Goal: Task Accomplishment & Management: Manage account settings

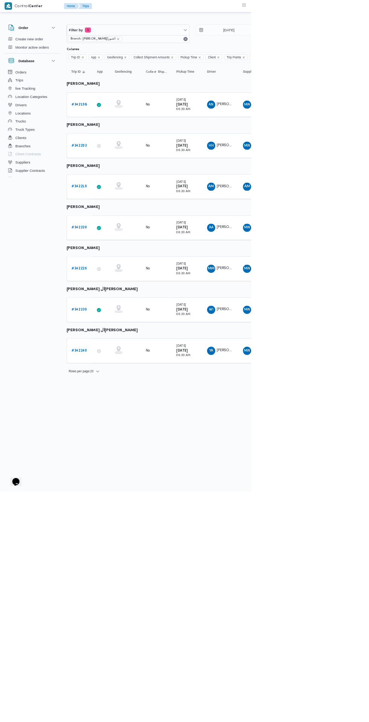
click at [116, 214] on b "# 342203" at bounding box center [116, 213] width 23 height 5
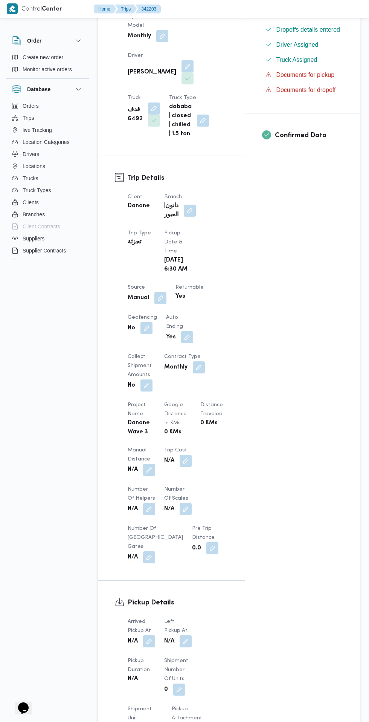
scroll to position [205, 0]
click at [150, 635] on button "button" at bounding box center [149, 641] width 12 height 12
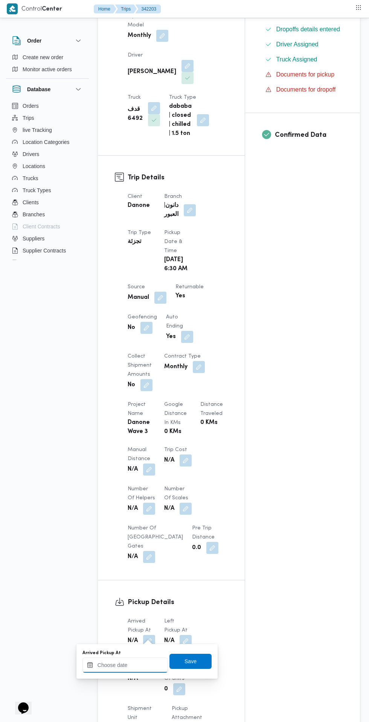
click at [131, 664] on input "Arrived Pickup At" at bounding box center [126, 665] width 86 height 15
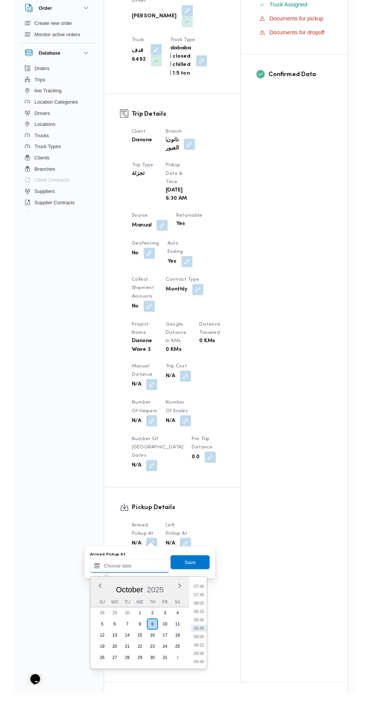
scroll to position [293, 0]
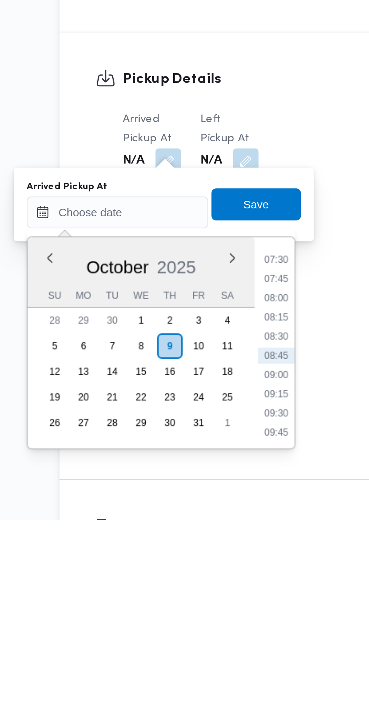
click at [200, 609] on li "07:45" at bounding box center [199, 609] width 17 height 8
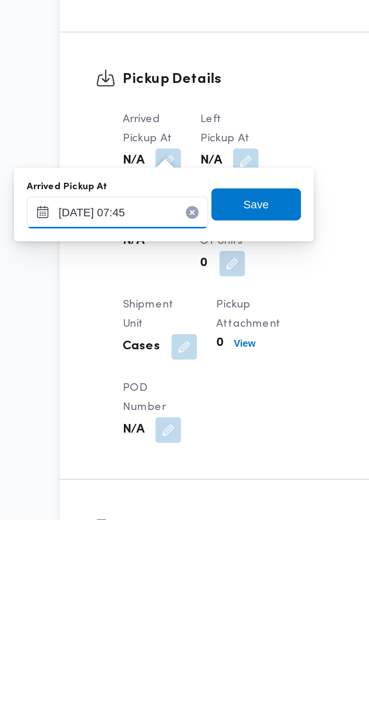
click at [144, 577] on input "[DATE] 07:45" at bounding box center [126, 577] width 86 height 15
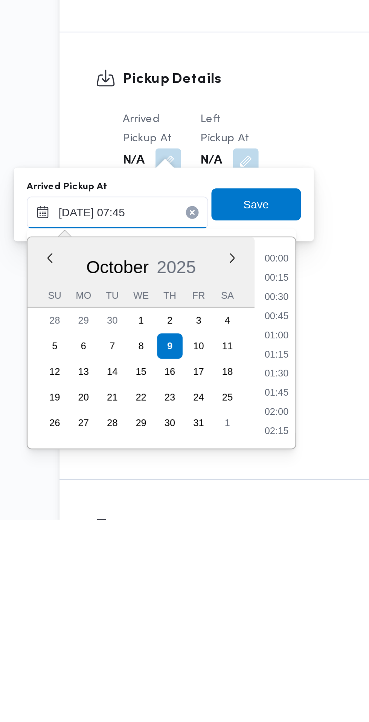
scroll to position [234, 0]
click at [201, 609] on li "06:45" at bounding box center [199, 609] width 17 height 8
type input "[DATE] 06:45"
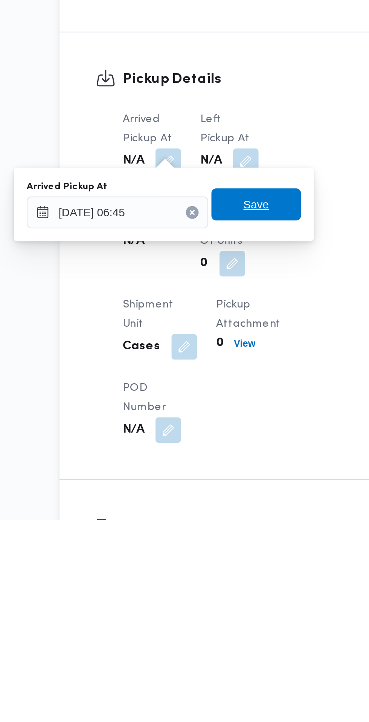
click at [199, 574] on span "Save" at bounding box center [191, 573] width 42 height 15
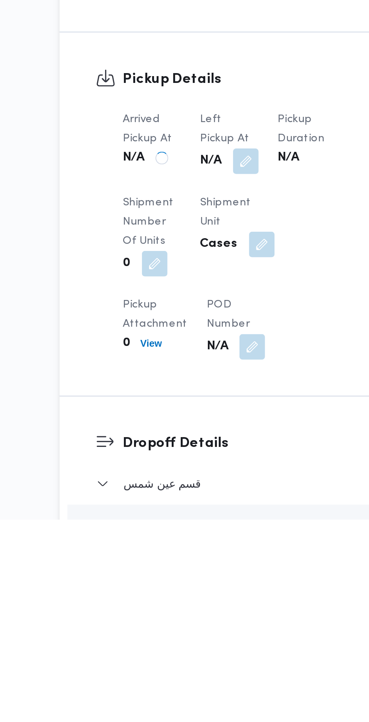
scroll to position [293, 0]
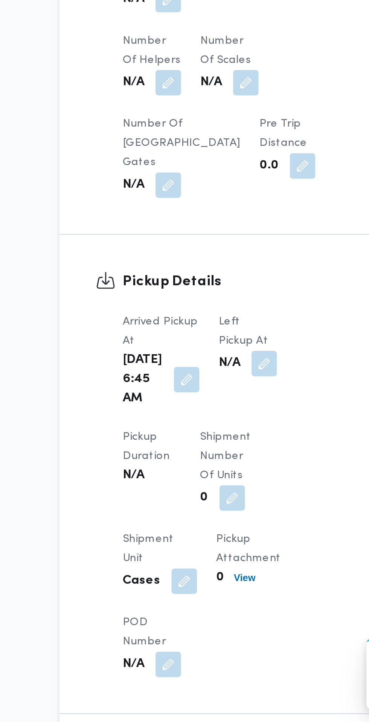
click at [190, 552] on button "button" at bounding box center [194, 553] width 12 height 12
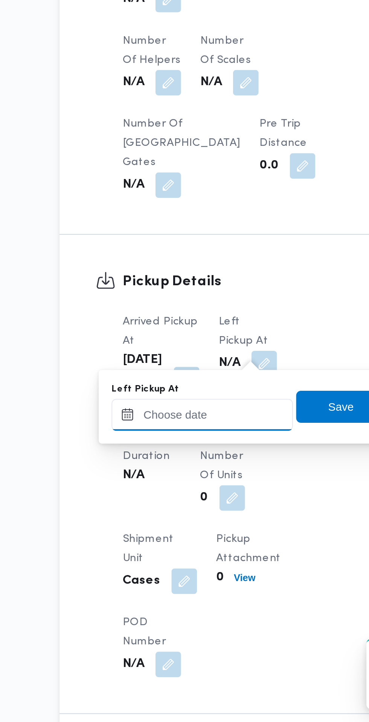
click at [178, 579] on input "Left Pickup At" at bounding box center [165, 577] width 86 height 15
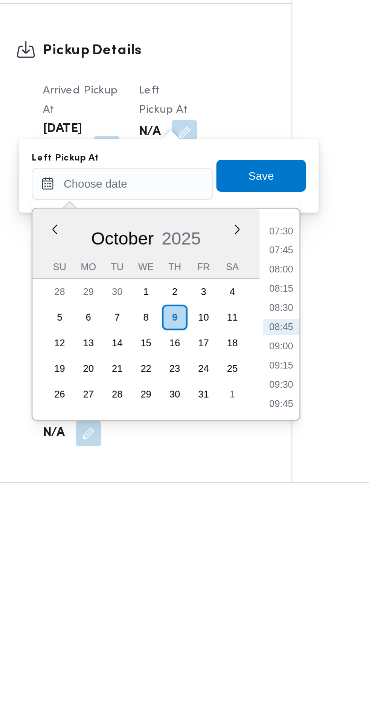
click at [239, 646] on li "08:45" at bounding box center [239, 645] width 17 height 8
type input "[DATE] 08:45"
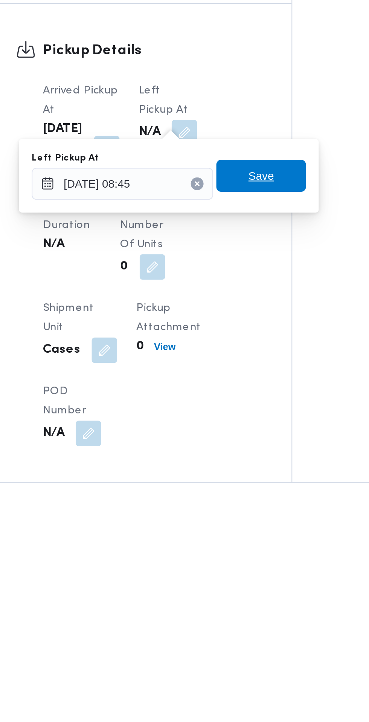
click at [247, 568] on span "Save" at bounding box center [231, 573] width 42 height 15
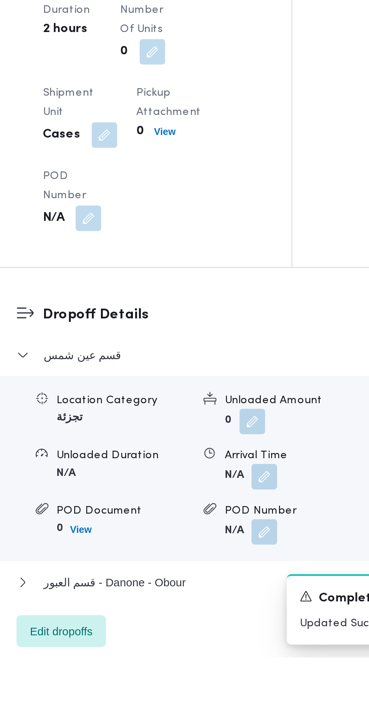
scroll to position [486, 0]
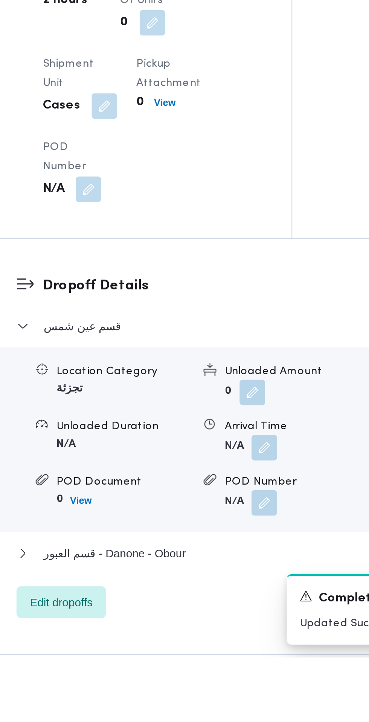
click at [233, 629] on button "button" at bounding box center [232, 623] width 12 height 12
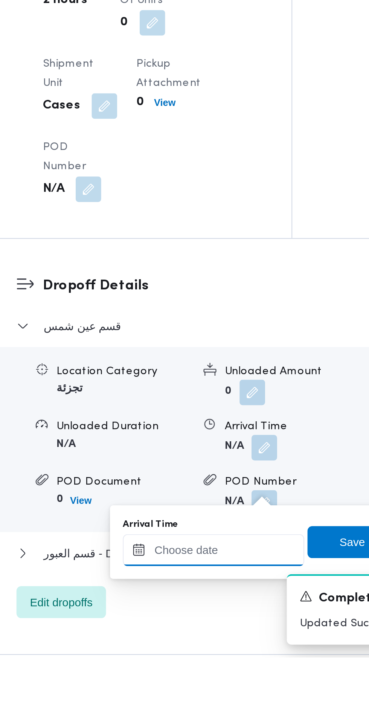
click at [222, 671] on input "Arrival Time" at bounding box center [208, 671] width 86 height 15
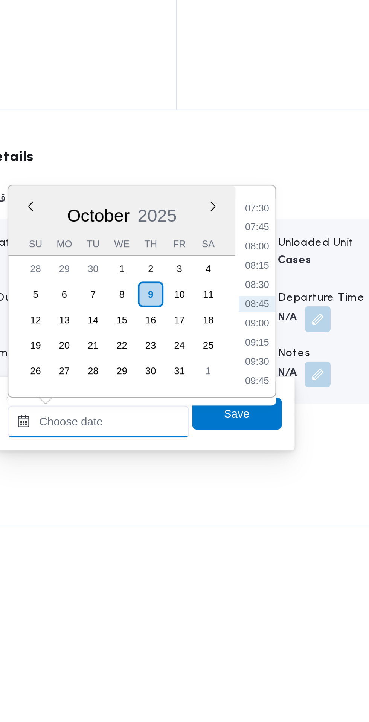
scroll to position [524, 0]
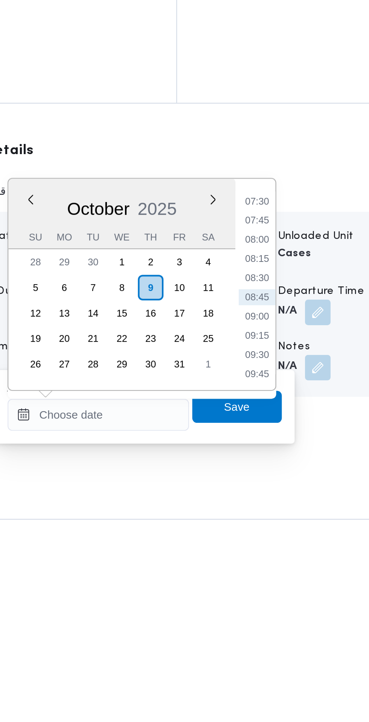
click at [283, 589] on li "09:00" at bounding box center [282, 587] width 17 height 8
type input "[DATE] 09:00"
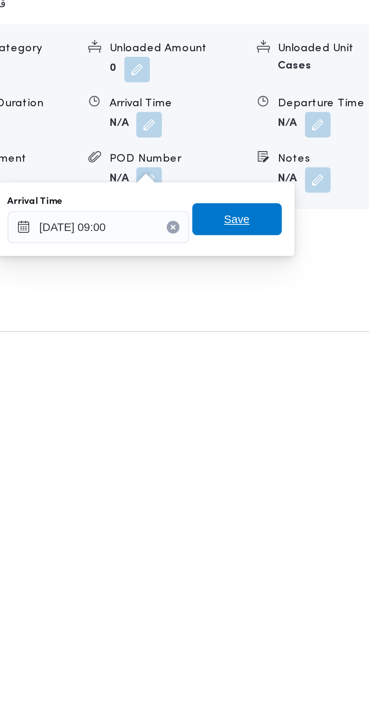
click at [284, 631] on span "Save" at bounding box center [274, 629] width 42 height 15
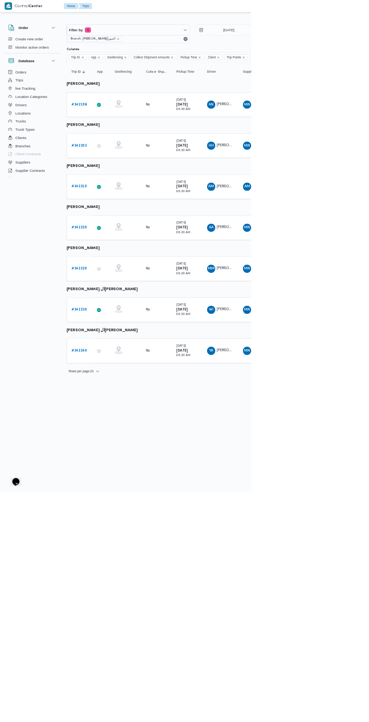
click at [116, 394] on b "# 342226" at bounding box center [116, 394] width 23 height 5
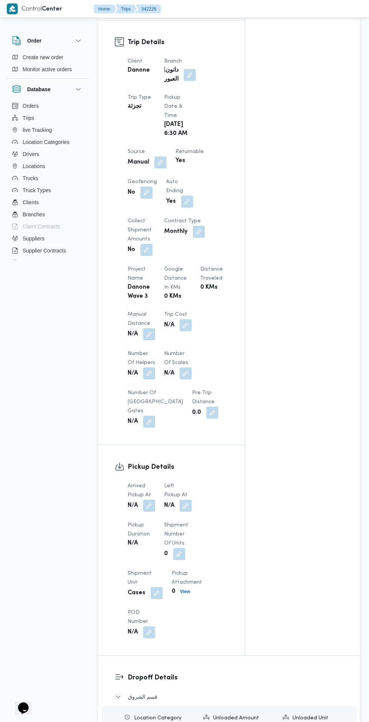
scroll to position [342, 0]
click at [150, 498] on button "button" at bounding box center [149, 504] width 12 height 12
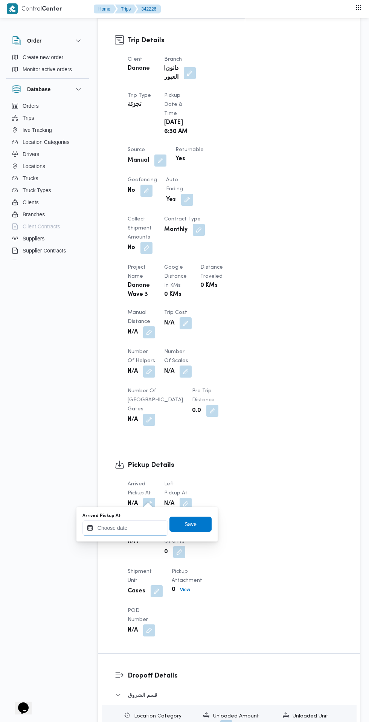
click at [153, 528] on input "Arrived Pickup At" at bounding box center [126, 528] width 86 height 15
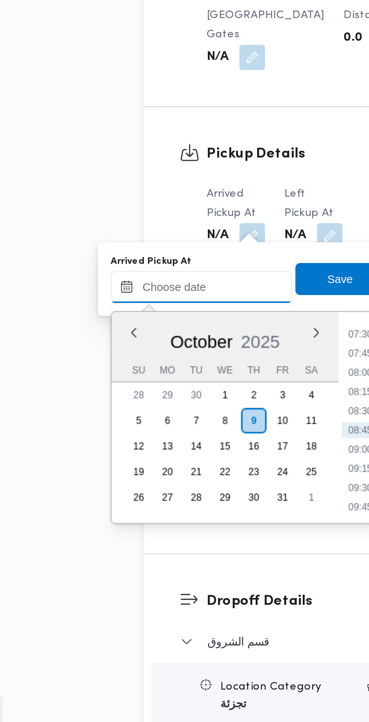
scroll to position [361, 0]
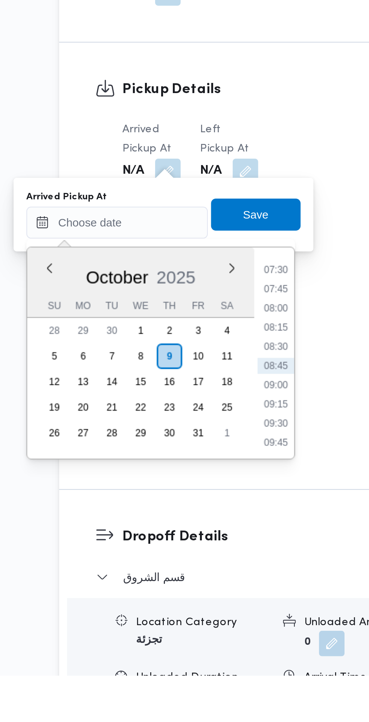
click at [204, 528] on li "07:30" at bounding box center [199, 531] width 17 height 8
type input "[DATE] 07:30"
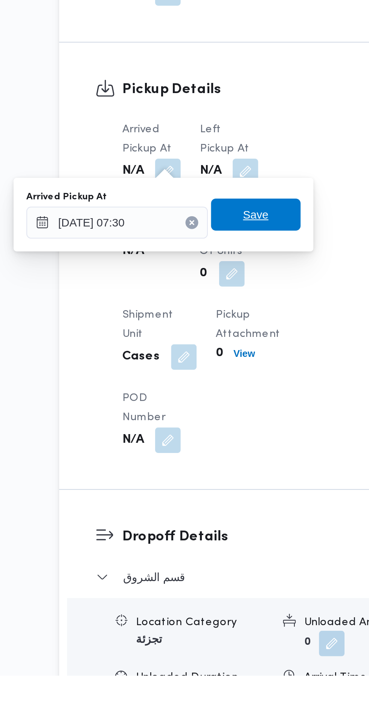
click at [201, 506] on span "Save" at bounding box center [191, 505] width 42 height 15
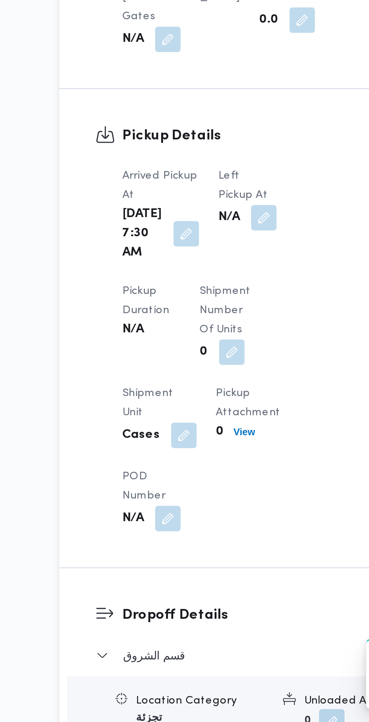
click at [188, 479] on button "button" at bounding box center [194, 485] width 12 height 12
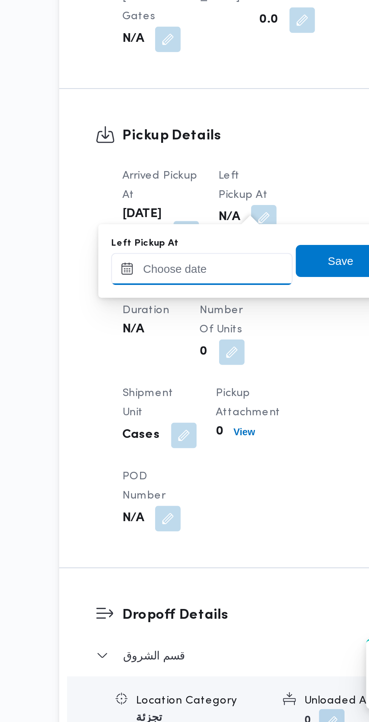
click at [176, 508] on input "Left Pickup At" at bounding box center [165, 508] width 86 height 15
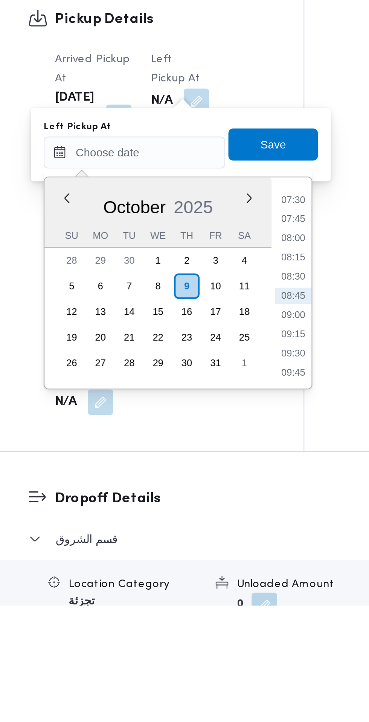
click at [245, 565] on li "08:30" at bounding box center [239, 567] width 17 height 8
type input "[DATE] 08:30"
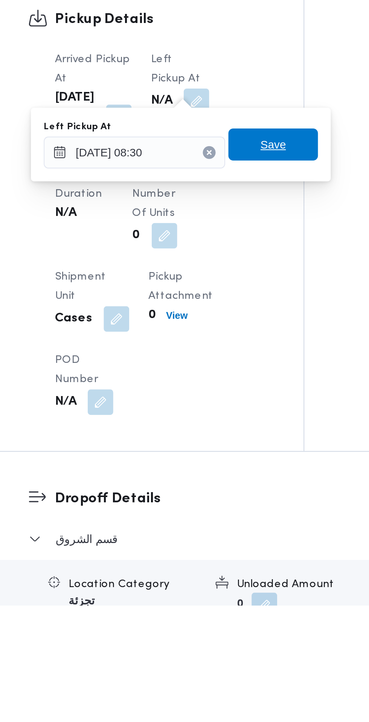
click at [242, 508] on span "Save" at bounding box center [231, 505] width 42 height 15
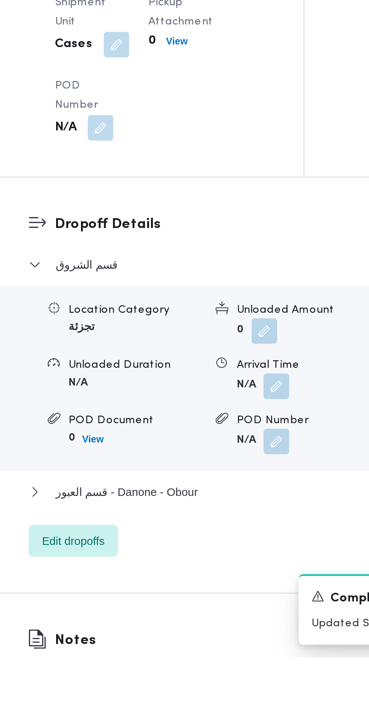
scroll to position [517, 0]
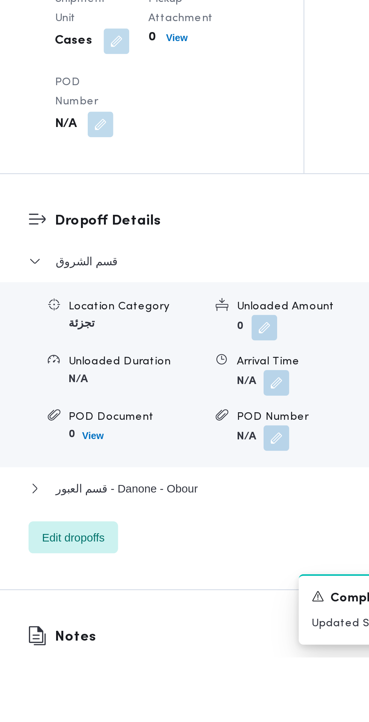
click at [233, 599] on button "button" at bounding box center [232, 593] width 12 height 12
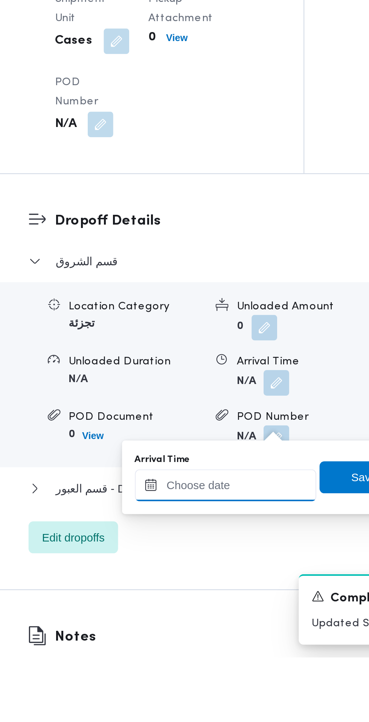
click at [213, 635] on input "Arrival Time" at bounding box center [208, 641] width 86 height 15
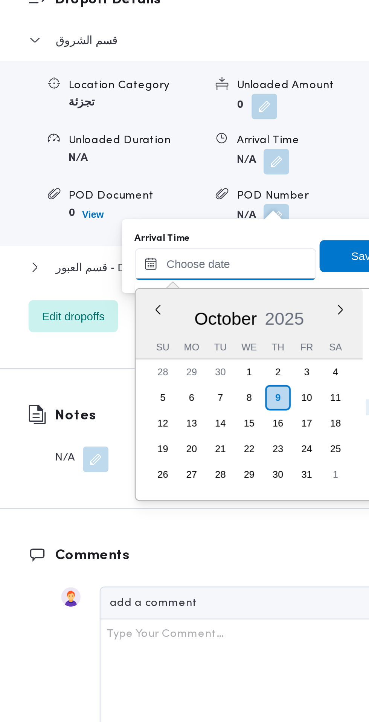
scroll to position [657, 0]
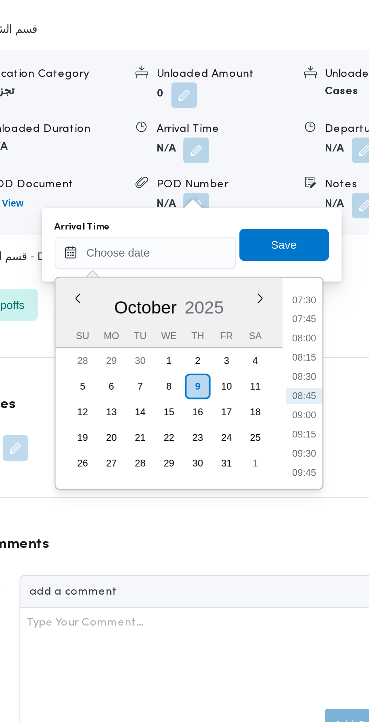
click at [290, 588] on li "09:15" at bounding box center [282, 587] width 17 height 8
type input "[DATE] 09:15"
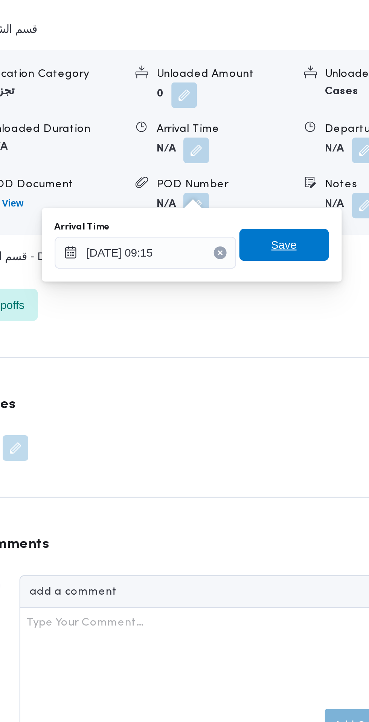
click at [282, 498] on span "Save" at bounding box center [274, 497] width 42 height 15
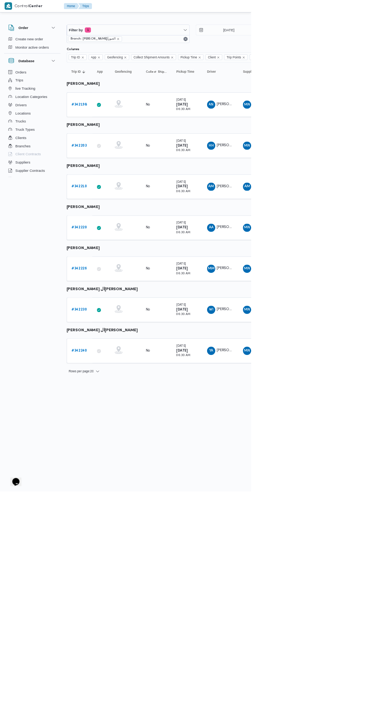
click at [116, 515] on b "# 342240" at bounding box center [116, 515] width 23 height 5
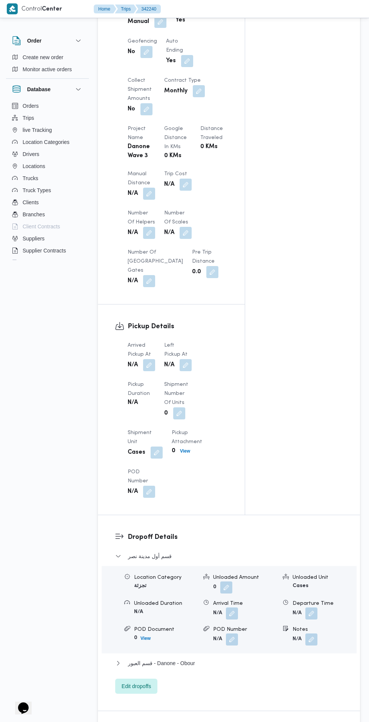
scroll to position [481, 0]
click at [150, 368] on button "button" at bounding box center [149, 365] width 12 height 12
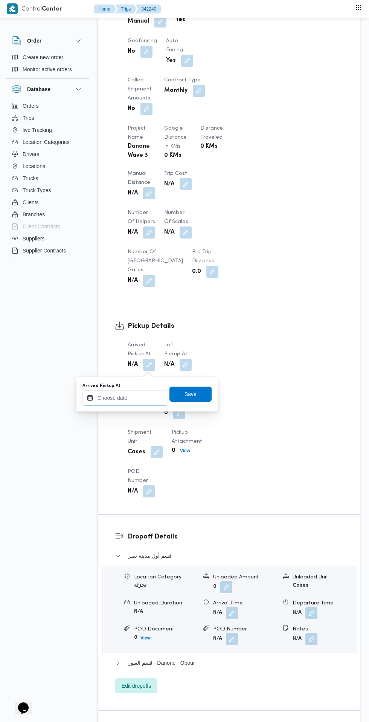
click at [152, 397] on input "Arrived Pickup At" at bounding box center [126, 397] width 86 height 15
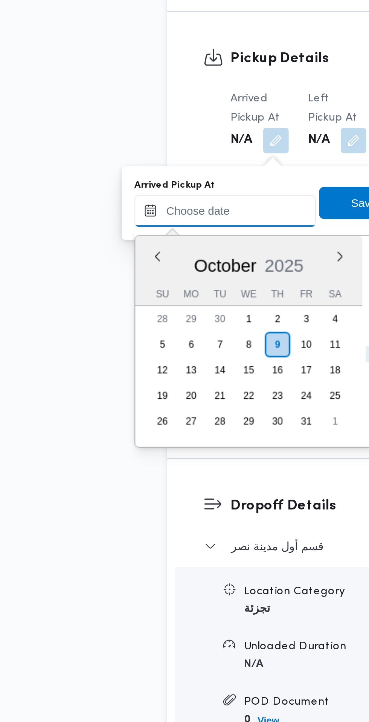
scroll to position [523, 0]
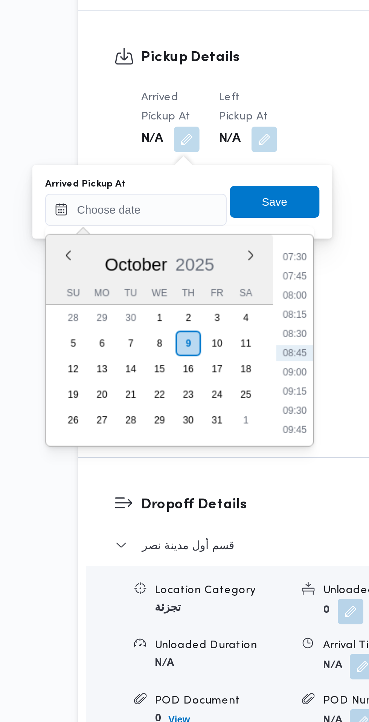
click at [202, 379] on li "07:30" at bounding box center [199, 379] width 17 height 8
type input "[DATE] 07:30"
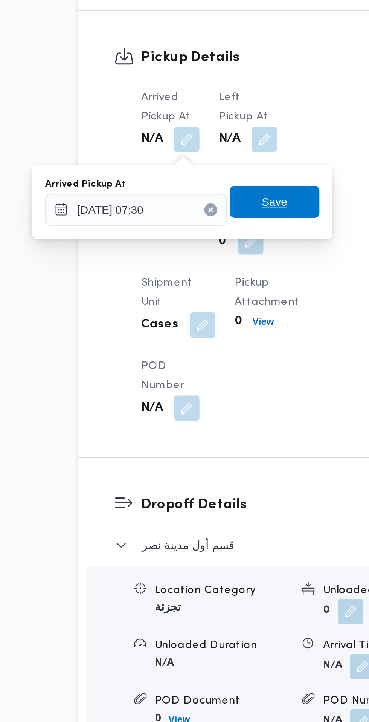
click at [197, 354] on span "Save" at bounding box center [191, 352] width 12 height 9
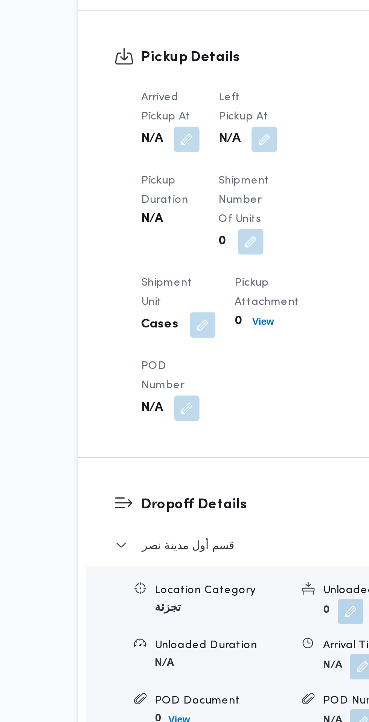
click at [188, 328] on button "button" at bounding box center [186, 323] width 12 height 12
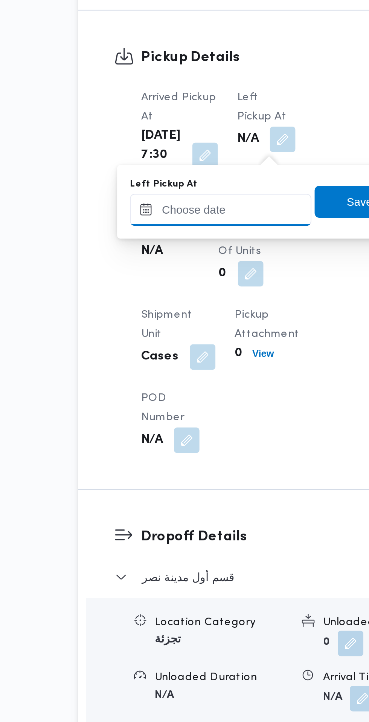
click at [182, 357] on input "Left Pickup At" at bounding box center [165, 356] width 86 height 15
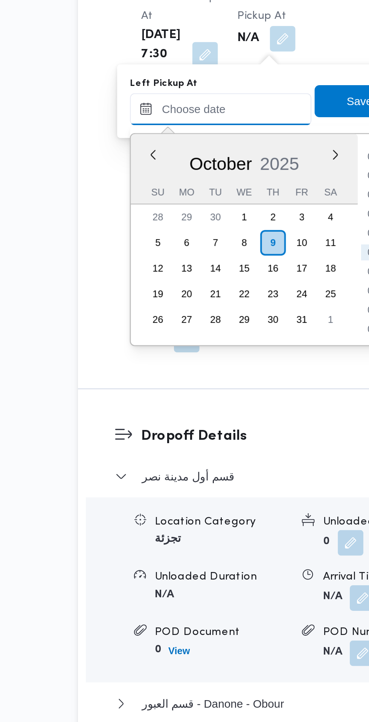
scroll to position [523, 0]
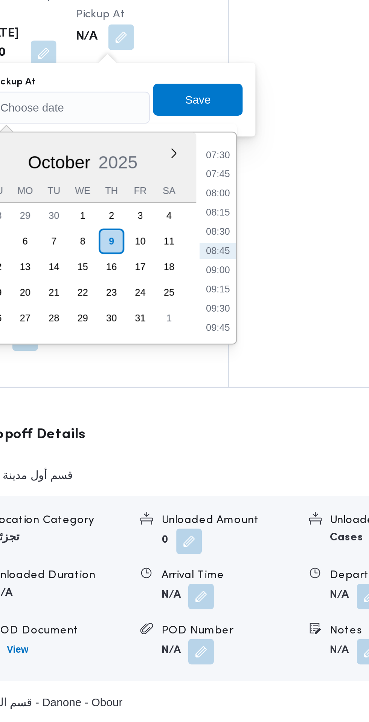
click at [243, 423] on li "08:45" at bounding box center [239, 424] width 17 height 8
type input "[DATE] 08:45"
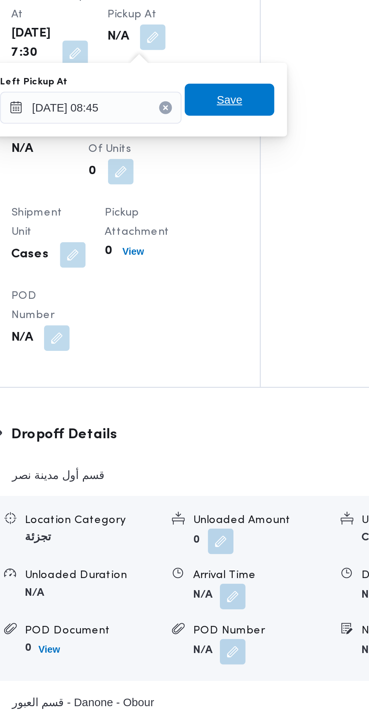
click at [242, 356] on span "Save" at bounding box center [231, 352] width 42 height 15
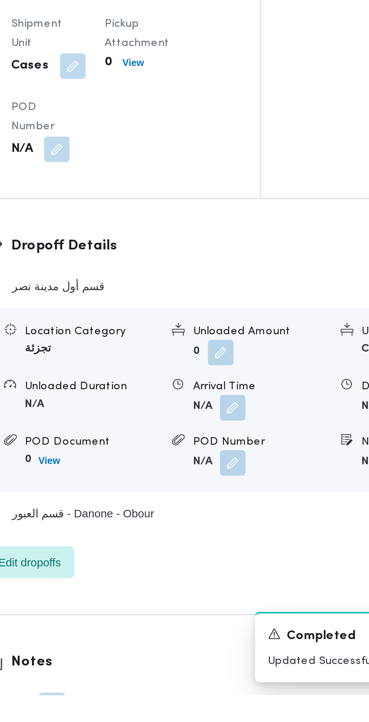
click at [233, 593] on button "button" at bounding box center [232, 587] width 12 height 12
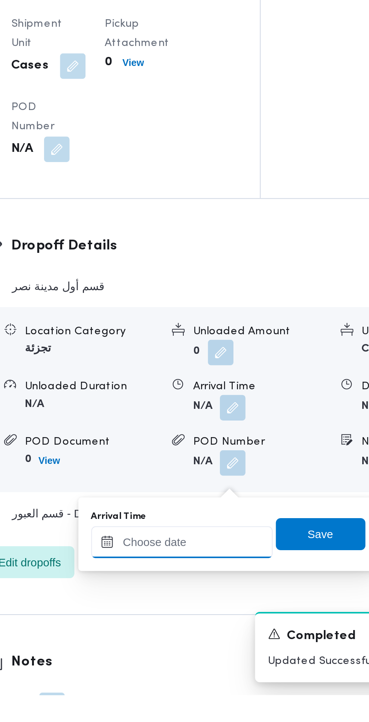
click at [211, 650] on input "Arrival Time" at bounding box center [208, 650] width 86 height 15
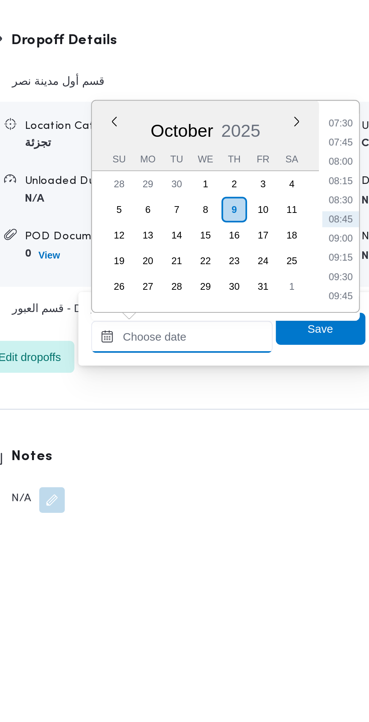
scroll to position [547, 0]
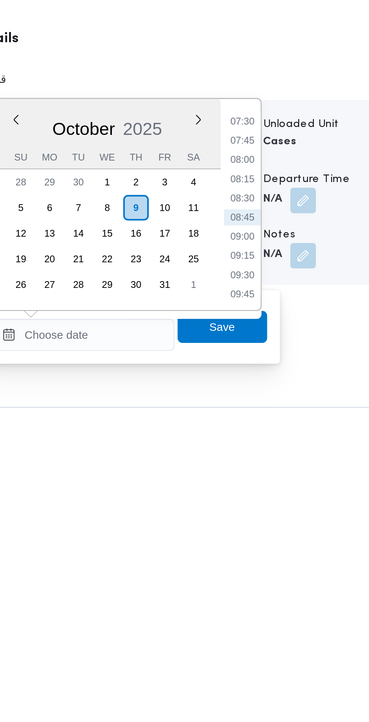
click at [283, 597] on li "09:30" at bounding box center [282, 598] width 17 height 8
type input "[DATE] 09:30"
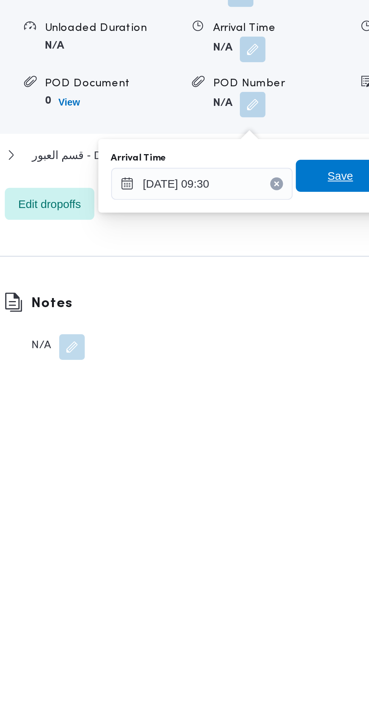
click at [272, 625] on span "Save" at bounding box center [274, 622] width 12 height 9
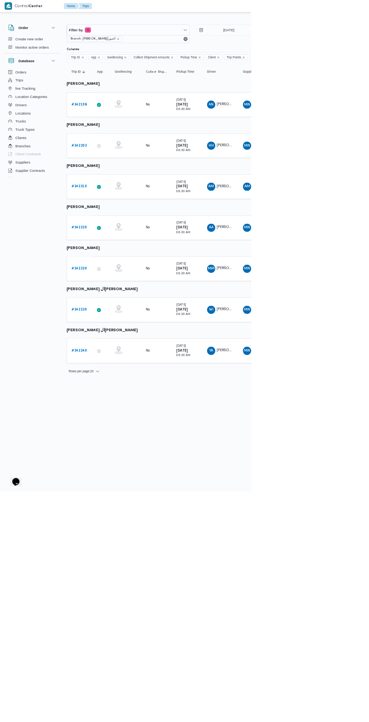
click at [114, 457] on b "# 342230" at bounding box center [116, 455] width 23 height 5
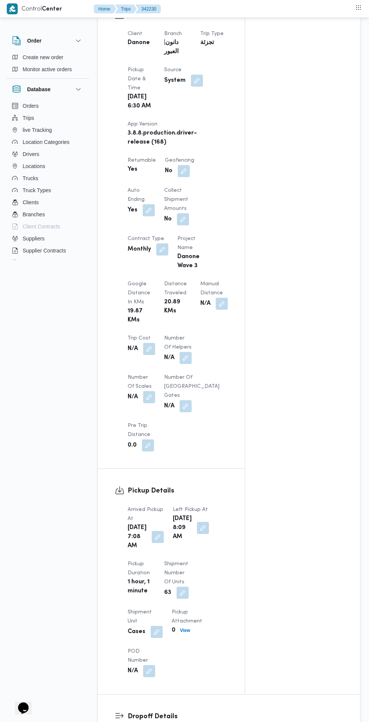
scroll to position [393, 0]
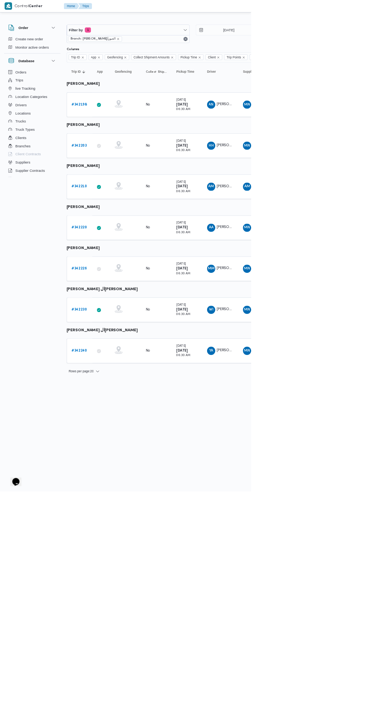
click at [116, 334] on b "# 342220" at bounding box center [116, 334] width 23 height 5
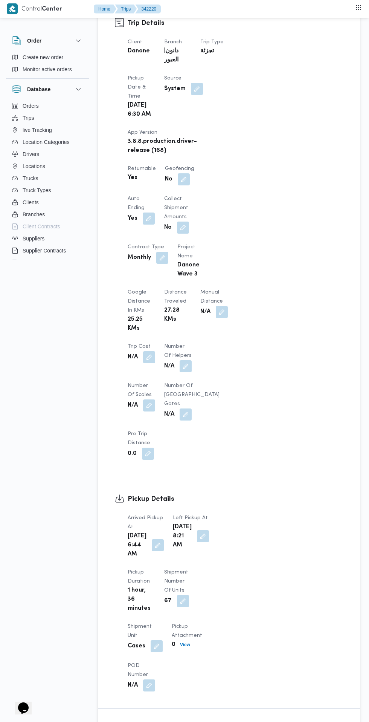
scroll to position [385, 0]
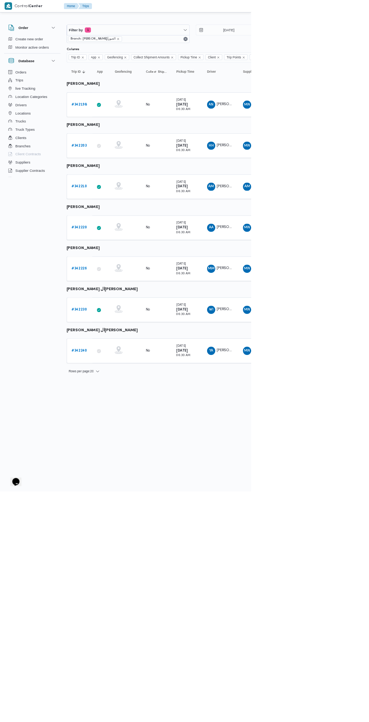
click at [118, 274] on b "# 342210" at bounding box center [116, 274] width 23 height 5
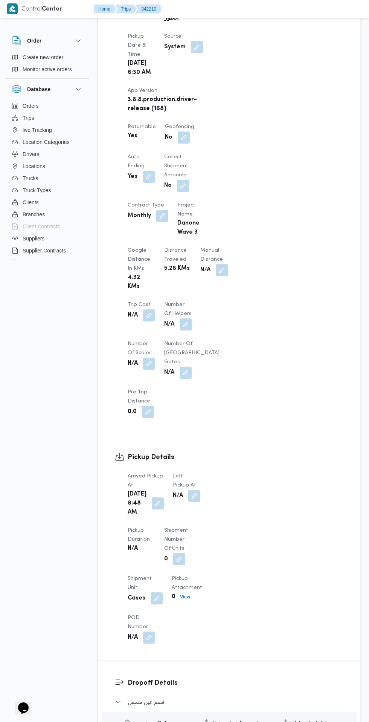
scroll to position [401, 0]
click at [153, 510] on button "button" at bounding box center [158, 504] width 12 height 12
click at [164, 541] on icon "Clear input" at bounding box center [163, 541] width 2 height 2
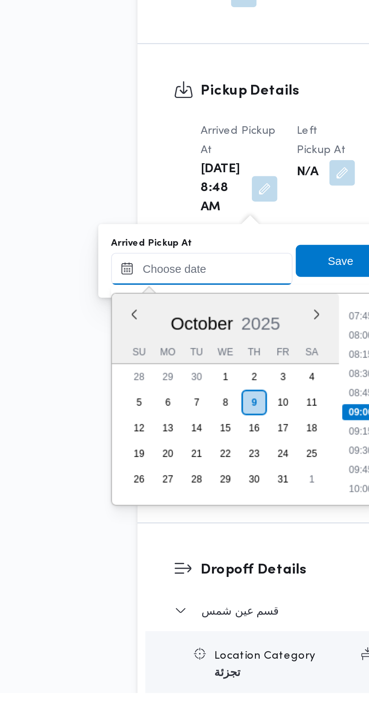
scroll to position [420, 0]
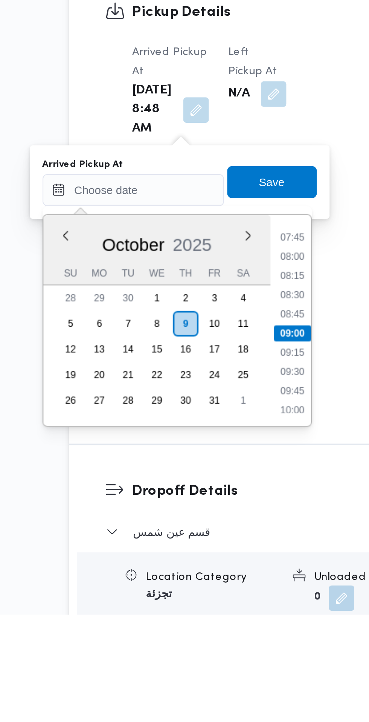
click at [204, 544] on li "07:45" at bounding box center [202, 545] width 17 height 8
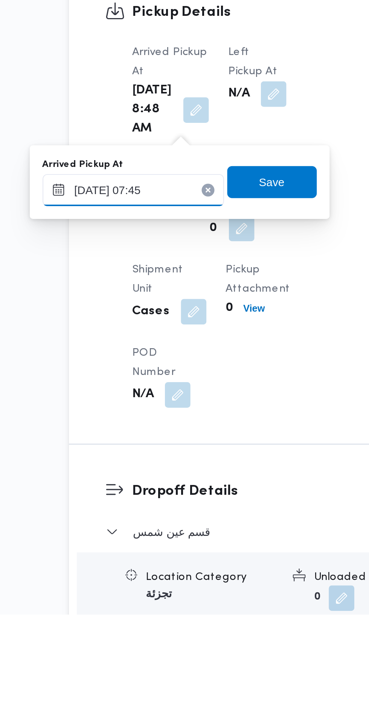
click at [153, 524] on input "[DATE] 07:45" at bounding box center [129, 522] width 86 height 15
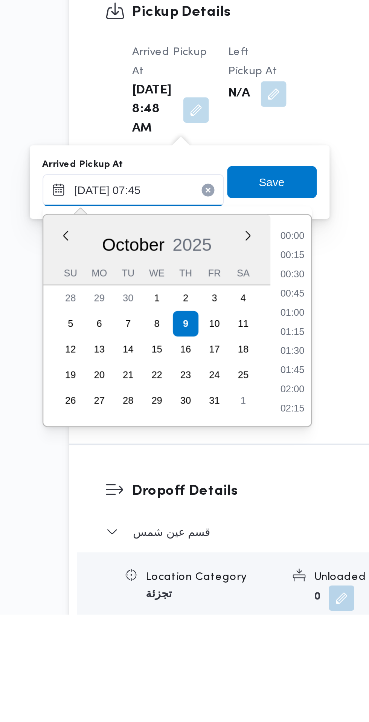
scroll to position [234, 0]
click at [207, 580] on li "07:30" at bounding box center [202, 581] width 17 height 8
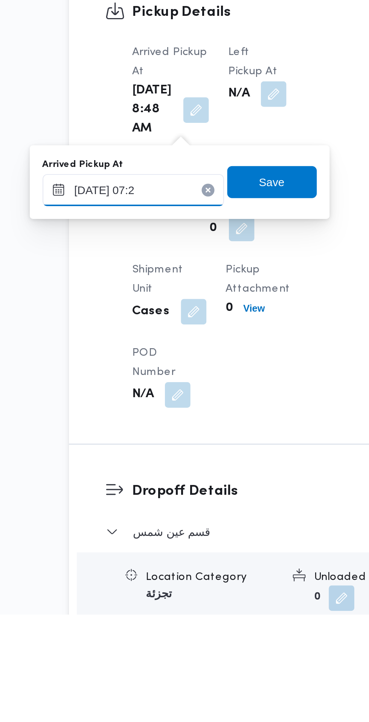
type input "[DATE] 07:20"
click at [207, 516] on span "Save" at bounding box center [194, 518] width 42 height 15
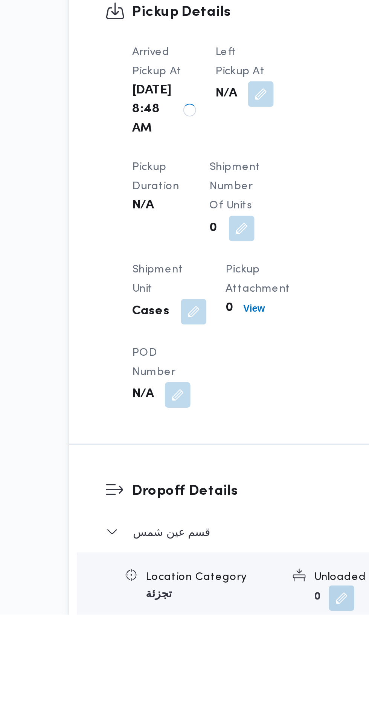
scroll to position [420, 0]
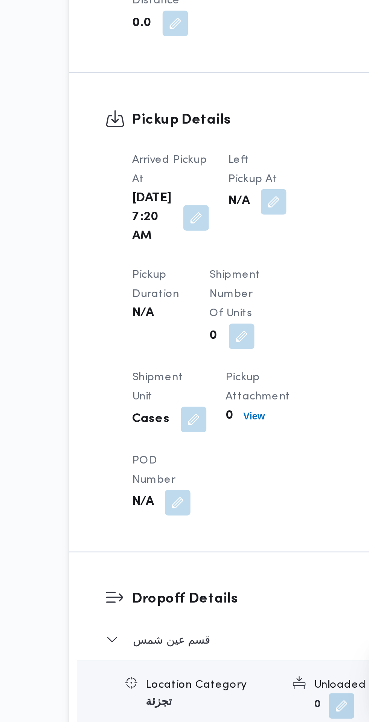
click at [193, 471] on button "button" at bounding box center [194, 477] width 12 height 12
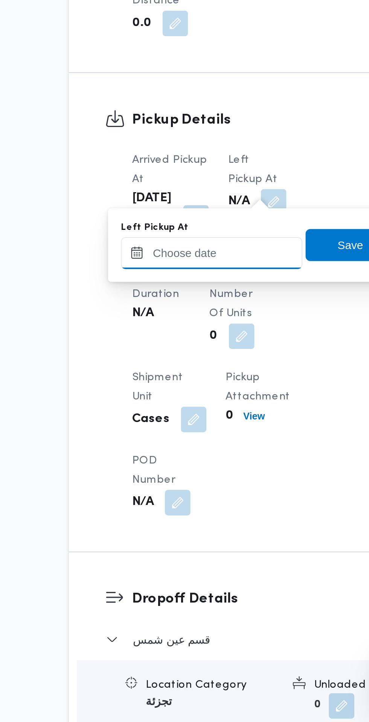
click at [187, 501] on input "Left Pickup At" at bounding box center [165, 501] width 86 height 15
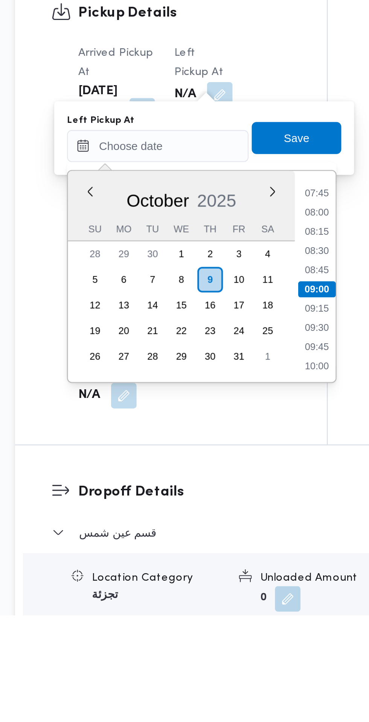
click at [240, 558] on li "08:45" at bounding box center [239, 560] width 17 height 8
type input "[DATE] 08:45"
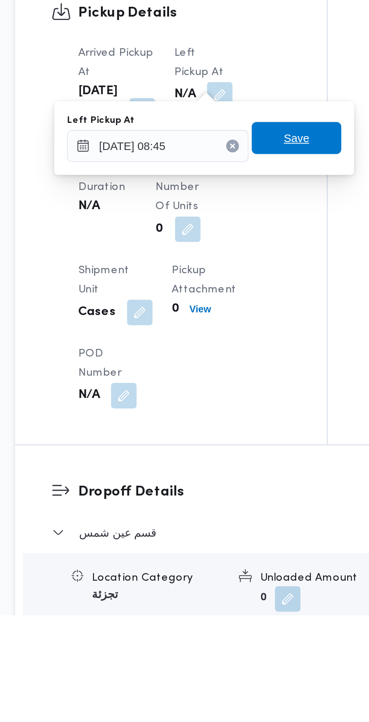
click at [231, 495] on span "Save" at bounding box center [231, 497] width 12 height 9
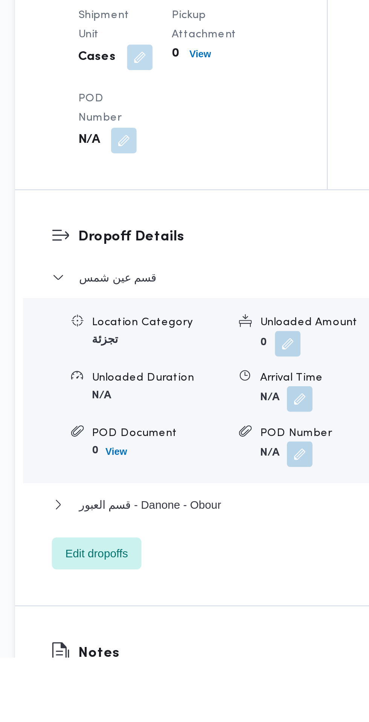
scroll to position [566, 0]
click at [230, 606] on button "button" at bounding box center [232, 600] width 12 height 12
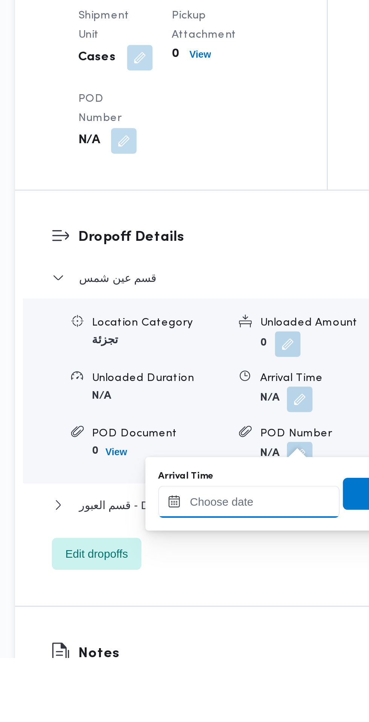
click at [213, 646] on input "Arrival Time" at bounding box center [208, 648] width 86 height 15
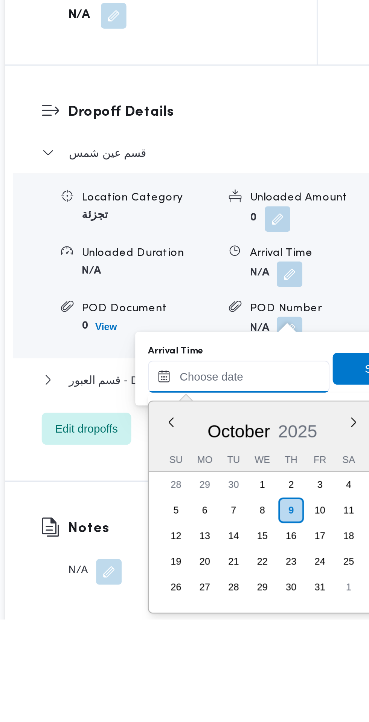
scroll to position [607, 0]
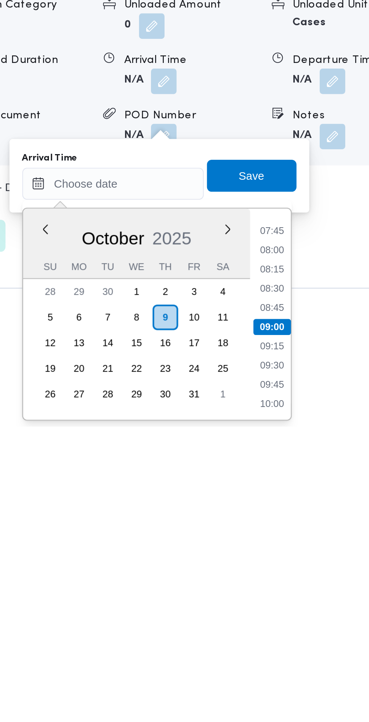
click at [284, 678] on li "09:00" at bounding box center [283, 676] width 18 height 8
type input "[DATE] 09:00"
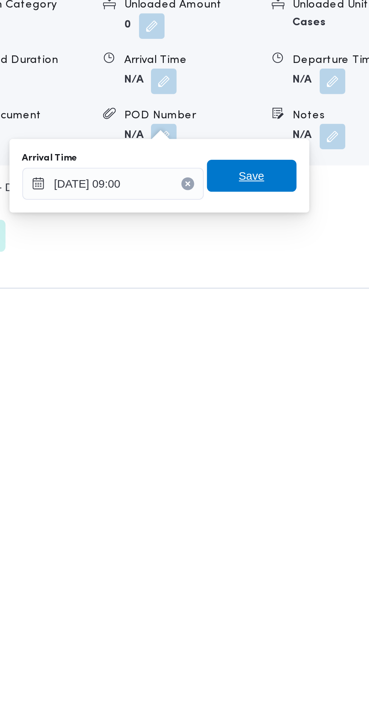
click at [283, 604] on span "Save" at bounding box center [274, 604] width 42 height 15
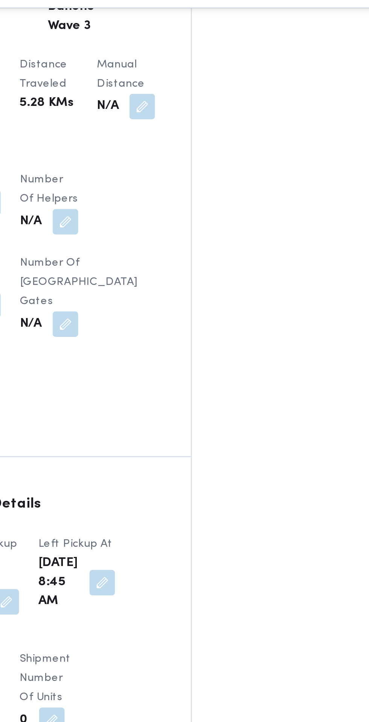
scroll to position [0, 0]
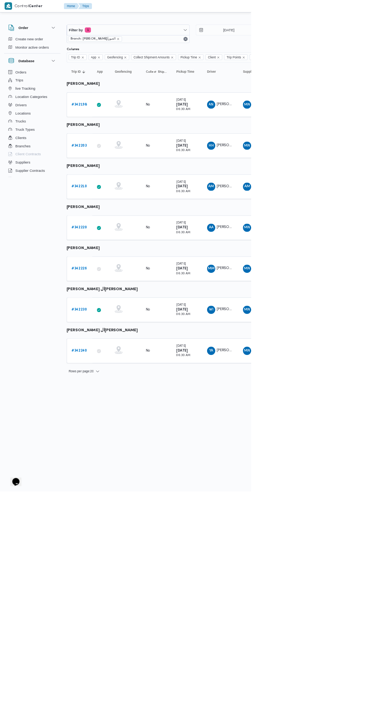
click at [116, 154] on b "# 342198" at bounding box center [116, 153] width 23 height 5
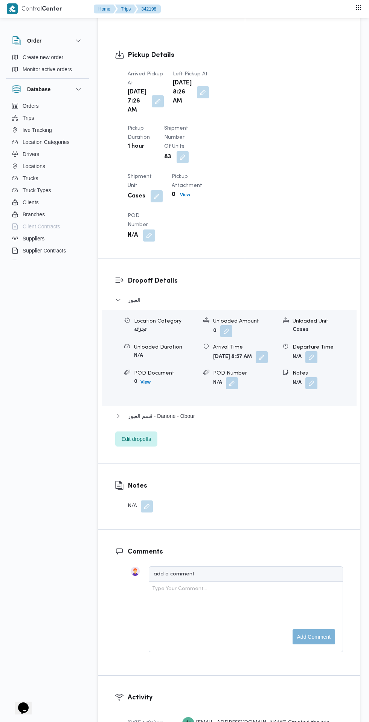
scroll to position [814, 0]
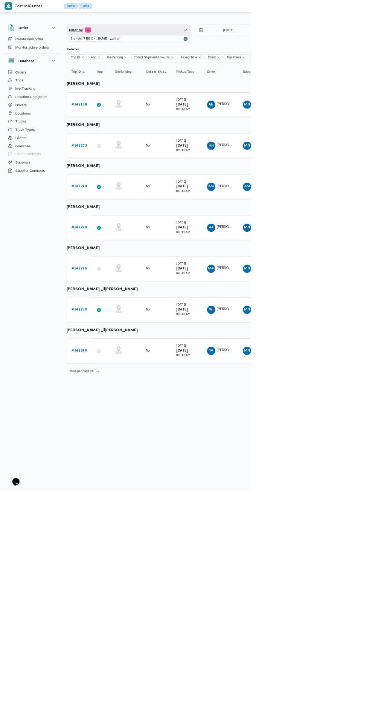
click at [169, 44] on span "Filter by 1" at bounding box center [188, 44] width 180 height 15
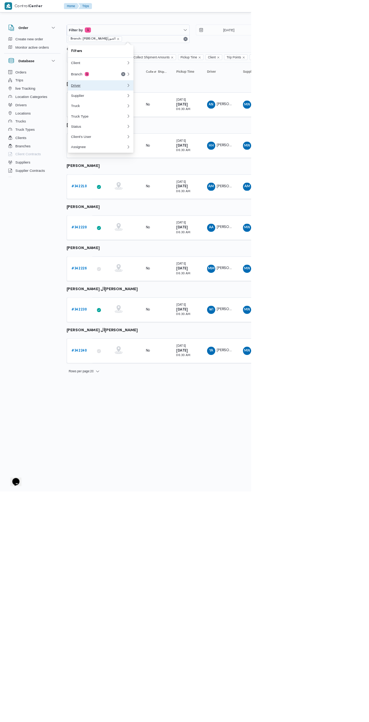
click at [139, 128] on div "Driver" at bounding box center [144, 125] width 81 height 6
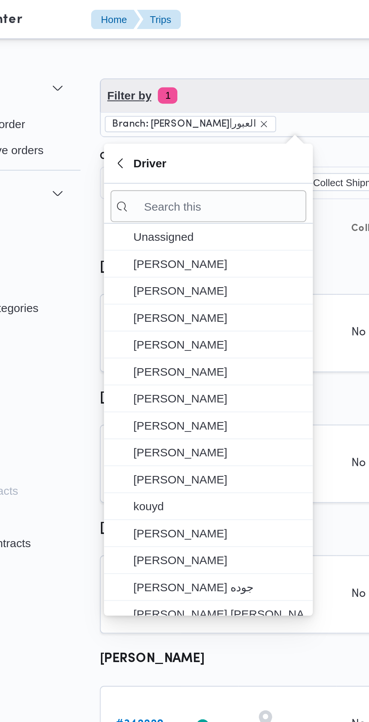
click at [143, 50] on span "Filter by 1" at bounding box center [188, 44] width 180 height 15
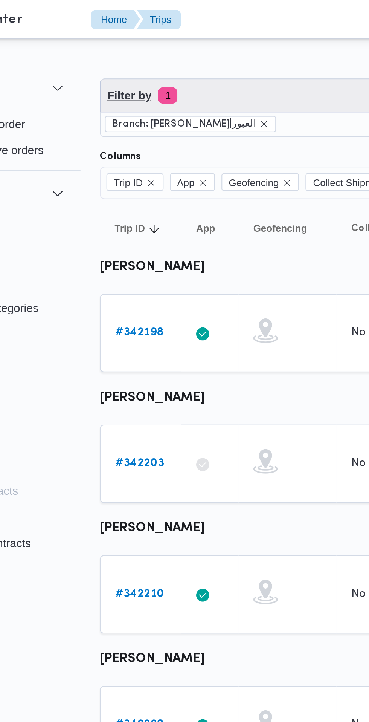
click at [130, 44] on span "1" at bounding box center [129, 44] width 9 height 8
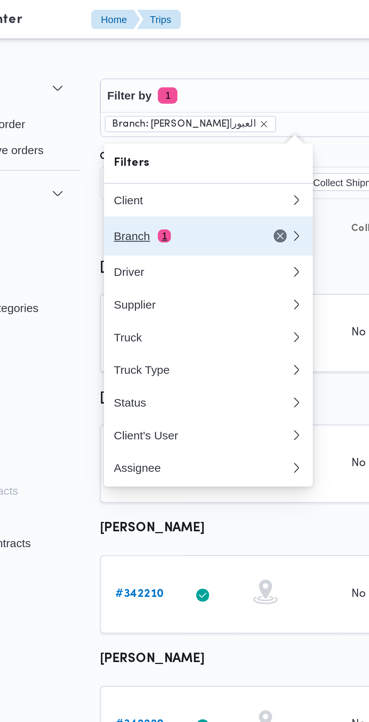
click at [121, 109] on div "Branch 1" at bounding box center [135, 109] width 63 height 6
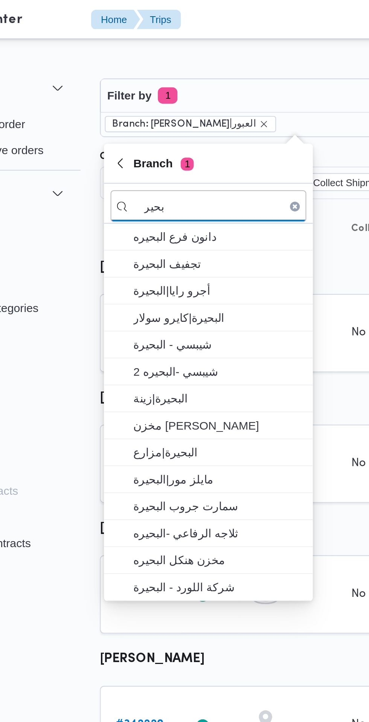
type input "بحير"
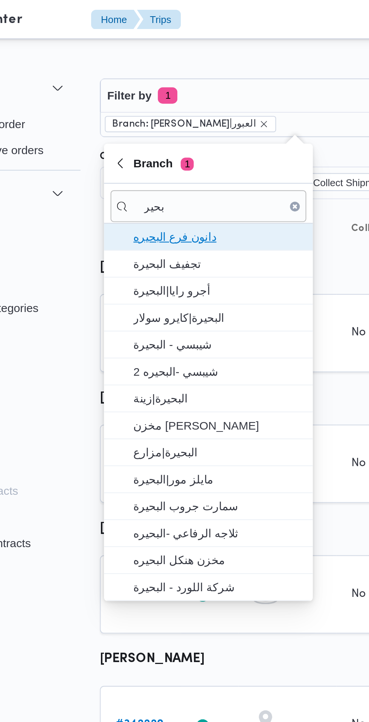
click at [161, 112] on span "دانون فرع البحيره" at bounding box center [152, 109] width 78 height 9
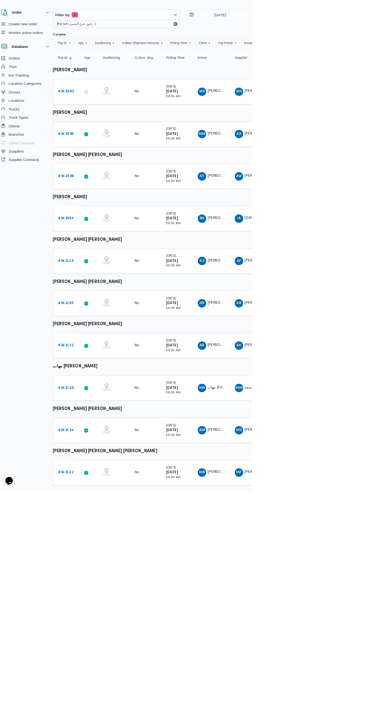
scroll to position [0, 12]
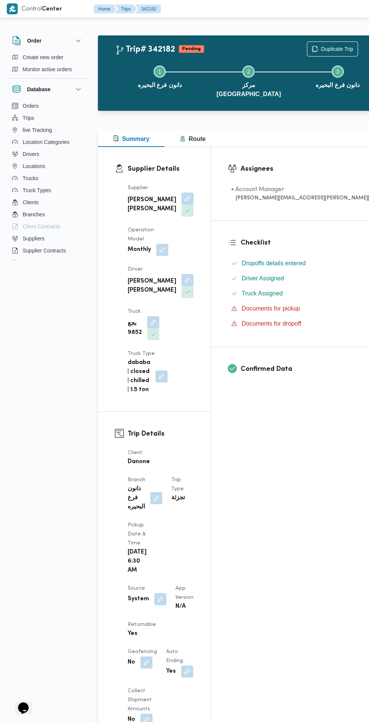
click at [159, 593] on button "button" at bounding box center [161, 599] width 12 height 12
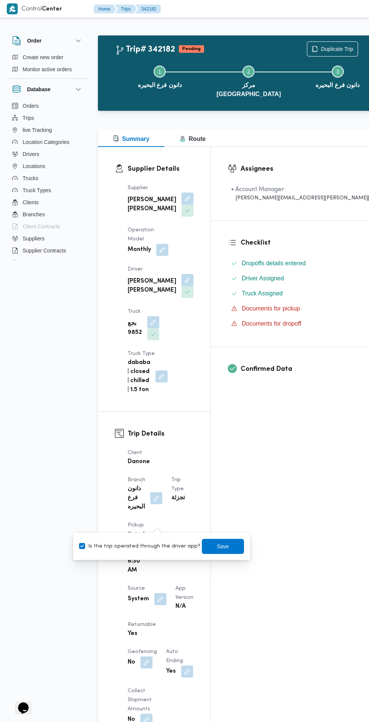
click at [157, 542] on label "Is the trip operated through the driver app?" at bounding box center [139, 546] width 121 height 9
checkbox input "false"
click at [217, 547] on span "Save" at bounding box center [223, 546] width 12 height 9
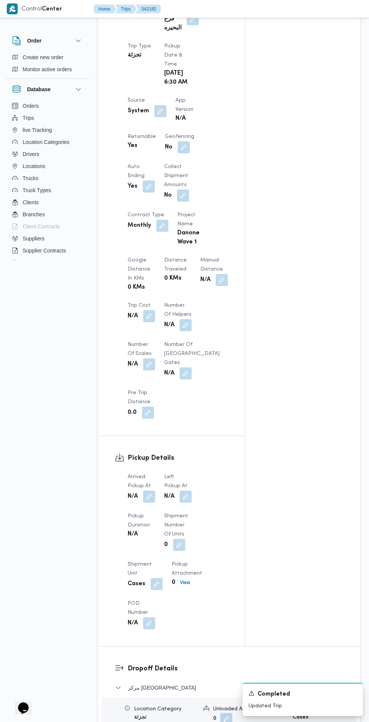
scroll to position [449, 0]
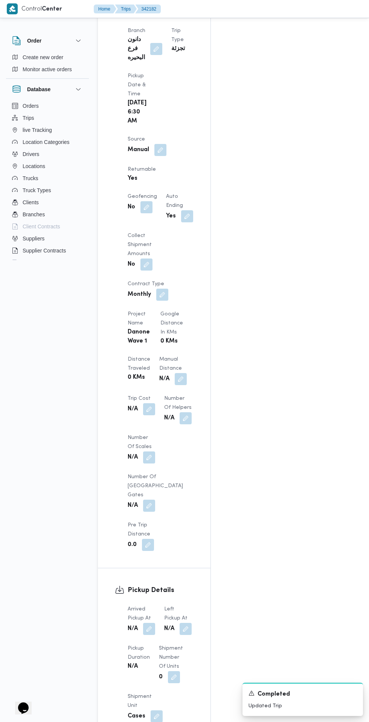
click at [150, 623] on button "button" at bounding box center [149, 629] width 12 height 12
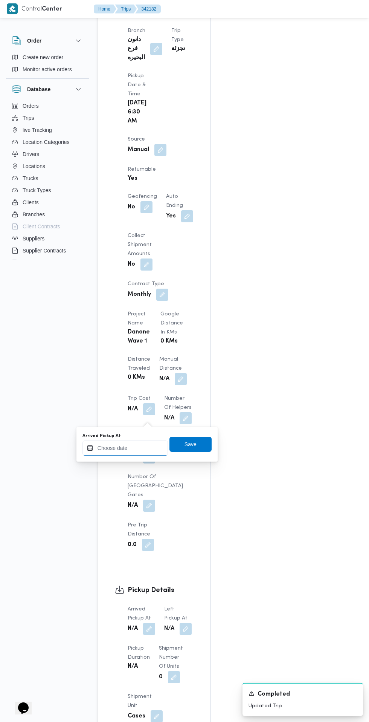
click at [150, 446] on input "Arrived Pickup At" at bounding box center [126, 448] width 86 height 15
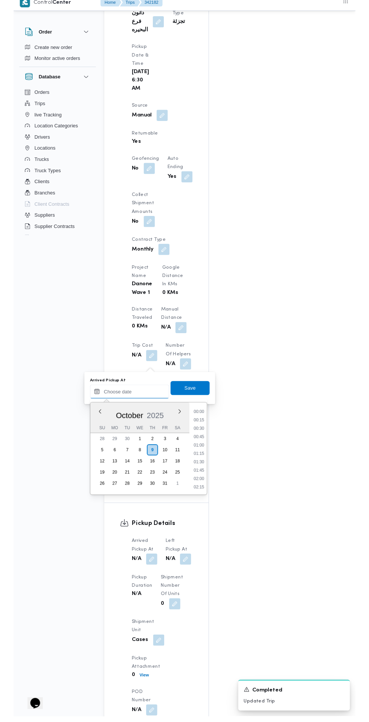
scroll to position [468, 0]
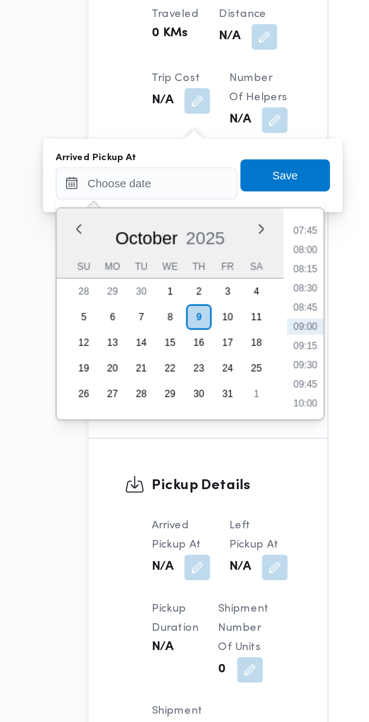
click at [201, 460] on li "08:00" at bounding box center [199, 460] width 17 height 8
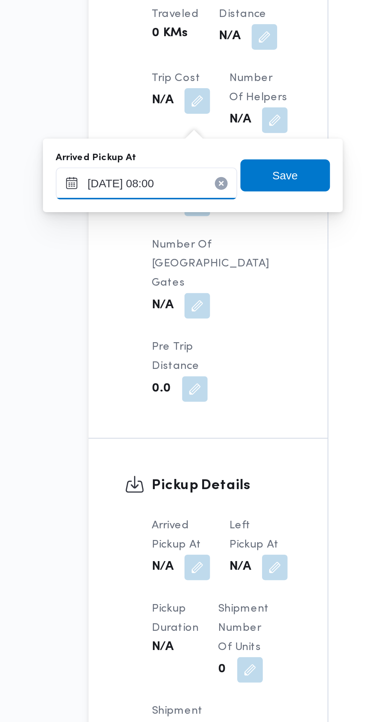
click at [145, 428] on input "[DATE] 08:00" at bounding box center [126, 428] width 86 height 15
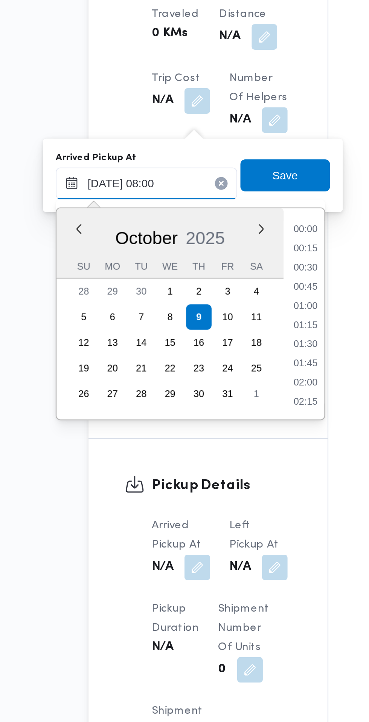
scroll to position [243, 0]
click at [204, 481] on li "07:30" at bounding box center [199, 479] width 17 height 8
type input "[DATE] 07:30"
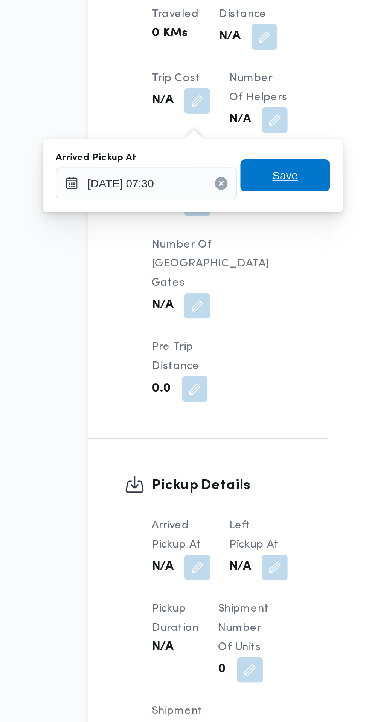
click at [197, 427] on span "Save" at bounding box center [191, 425] width 12 height 9
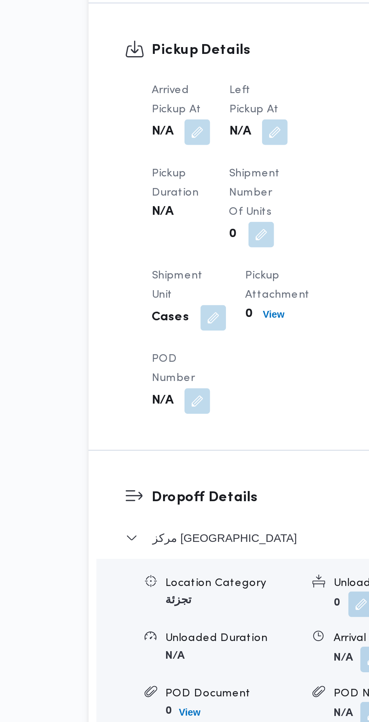
click at [188, 401] on button "button" at bounding box center [186, 405] width 12 height 12
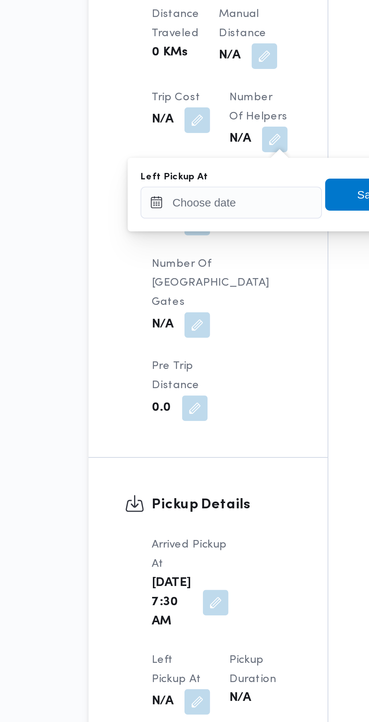
scroll to position [468, 0]
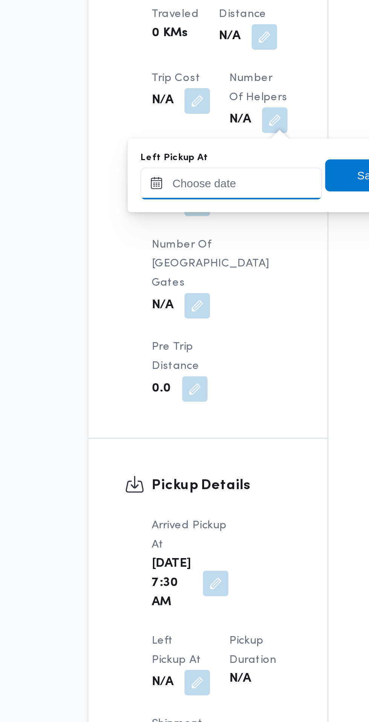
click at [168, 430] on input "Left Pickup At" at bounding box center [165, 428] width 86 height 15
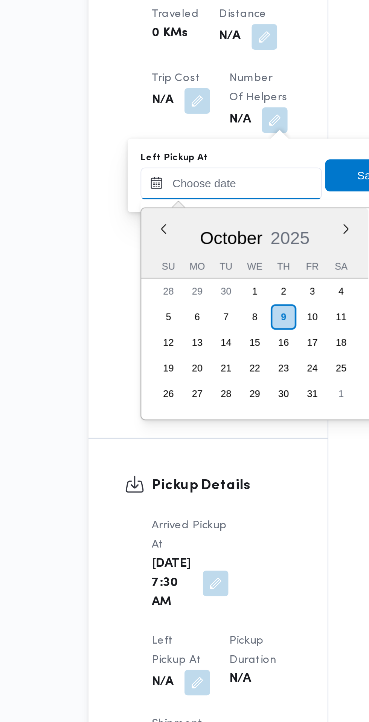
scroll to position [280, 0]
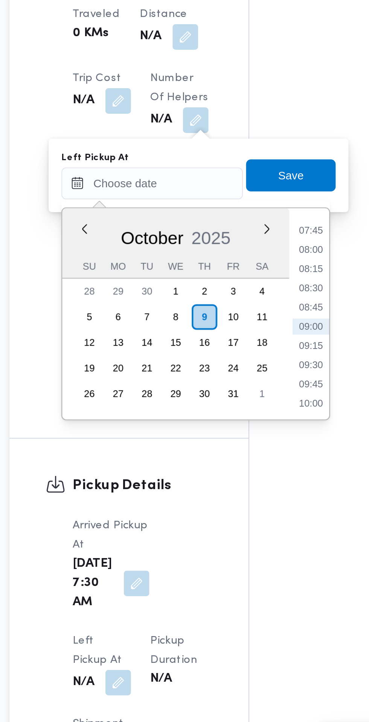
click at [243, 469] on li "08:15" at bounding box center [239, 469] width 17 height 8
type input "[DATE] 08:15"
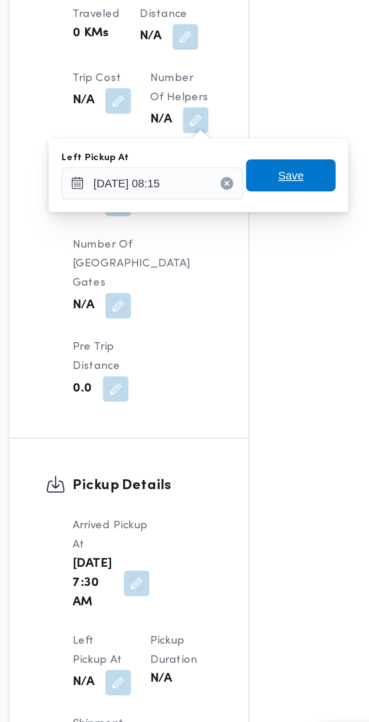
click at [234, 425] on span "Save" at bounding box center [231, 425] width 12 height 9
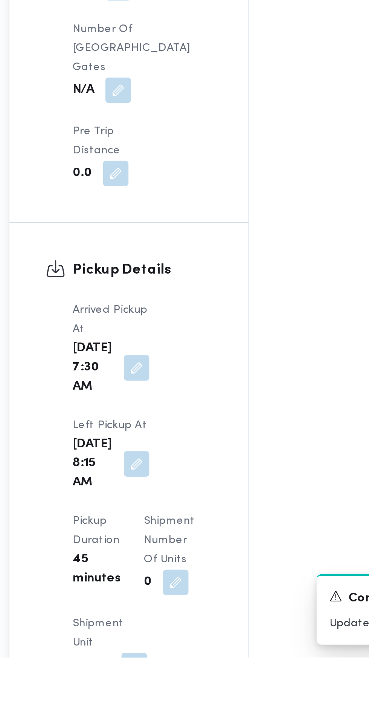
scroll to position [509, 0]
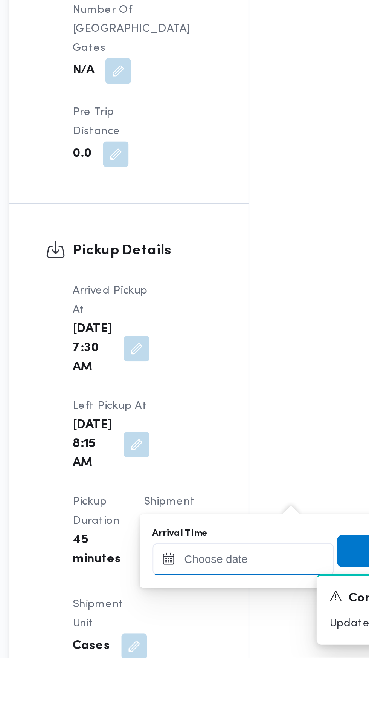
click at [209, 677] on input "Arrival Time" at bounding box center [208, 675] width 86 height 15
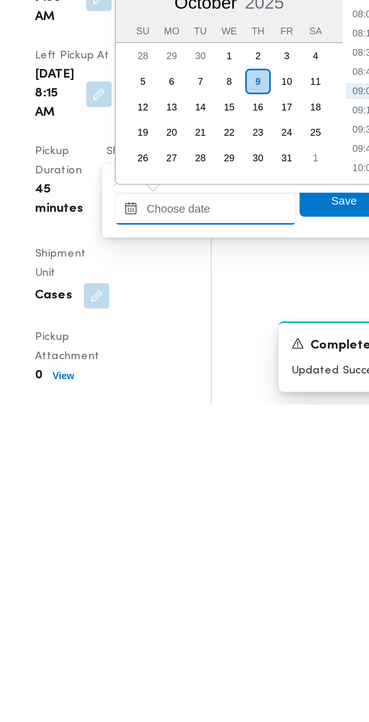
scroll to position [555, 0]
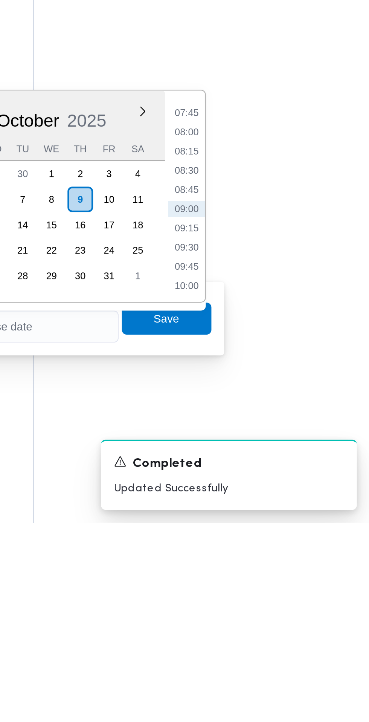
click at [281, 576] on li "09:00" at bounding box center [282, 575] width 17 height 8
type input "[DATE] 09:00"
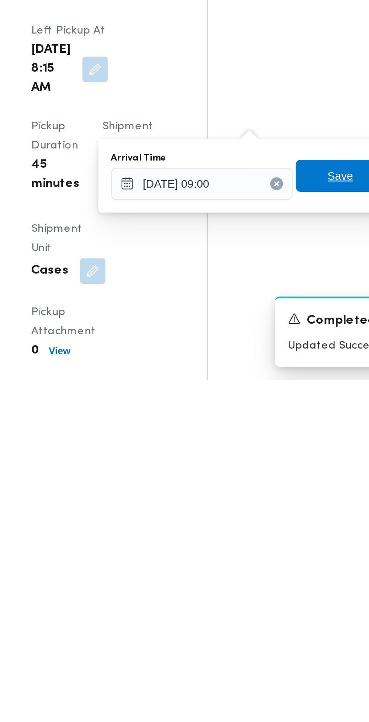
click at [271, 626] on span "Save" at bounding box center [274, 626] width 12 height 9
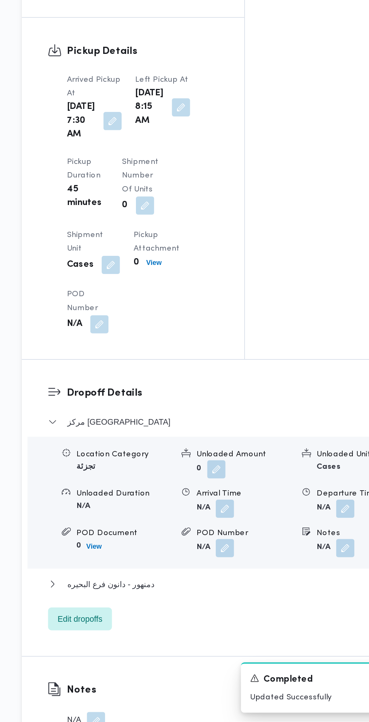
scroll to position [546, 0]
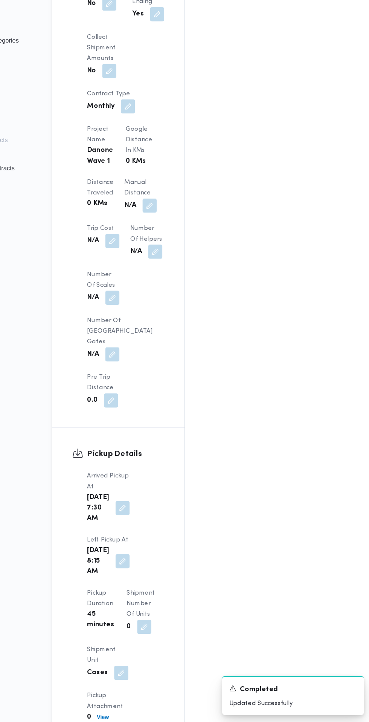
click at [164, 579] on button "button" at bounding box center [158, 585] width 12 height 12
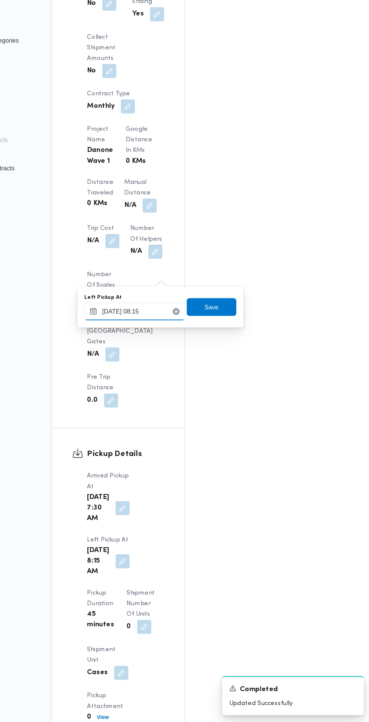
click at [183, 372] on input "[DATE] 08:15" at bounding box center [169, 372] width 86 height 15
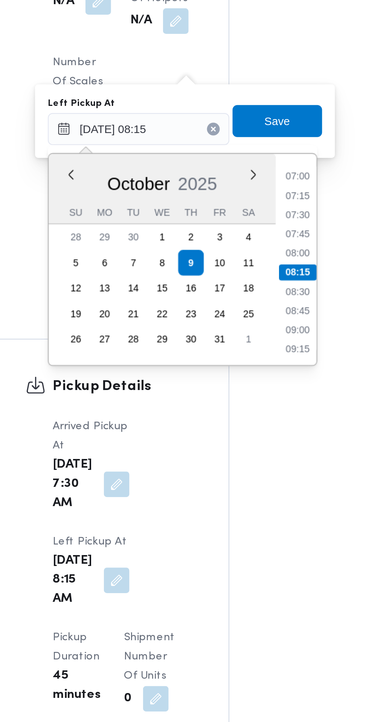
click at [247, 459] on li "08:45" at bounding box center [242, 459] width 17 height 8
type input "[DATE] 08:15"
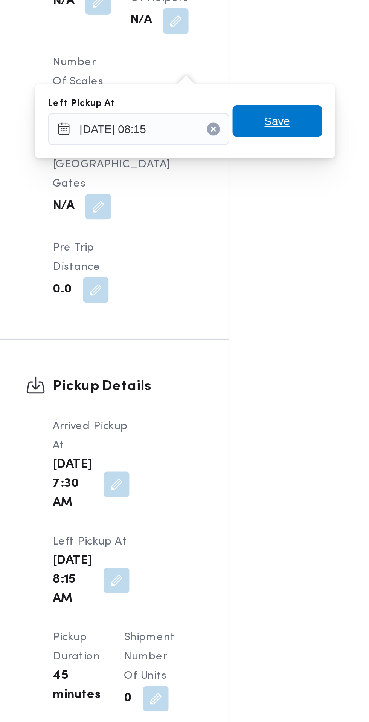
click at [243, 371] on span "Save" at bounding box center [234, 368] width 42 height 15
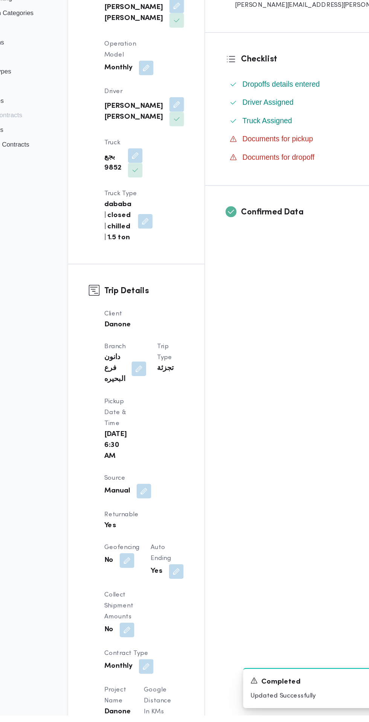
scroll to position [92, 0]
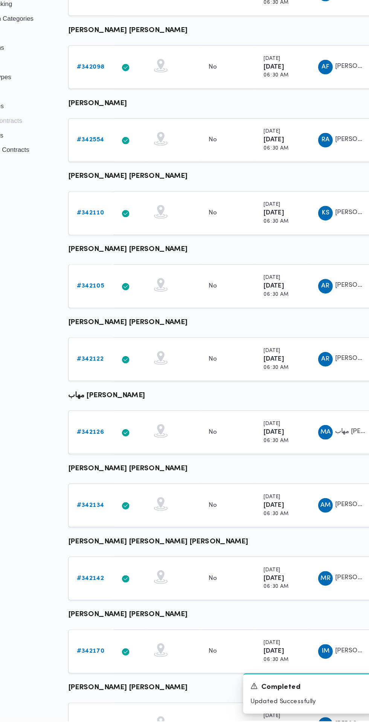
scroll to position [0, 12]
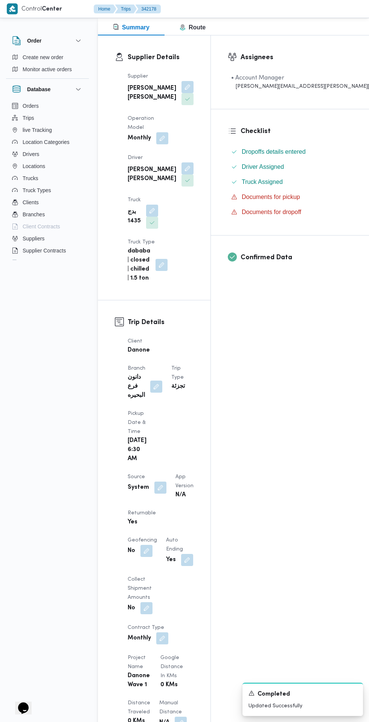
scroll to position [107, 0]
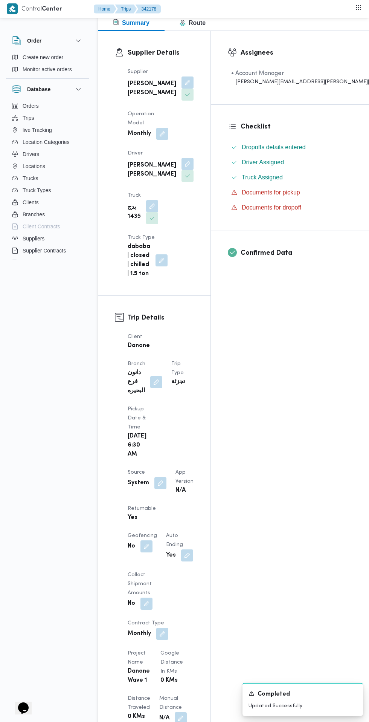
click at [159, 477] on button "button" at bounding box center [161, 483] width 12 height 12
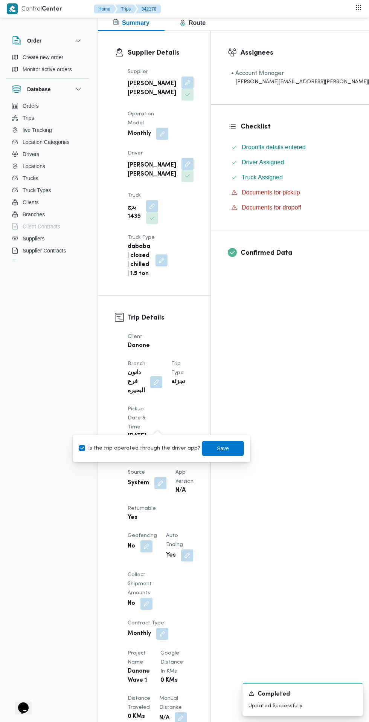
click at [156, 450] on label "Is the trip operated through the driver app?" at bounding box center [139, 448] width 121 height 9
checkbox input "false"
click at [228, 450] on span "Save" at bounding box center [223, 448] width 42 height 15
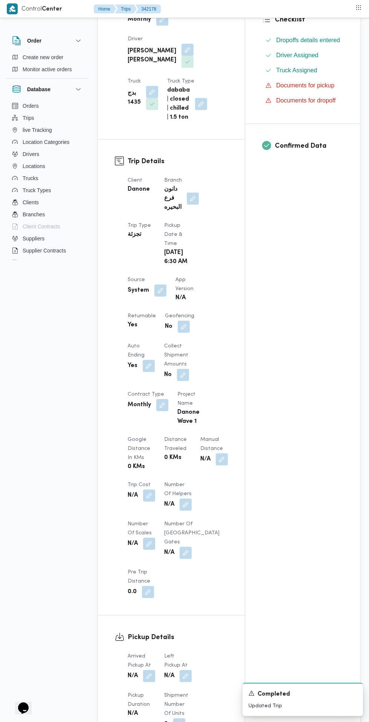
scroll to position [432, 0]
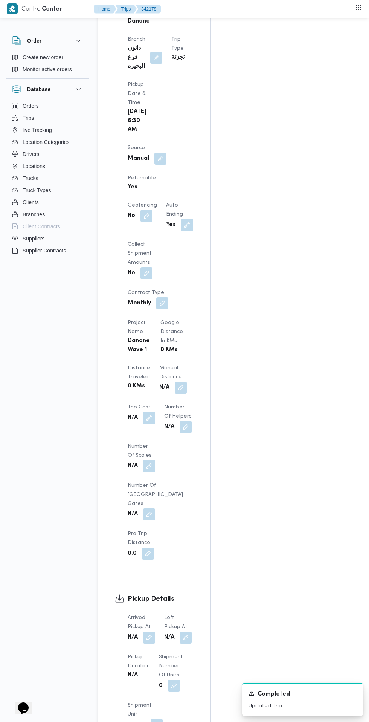
click at [149, 670] on div "N/A" at bounding box center [139, 675] width 24 height 11
click at [153, 719] on button "button" at bounding box center [157, 725] width 12 height 12
select select "cases"
click at [150, 632] on button "button" at bounding box center [149, 638] width 12 height 12
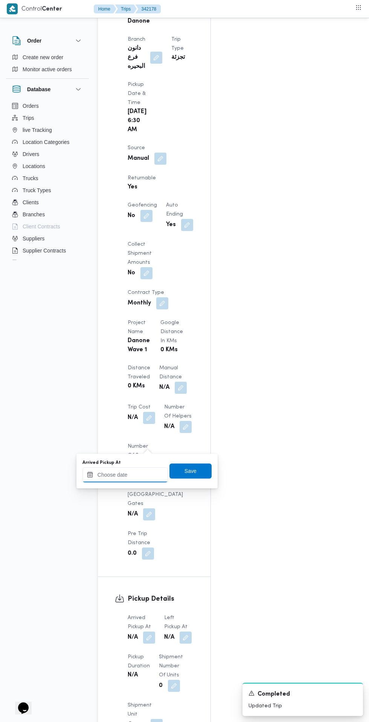
click at [143, 472] on input "Arrived Pickup At" at bounding box center [126, 474] width 86 height 15
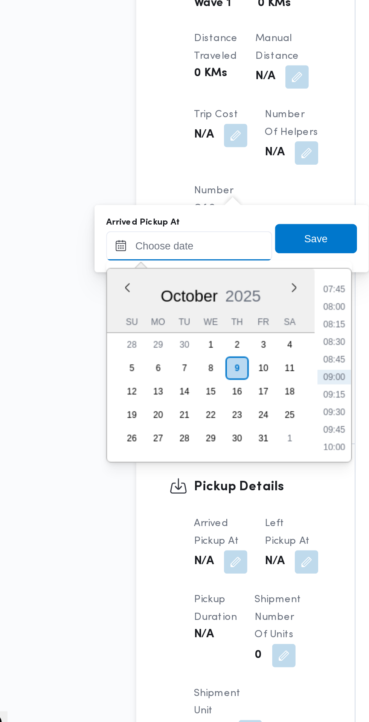
scroll to position [444, 0]
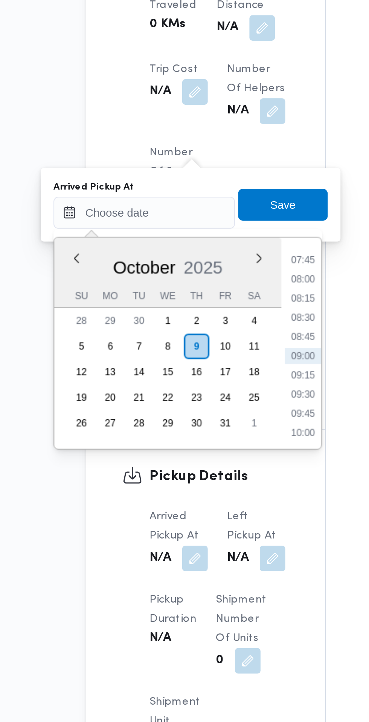
click at [205, 484] on li "07:45" at bounding box center [199, 485] width 17 height 8
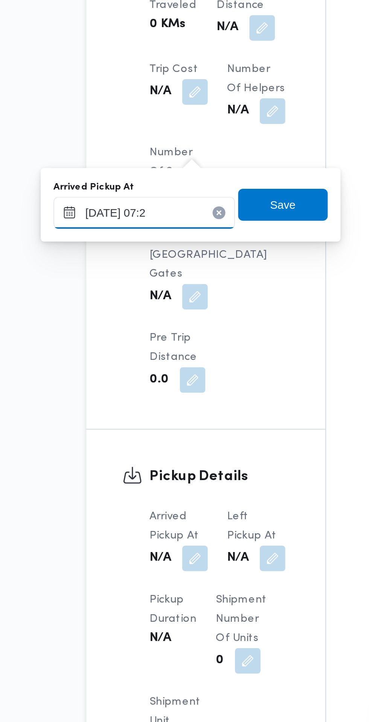
type input "[DATE] 07:20"
click at [199, 461] on span "Save" at bounding box center [191, 458] width 42 height 15
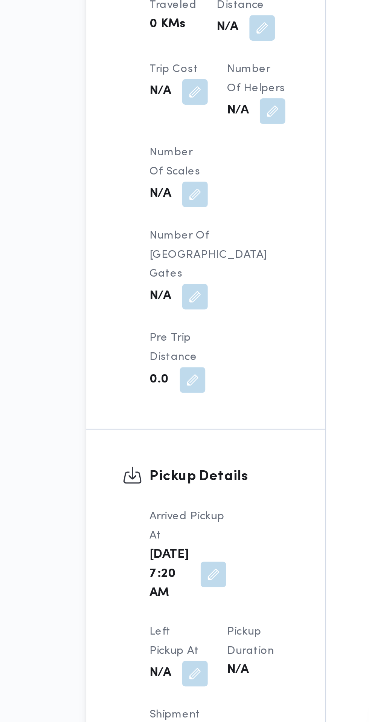
click at [156, 672] on div "N/A" at bounding box center [141, 679] width 29 height 14
click at [155, 673] on button "button" at bounding box center [149, 679] width 12 height 12
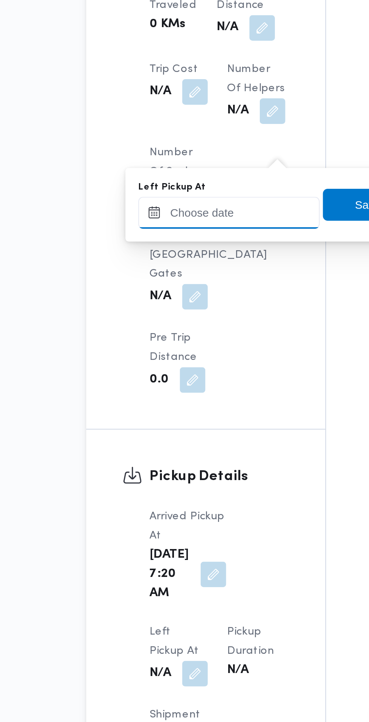
click at [175, 464] on input "Left Pickup At" at bounding box center [165, 462] width 86 height 15
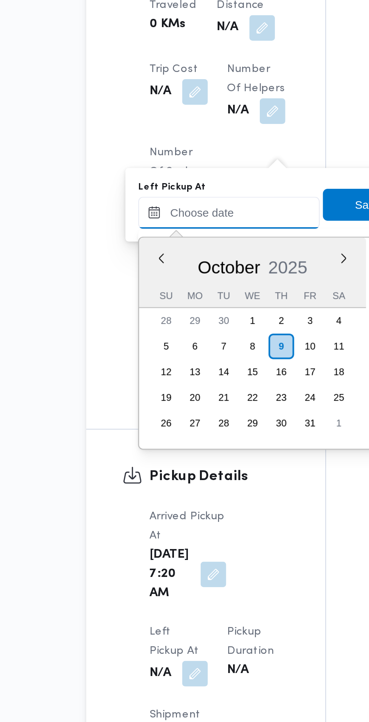
scroll to position [280, 0]
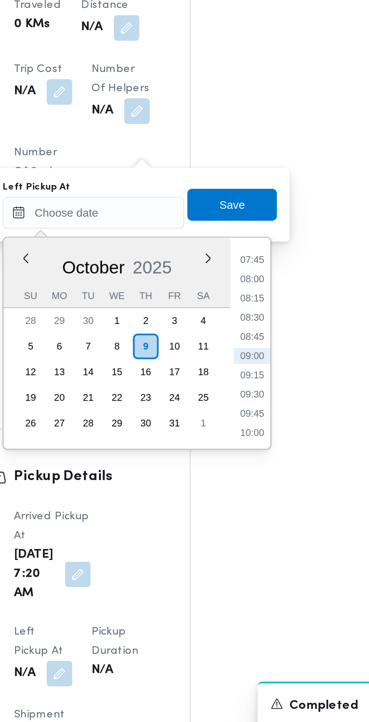
click at [241, 520] on li "08:45" at bounding box center [239, 521] width 17 height 8
type input "[DATE] 08:45"
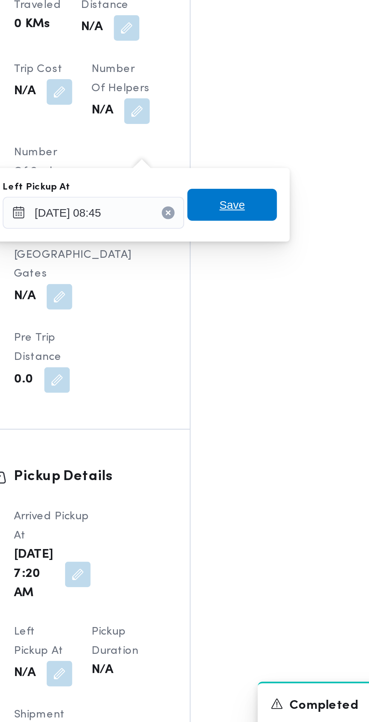
click at [242, 458] on span "Save" at bounding box center [231, 458] width 42 height 15
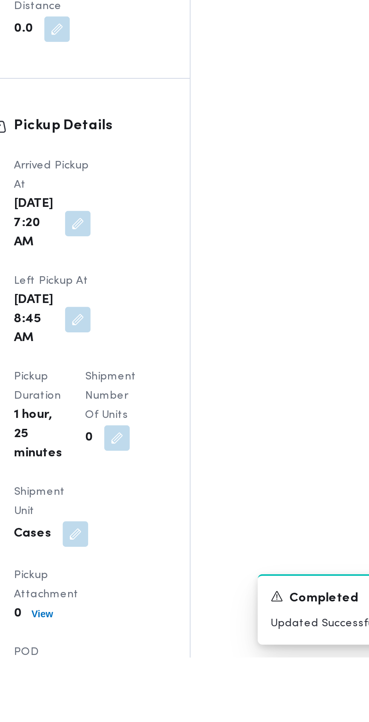
scroll to position [560, 0]
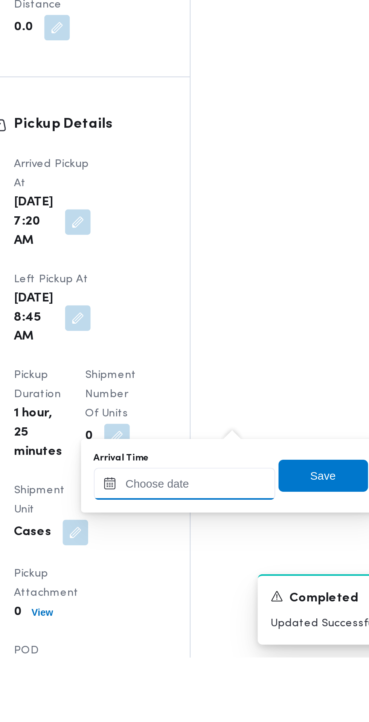
click at [218, 641] on input "Arrival Time" at bounding box center [208, 640] width 86 height 15
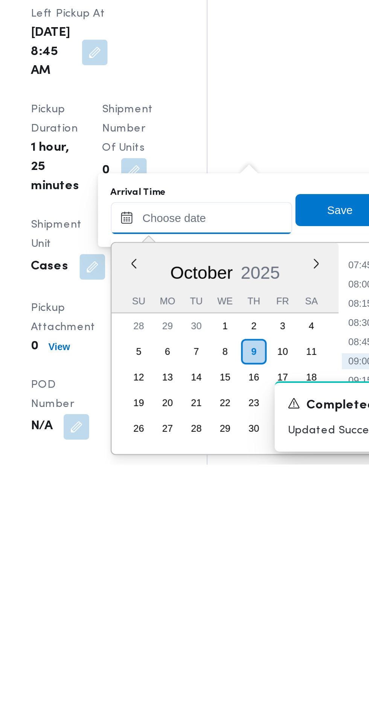
scroll to position [594, 0]
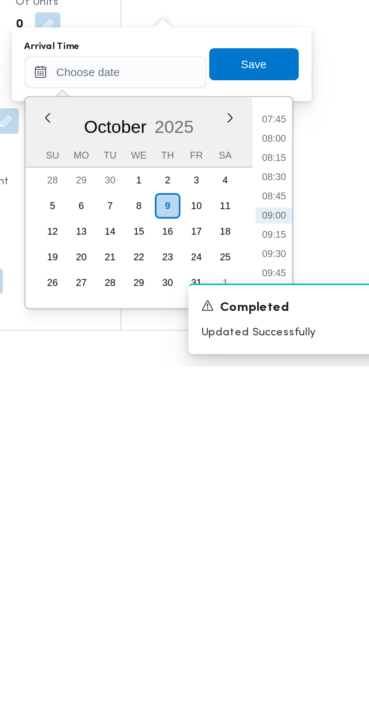
click at [287, 660] on li "09:15" at bounding box center [282, 660] width 17 height 8
type input "[DATE] 09:15"
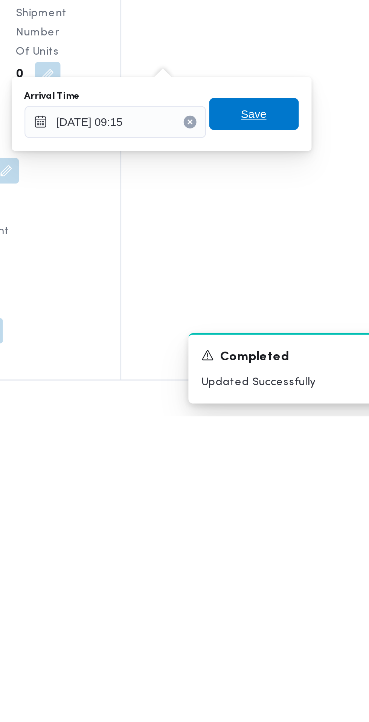
click at [282, 579] on span "Save" at bounding box center [274, 579] width 42 height 15
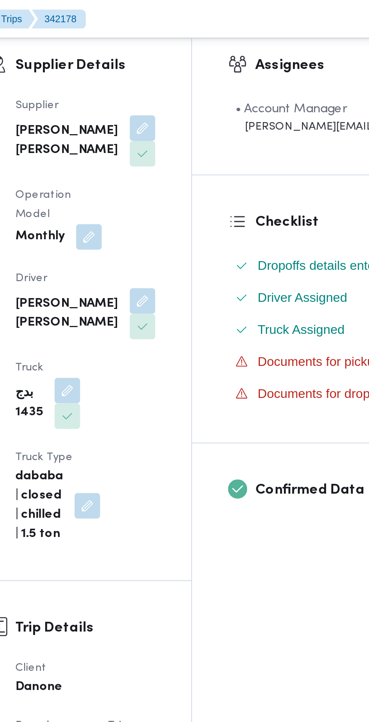
scroll to position [0, 0]
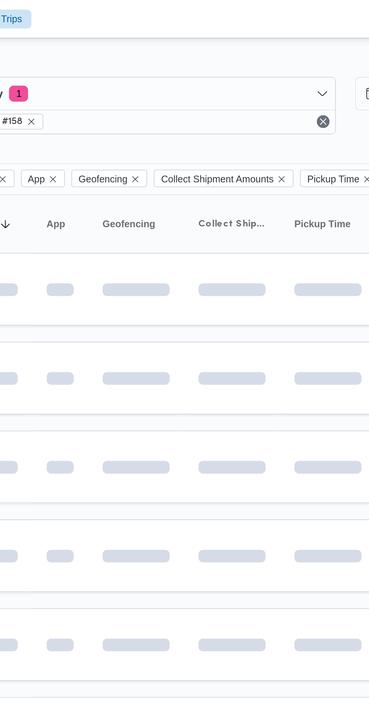
scroll to position [0, 12]
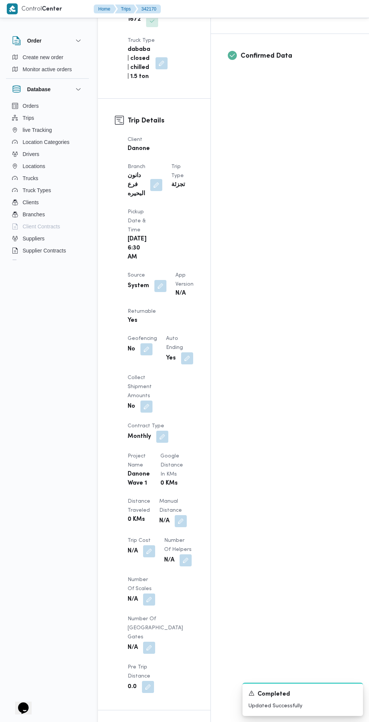
scroll to position [304, 0]
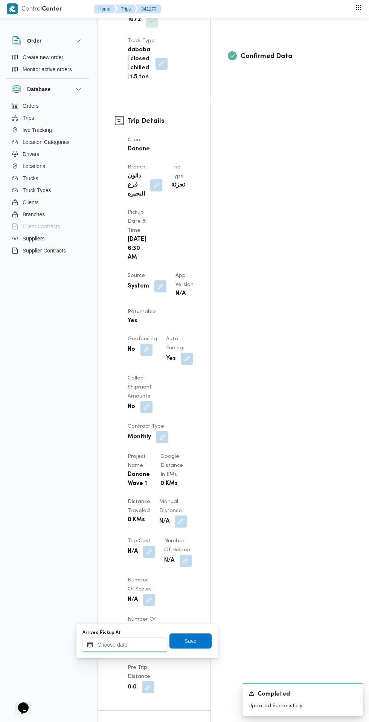
click at [147, 645] on input "Arrived Pickup At" at bounding box center [126, 644] width 86 height 15
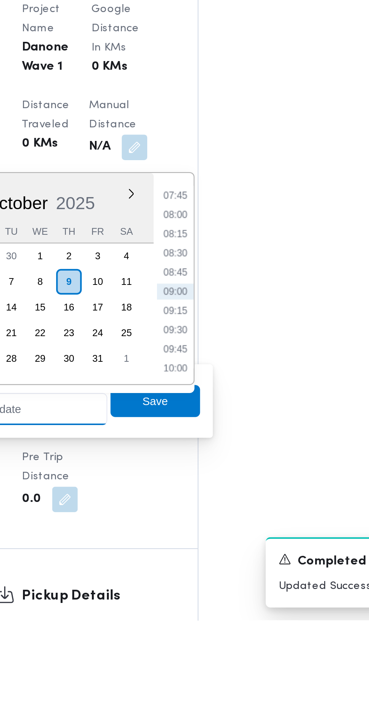
scroll to position [326, 0]
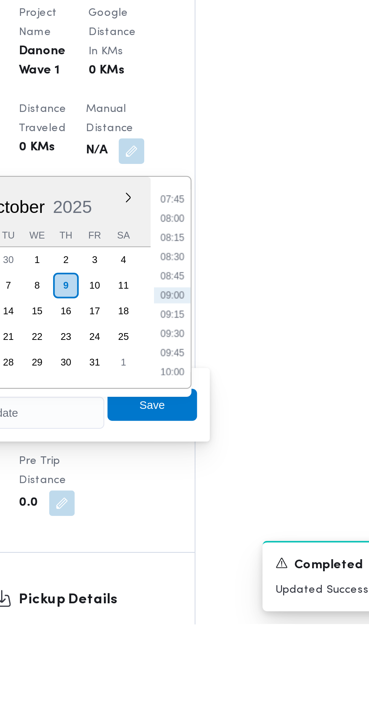
click at [206, 522] on li "07:45" at bounding box center [199, 522] width 17 height 8
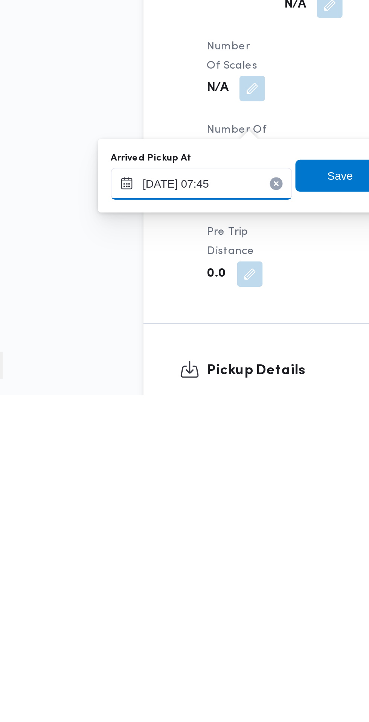
click at [129, 622] on input "[DATE] 07:45" at bounding box center [126, 622] width 86 height 15
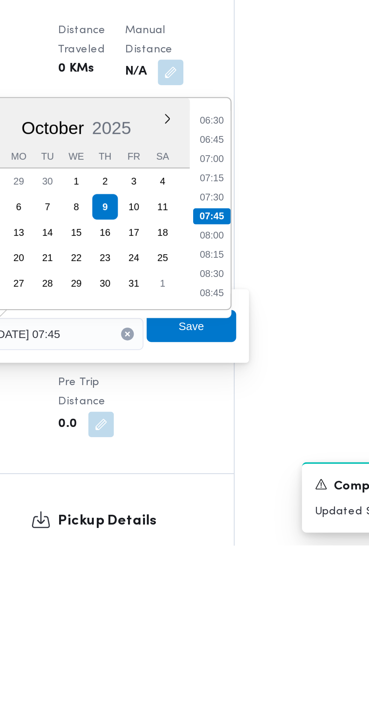
click at [201, 557] on li "07:30" at bounding box center [199, 558] width 17 height 8
type input "[DATE] 07:30"
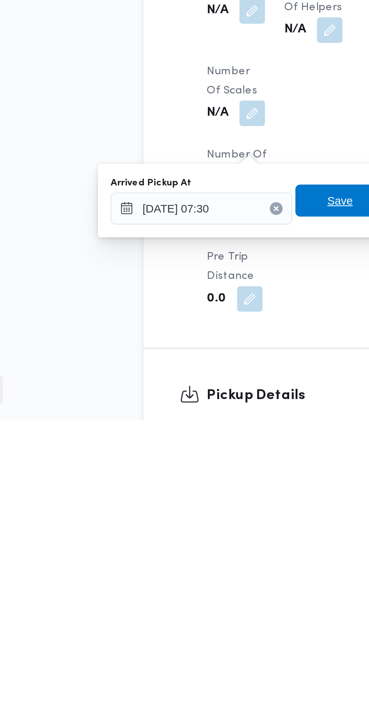
click at [190, 618] on span "Save" at bounding box center [191, 618] width 12 height 9
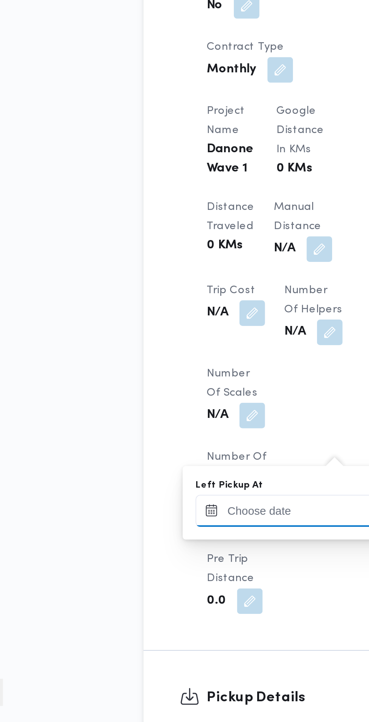
click at [166, 622] on input "Left Pickup At" at bounding box center [165, 622] width 86 height 15
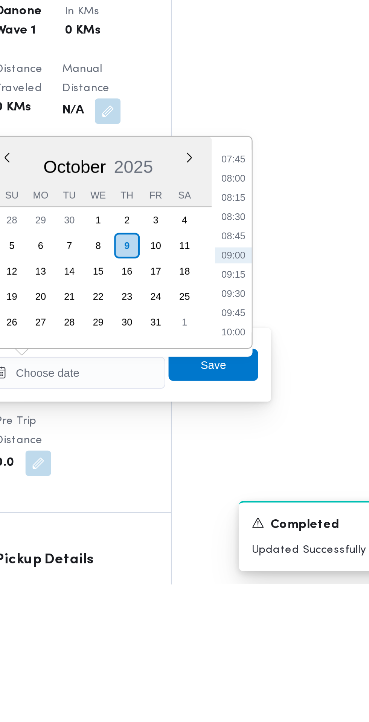
click at [247, 556] on li "08:45" at bounding box center [239, 558] width 17 height 8
type input "[DATE] 08:45"
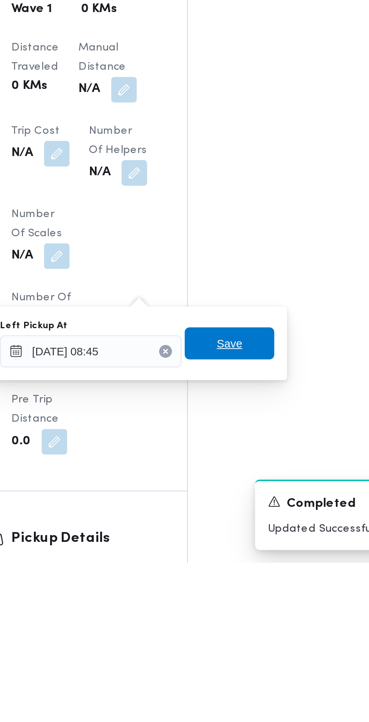
click at [241, 620] on span "Save" at bounding box center [231, 618] width 42 height 15
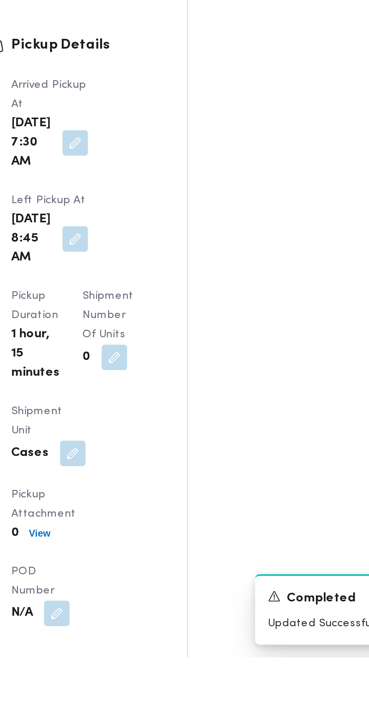
scroll to position [604, 0]
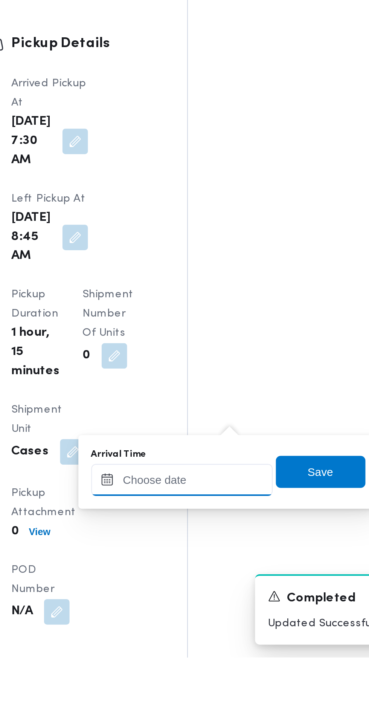
click at [212, 640] on input "Arrival Time" at bounding box center [208, 638] width 86 height 15
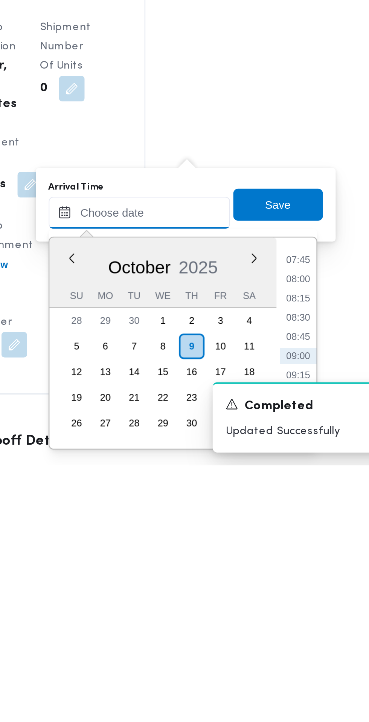
scroll to position [639, 0]
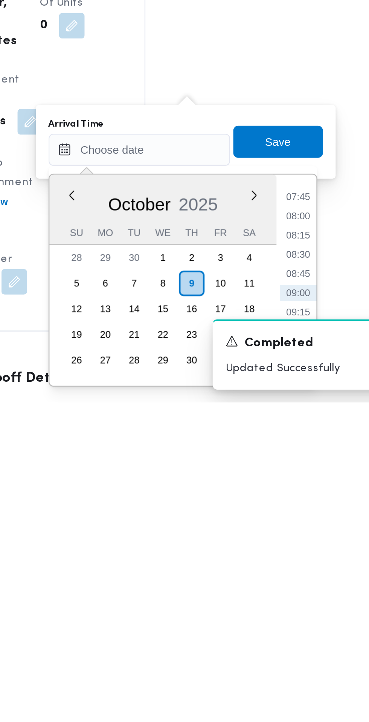
click at [284, 670] on li "09:00" at bounding box center [282, 671] width 17 height 8
type input "[DATE] 09:00"
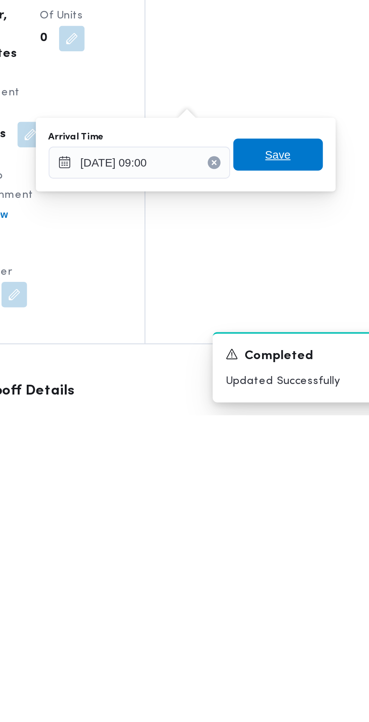
click at [276, 602] on span "Save" at bounding box center [274, 599] width 12 height 9
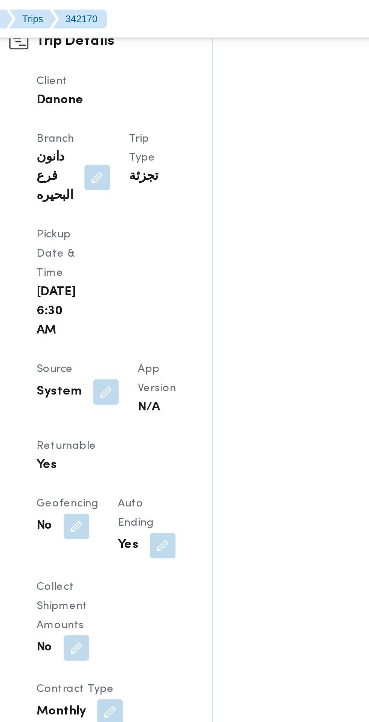
scroll to position [404, 0]
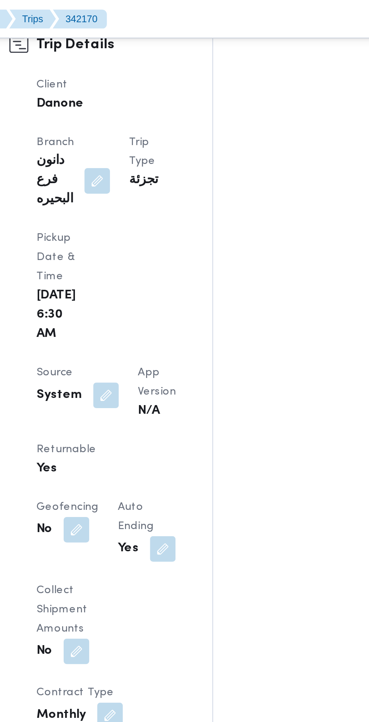
click at [161, 180] on button "button" at bounding box center [161, 186] width 12 height 12
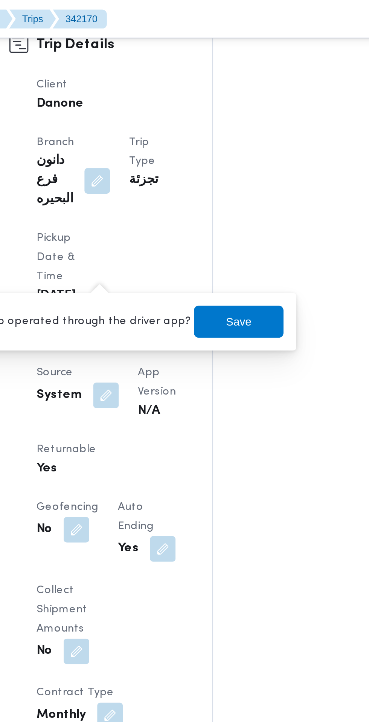
click at [155, 151] on label "Is the trip operated through the driver app?" at bounding box center [139, 151] width 121 height 9
checkbox input "false"
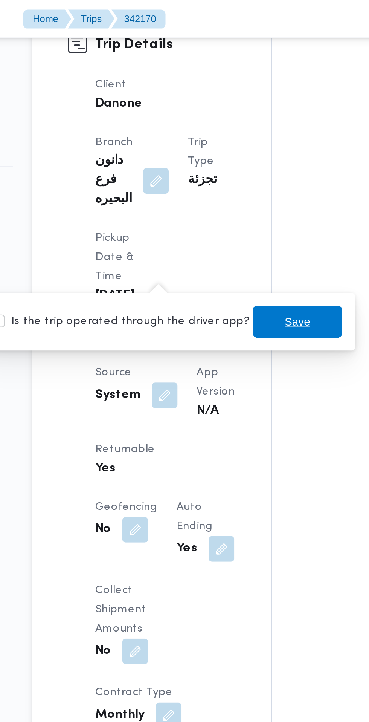
click at [217, 153] on span "Save" at bounding box center [223, 151] width 12 height 9
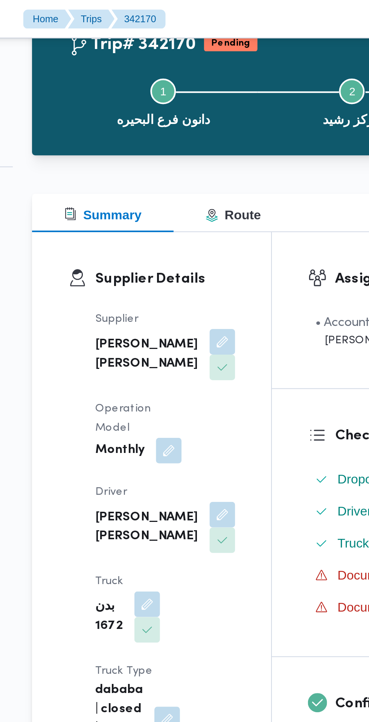
scroll to position [0, 0]
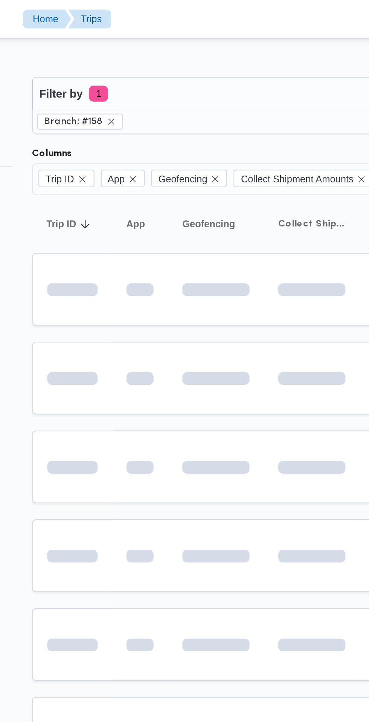
scroll to position [0, 12]
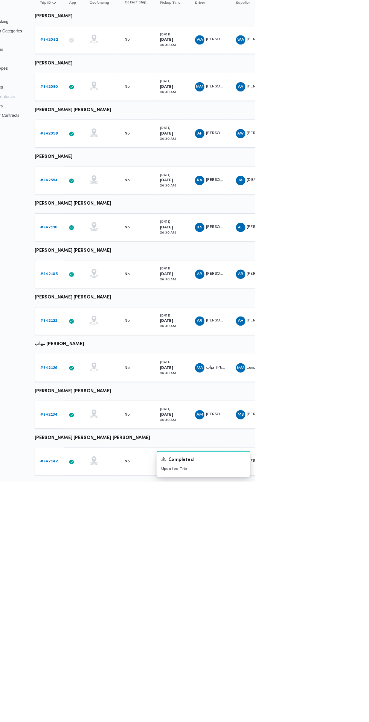
click at [104, 695] on b "# 342142" at bounding box center [104, 696] width 23 height 5
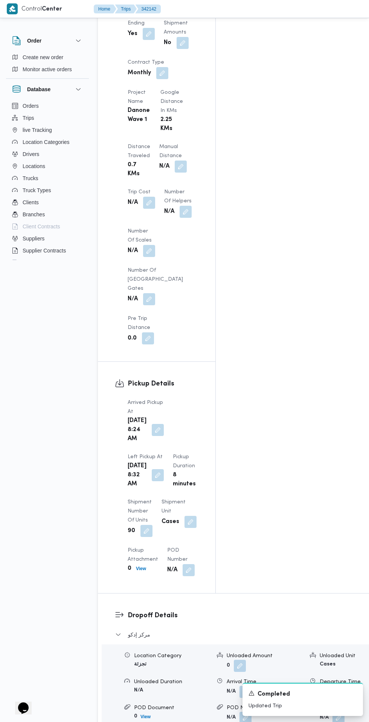
scroll to position [629, 0]
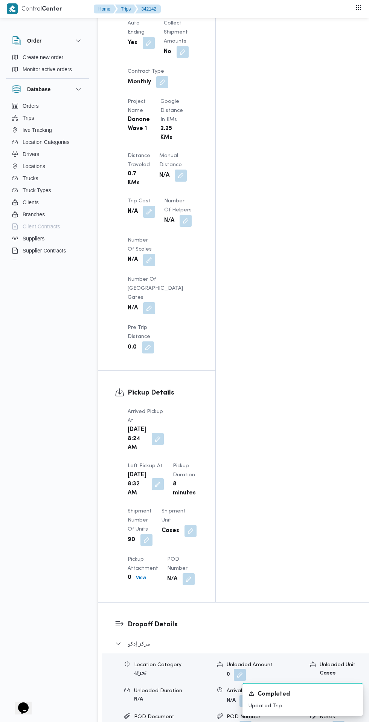
click at [158, 433] on button "button" at bounding box center [158, 439] width 12 height 12
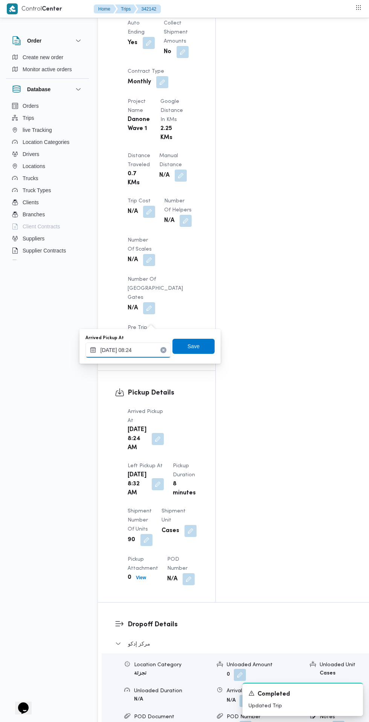
click at [141, 350] on input "[DATE] 08:24" at bounding box center [129, 350] width 86 height 15
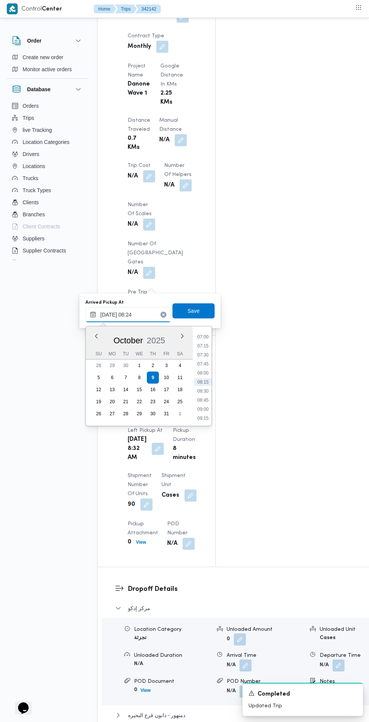
scroll to position [680, 0]
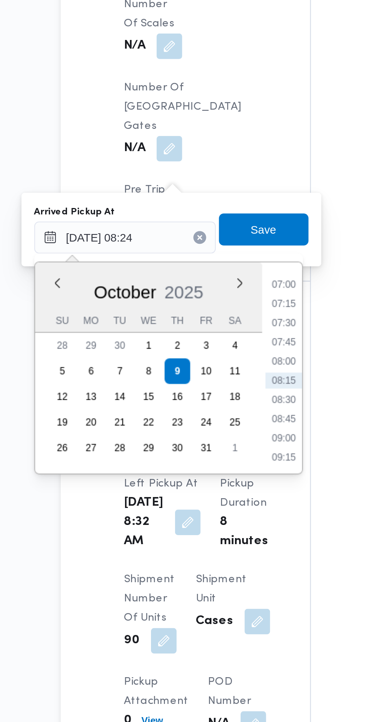
click at [205, 330] on li "07:15" at bounding box center [202, 330] width 17 height 8
type input "[DATE] 07:15"
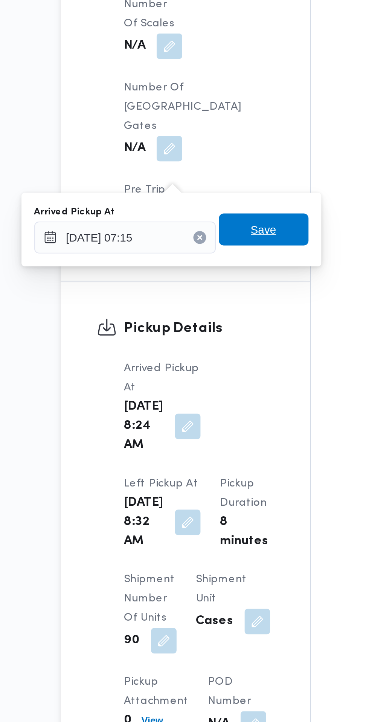
click at [204, 292] on span "Save" at bounding box center [194, 295] width 42 height 15
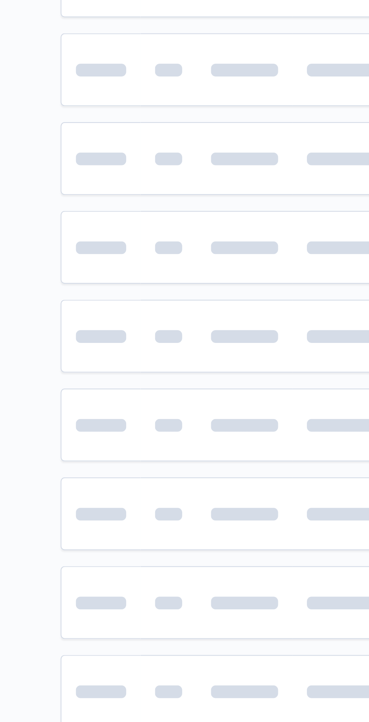
scroll to position [0, 12]
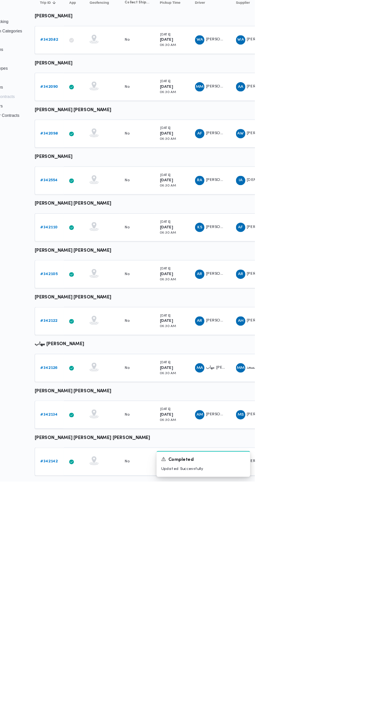
click at [107, 632] on link "# 342134" at bounding box center [104, 636] width 23 height 9
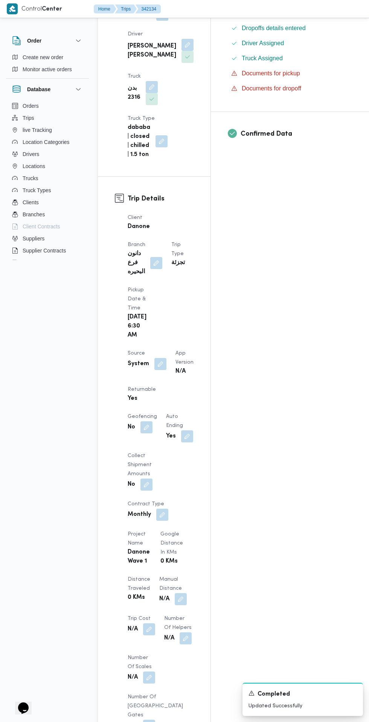
scroll to position [238, 0]
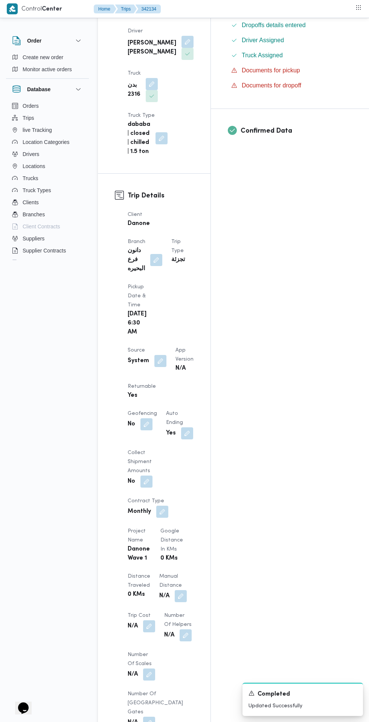
click at [163, 355] on button "button" at bounding box center [161, 361] width 12 height 12
click at [154, 347] on label "Is the trip operated through the driver app?" at bounding box center [139, 347] width 121 height 9
checkbox input "false"
click at [228, 347] on span "Save" at bounding box center [223, 347] width 42 height 15
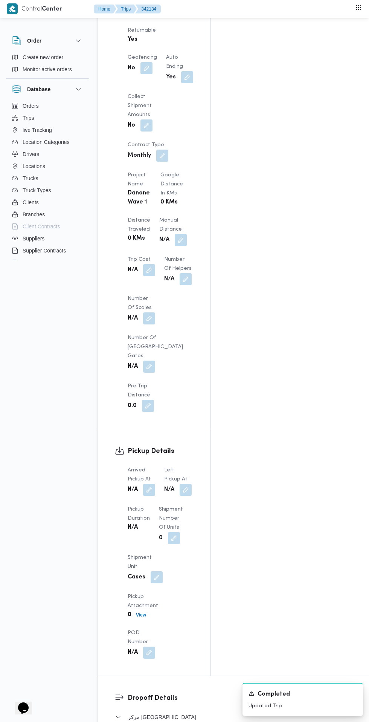
scroll to position [628, 0]
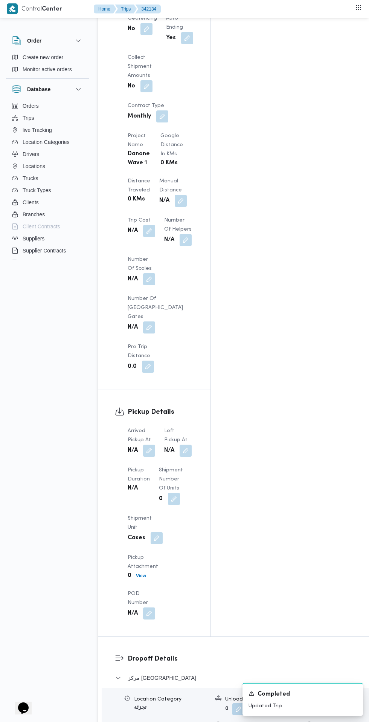
click at [144, 445] on span at bounding box center [147, 451] width 16 height 12
click at [133, 484] on b "N/A" at bounding box center [133, 488] width 10 height 9
click at [145, 445] on button "button" at bounding box center [149, 451] width 12 height 12
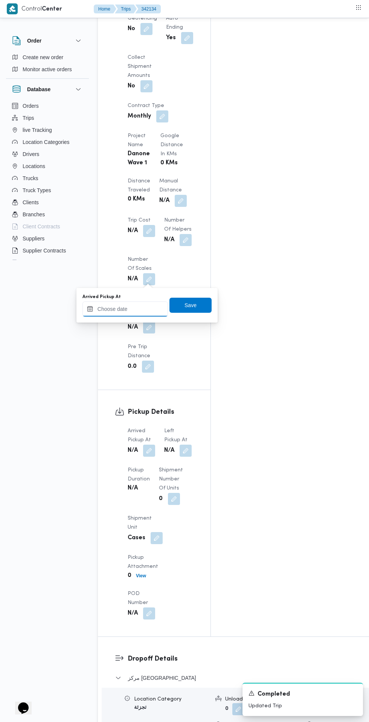
click at [136, 310] on input "Arrived Pickup At" at bounding box center [126, 309] width 86 height 15
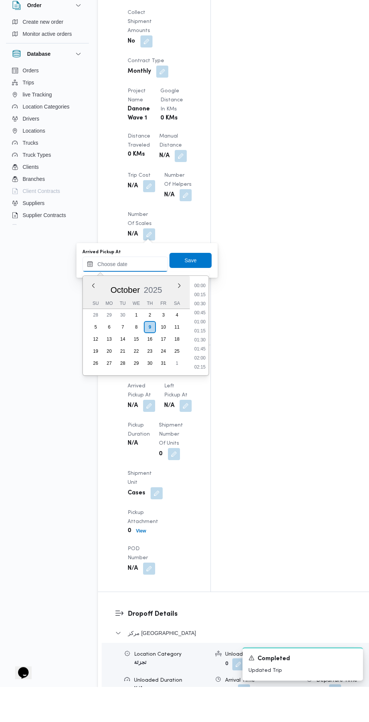
scroll to position [280, 0]
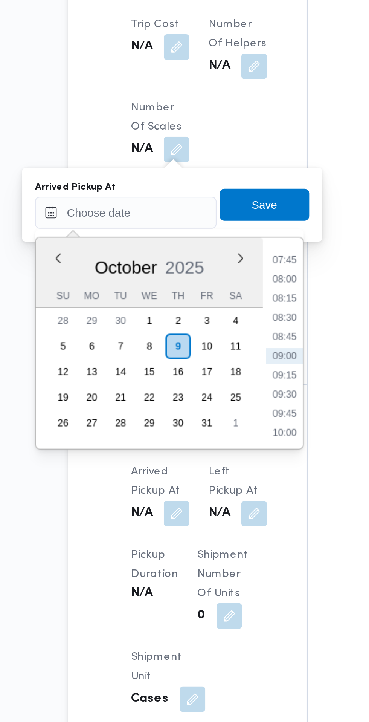
click at [206, 321] on li "07:45" at bounding box center [199, 322] width 17 height 8
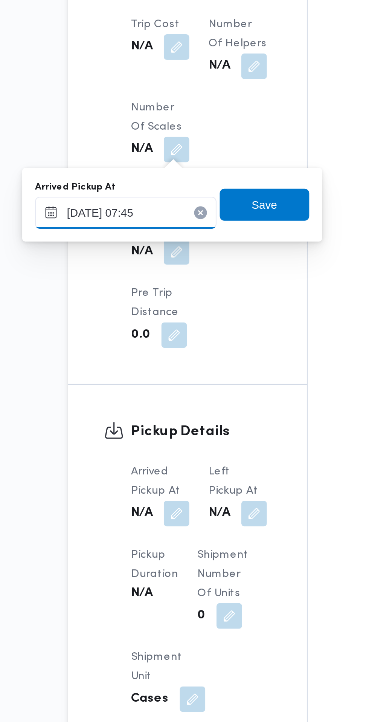
click at [148, 302] on input "[DATE] 07:45" at bounding box center [126, 299] width 86 height 15
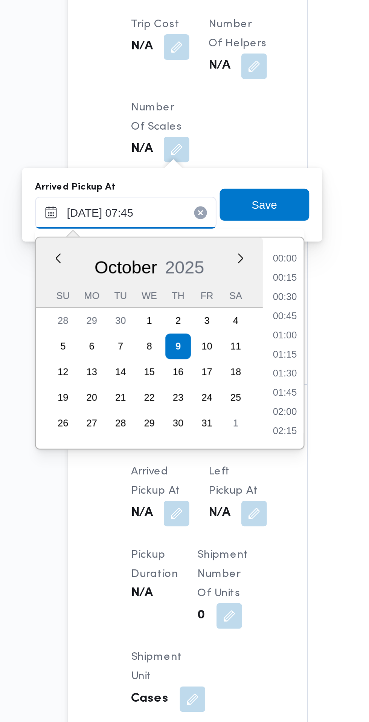
scroll to position [234, 0]
click at [202, 349] on li "07:15" at bounding box center [199, 349] width 17 height 8
type input "[DATE] 07:15"
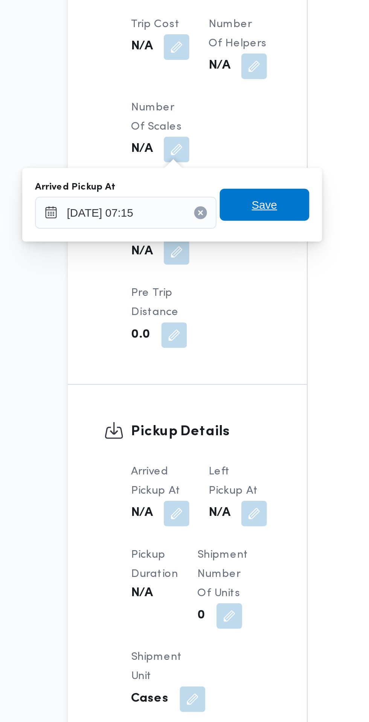
click at [197, 291] on span "Save" at bounding box center [191, 295] width 42 height 15
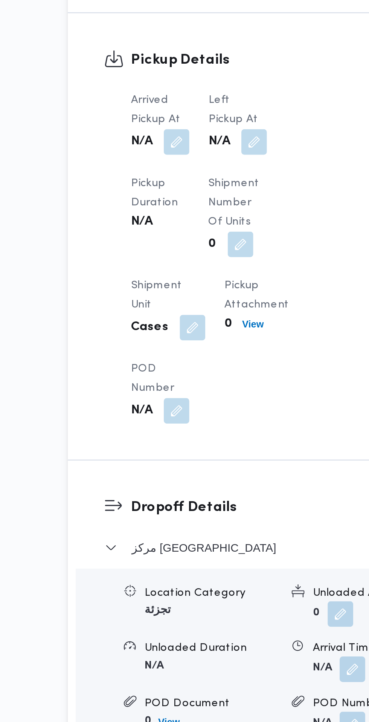
click at [186, 265] on button "button" at bounding box center [186, 266] width 12 height 12
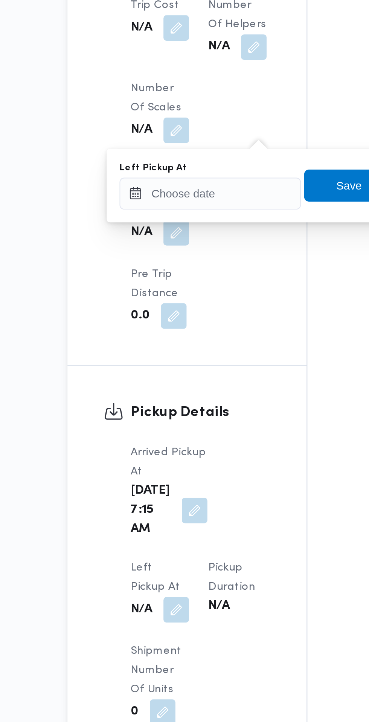
scroll to position [646, 0]
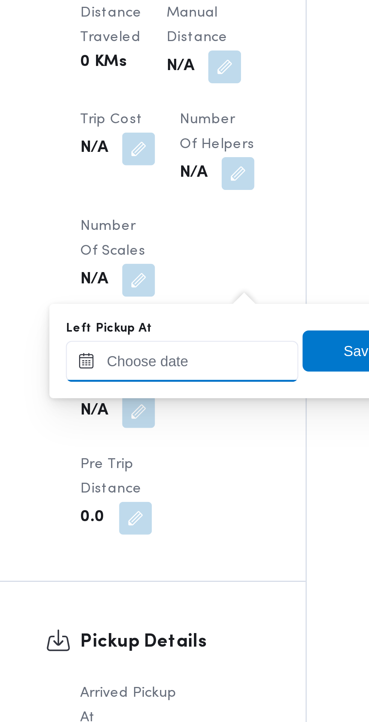
click at [182, 289] on input "Left Pickup At" at bounding box center [165, 290] width 86 height 15
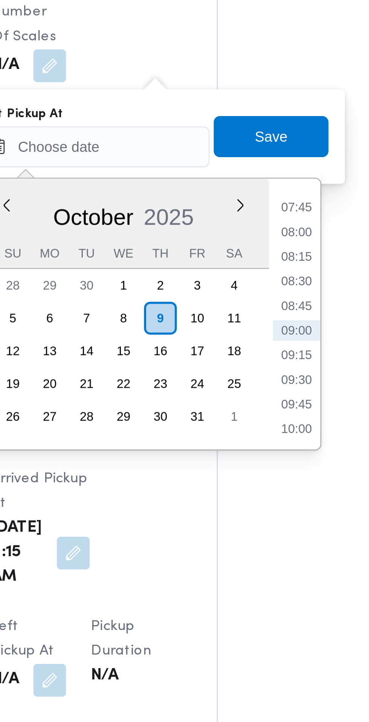
click at [241, 351] on li "08:45" at bounding box center [239, 349] width 17 height 8
type input "[DATE] 08:45"
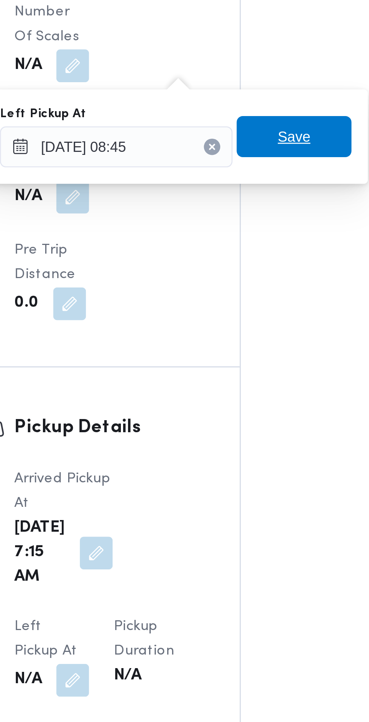
click at [233, 286] on span "Save" at bounding box center [231, 286] width 12 height 9
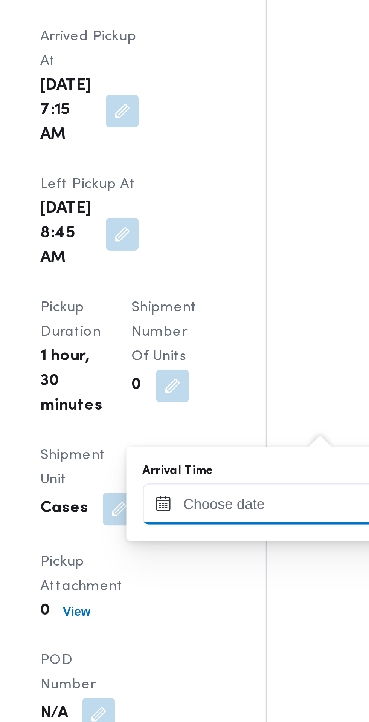
click at [211, 585] on input "Arrival Time" at bounding box center [208, 584] width 86 height 15
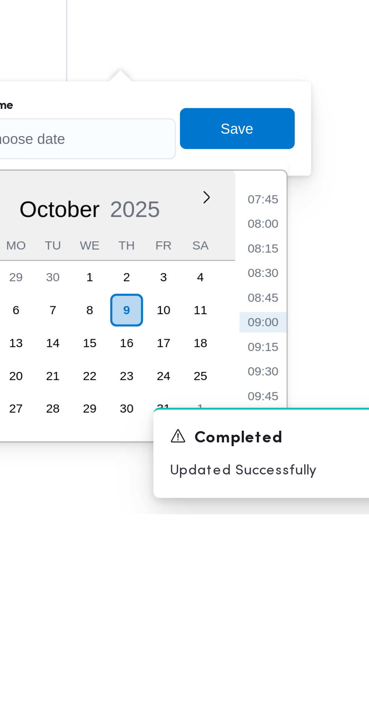
click at [285, 653] on li "09:00" at bounding box center [282, 652] width 17 height 8
type input "[DATE] 09:00"
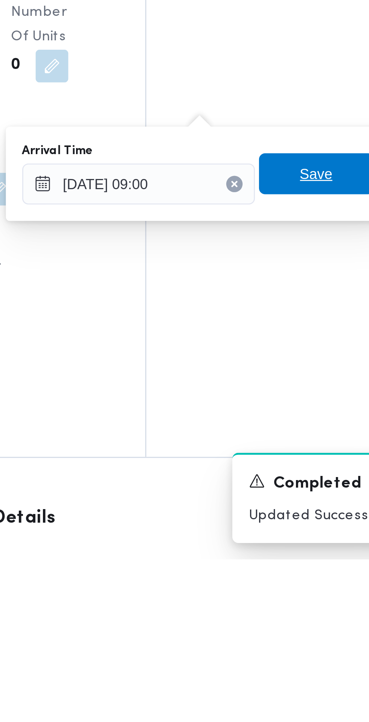
click at [268, 583] on span "Save" at bounding box center [274, 580] width 42 height 15
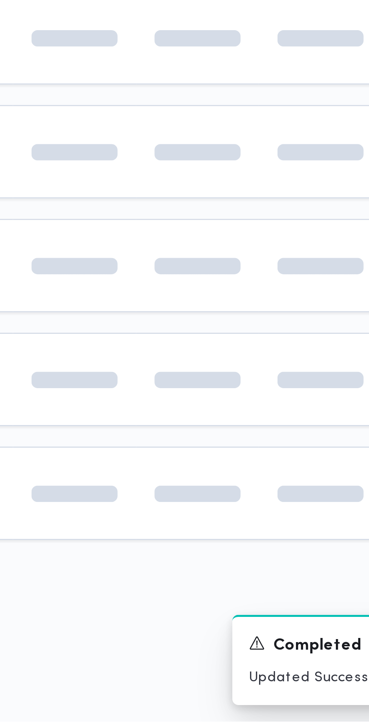
scroll to position [0, 12]
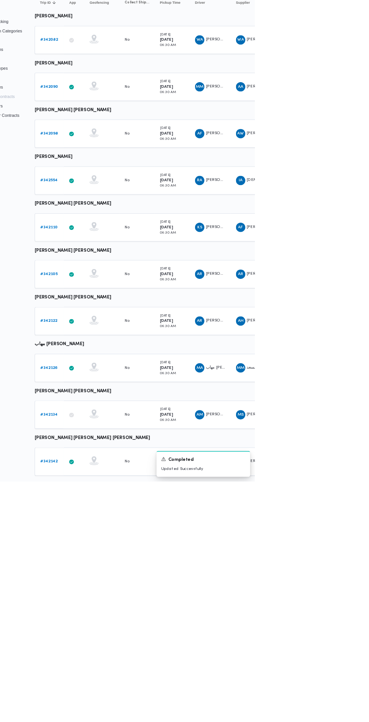
click at [104, 575] on b "# 342126" at bounding box center [104, 575] width 23 height 5
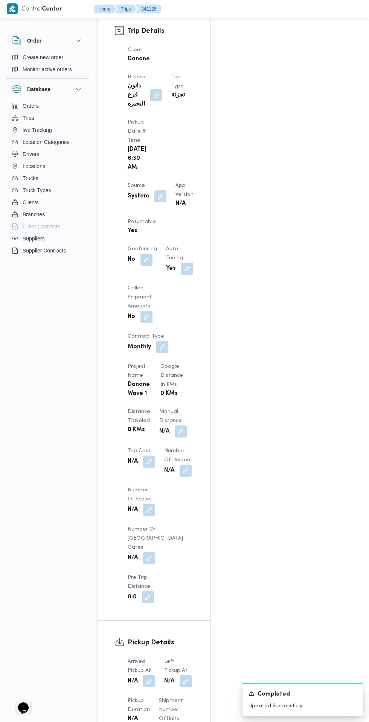
scroll to position [405, 0]
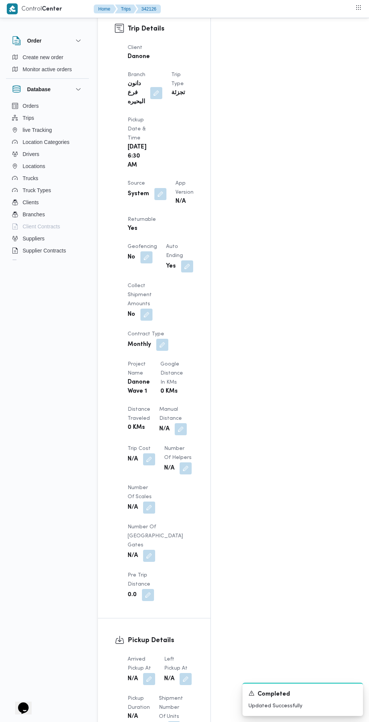
click at [150, 673] on button "button" at bounding box center [149, 679] width 12 height 12
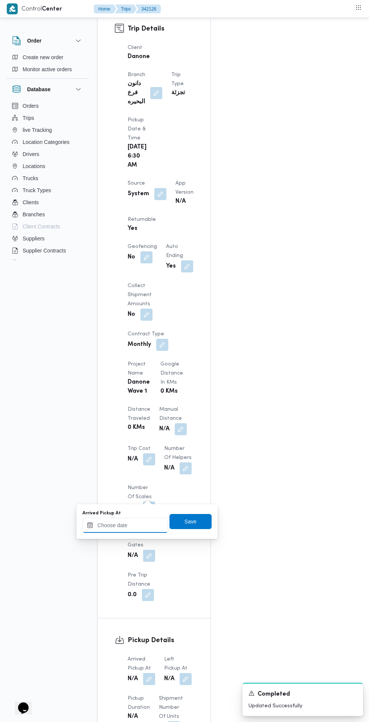
click at [144, 527] on input "Arrived Pickup At" at bounding box center [126, 525] width 86 height 15
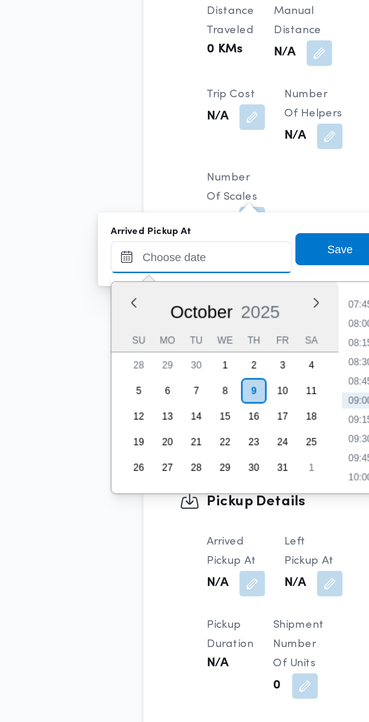
scroll to position [450, 0]
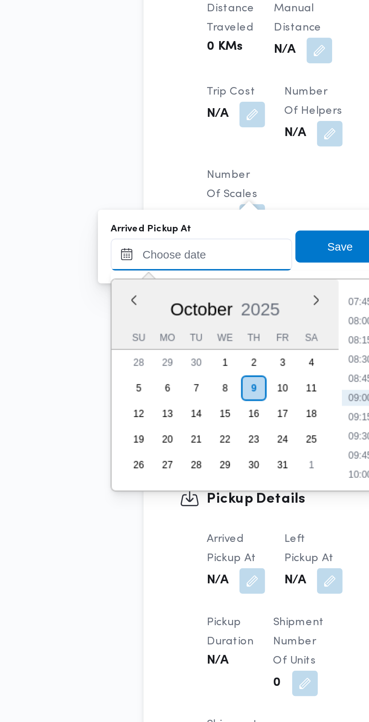
paste input "١٣ بحيره - ٧ عبور - ١٣ اسكندريه"
type input "١٣ بحيره - ٧ عبور - ١٣ اسكندريه"
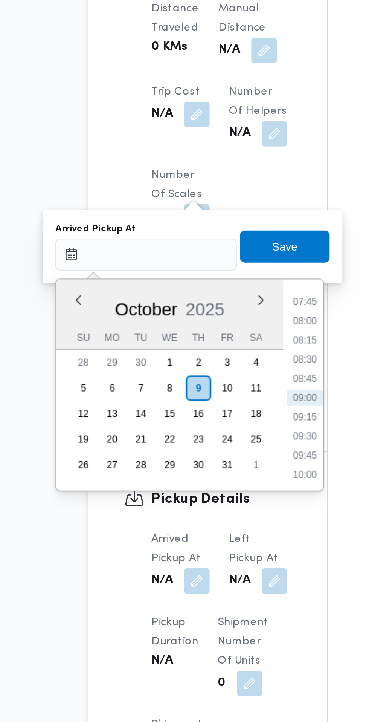
click at [201, 502] on li "07:45" at bounding box center [199, 503] width 17 height 8
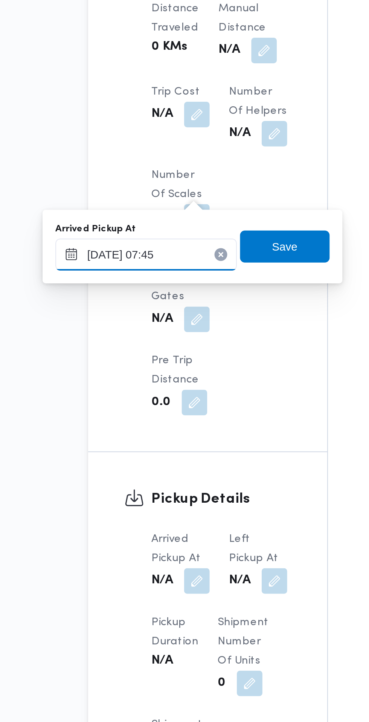
click at [142, 481] on input "[DATE] 07:45" at bounding box center [126, 480] width 86 height 15
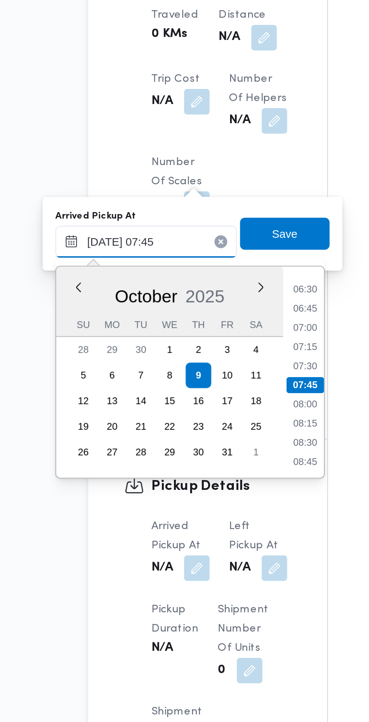
scroll to position [450, 0]
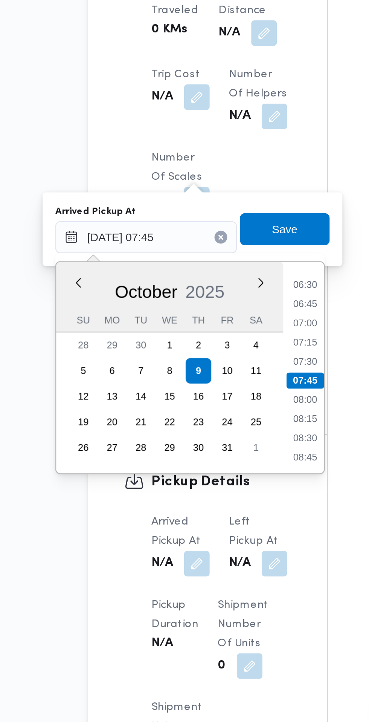
click at [204, 529] on li "07:15" at bounding box center [199, 530] width 17 height 8
type input "[DATE] 07:15"
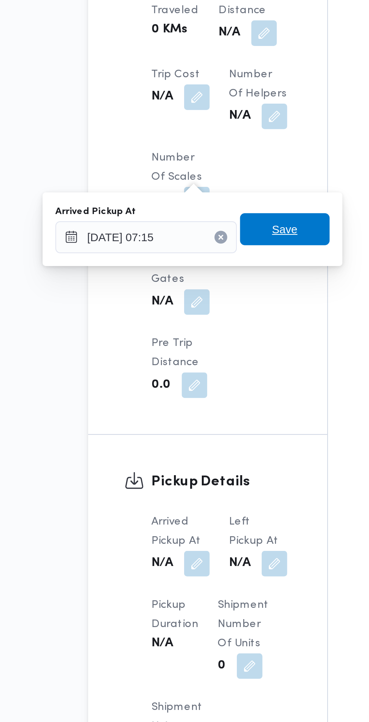
click at [201, 477] on span "Save" at bounding box center [191, 476] width 42 height 15
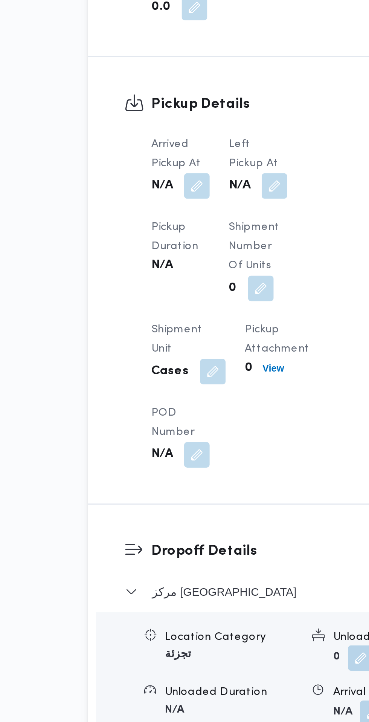
click at [187, 450] on button "button" at bounding box center [186, 456] width 12 height 12
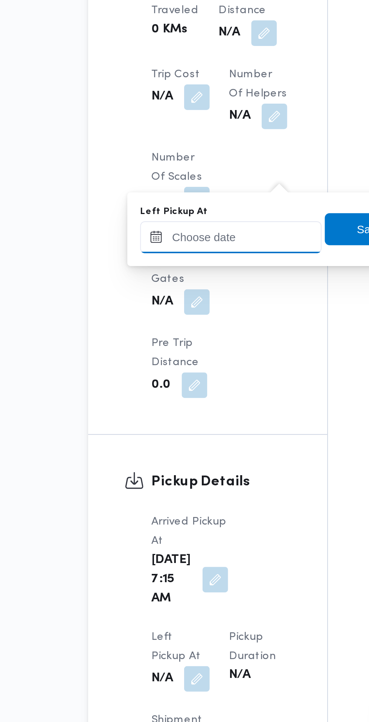
click at [179, 475] on input "Left Pickup At" at bounding box center [165, 480] width 86 height 15
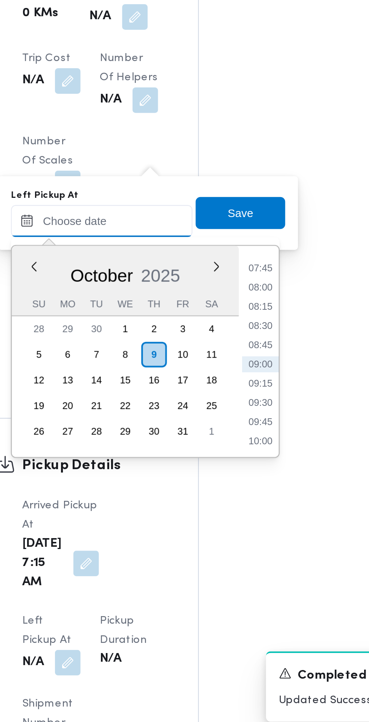
scroll to position [450, 0]
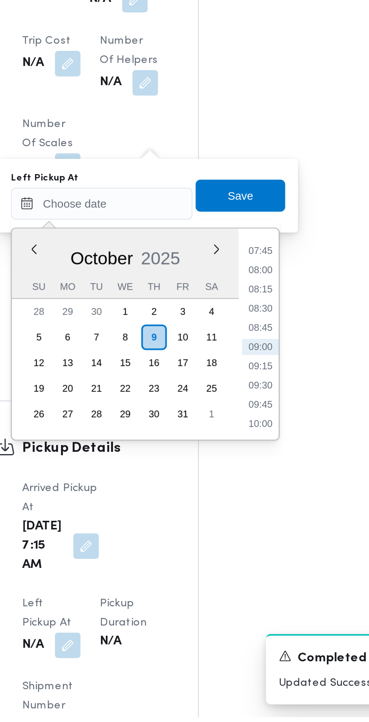
click at [241, 539] on li "08:45" at bounding box center [239, 539] width 17 height 8
type input "[DATE] 08:45"
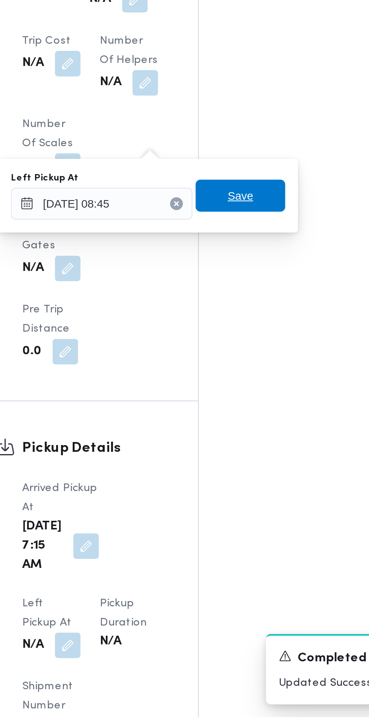
click at [245, 476] on span "Save" at bounding box center [231, 476] width 42 height 15
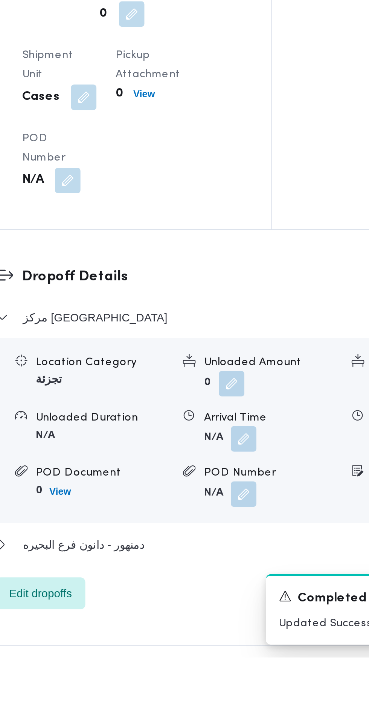
scroll to position [565, 0]
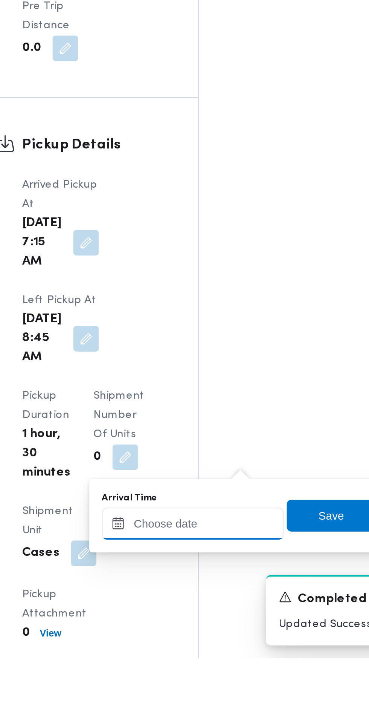
click at [214, 658] on input "Arrival Time" at bounding box center [208, 658] width 86 height 15
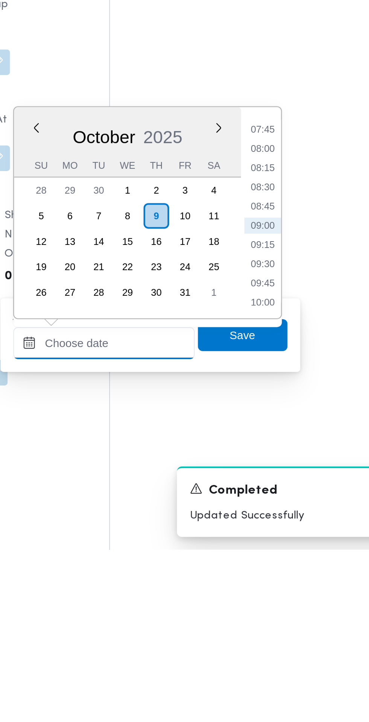
scroll to position [599, 0]
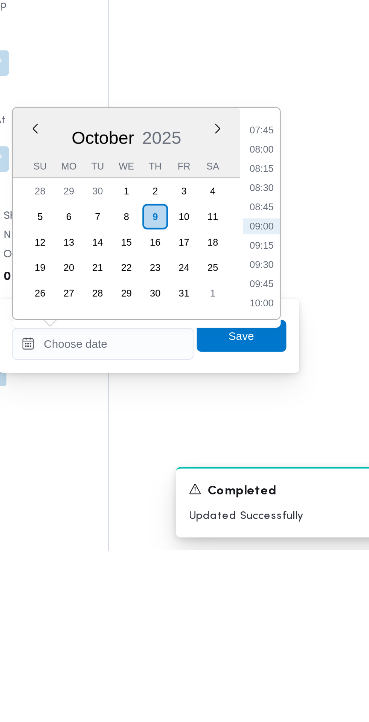
click at [288, 568] on li "09:00" at bounding box center [282, 570] width 17 height 8
type input "[DATE] 09:00"
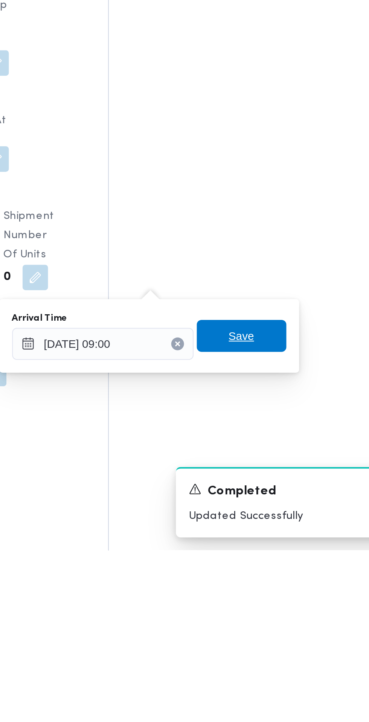
click at [282, 620] on span "Save" at bounding box center [274, 621] width 42 height 15
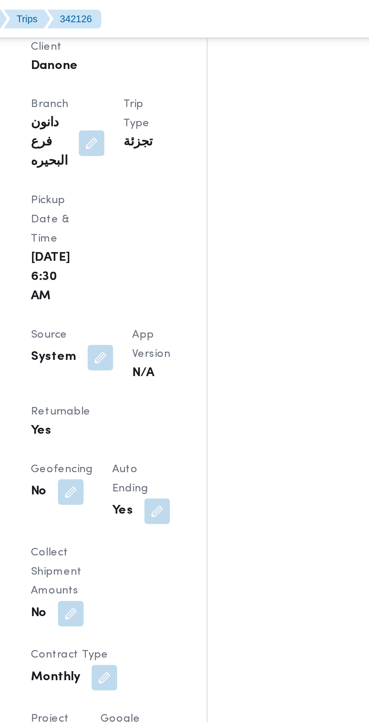
scroll to position [424, 0]
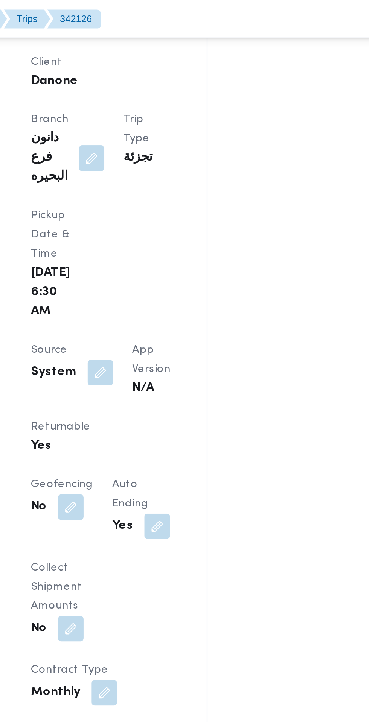
click at [162, 170] on button "button" at bounding box center [161, 176] width 12 height 12
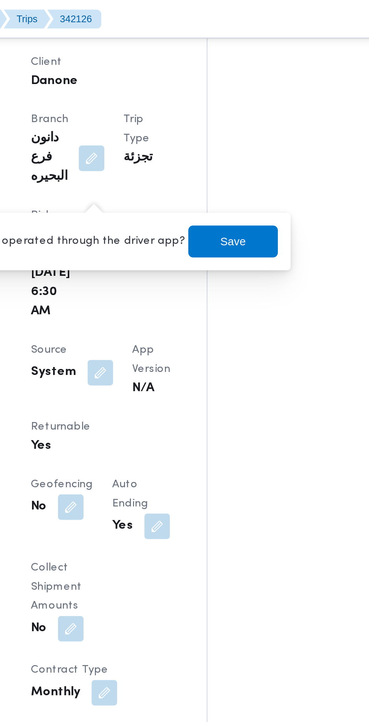
click at [158, 113] on label "Is the trip operated through the driver app?" at bounding box center [139, 113] width 121 height 9
checkbox input "false"
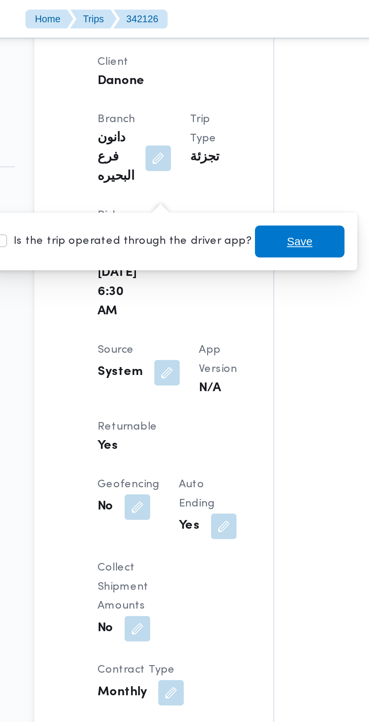
click at [217, 113] on span "Save" at bounding box center [223, 113] width 12 height 9
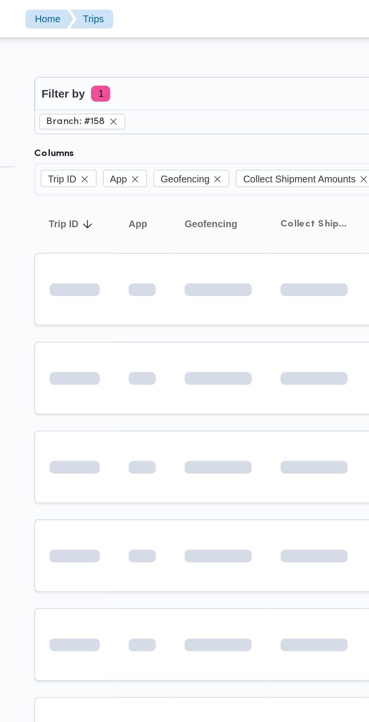
scroll to position [0, 12]
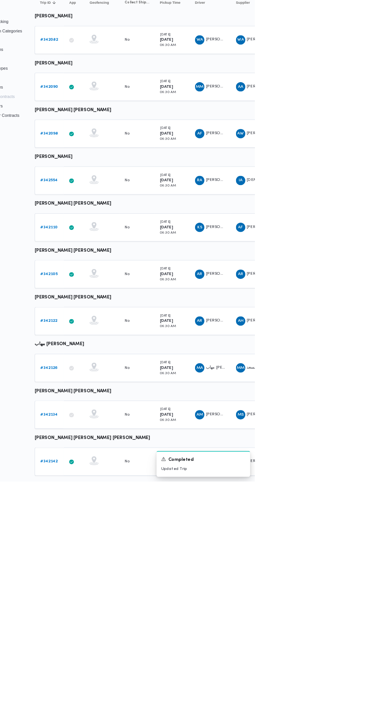
click at [110, 511] on link "# 342122" at bounding box center [104, 515] width 22 height 9
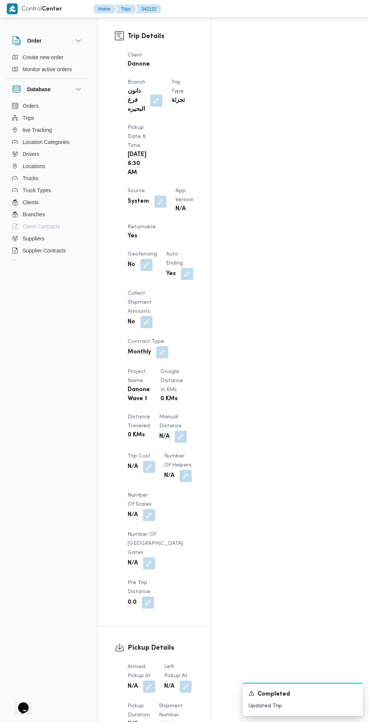
scroll to position [400, 0]
click at [155, 682] on button "button" at bounding box center [149, 688] width 12 height 12
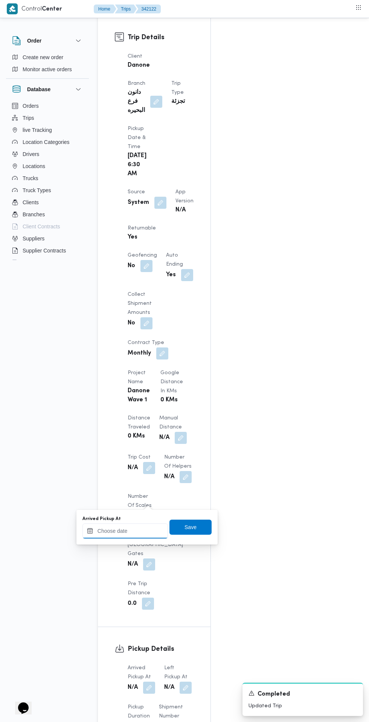
click at [138, 532] on input "Arrived Pickup At" at bounding box center [126, 531] width 86 height 15
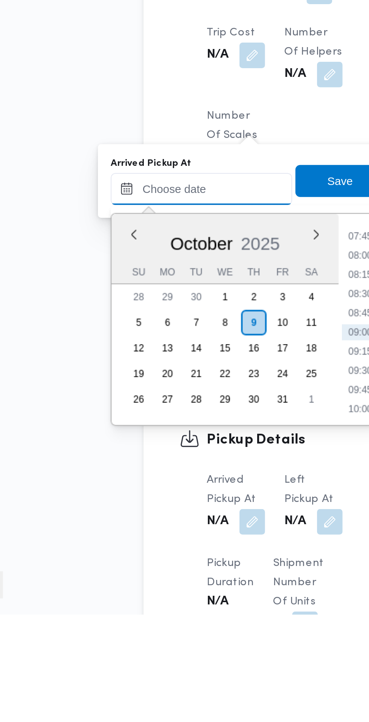
scroll to position [409, 0]
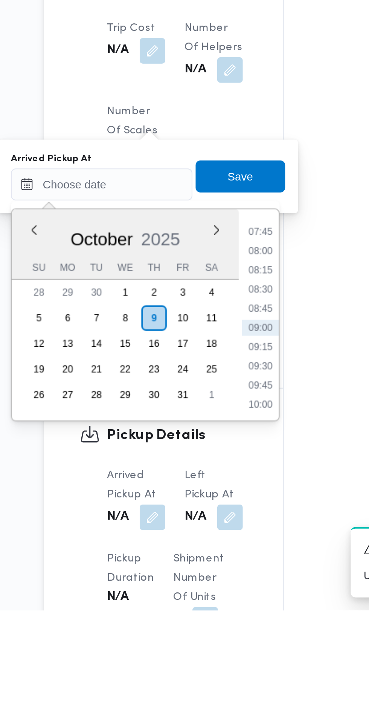
click at [199, 543] on li "07:45" at bounding box center [199, 544] width 17 height 8
type input "[DATE] 07:45"
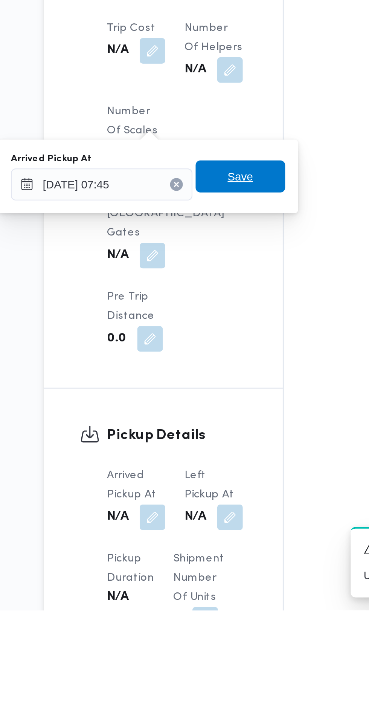
click at [201, 517] on span "Save" at bounding box center [191, 517] width 42 height 15
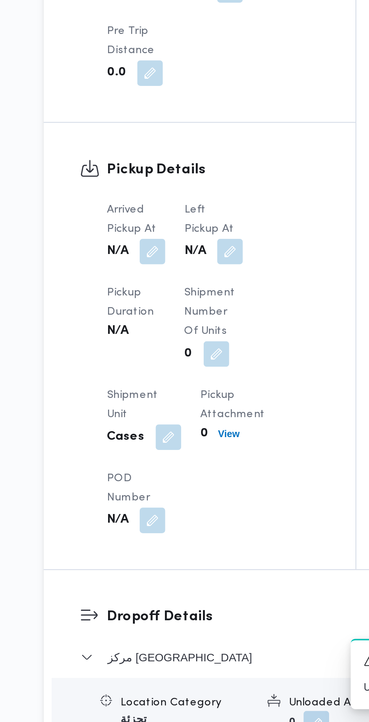
click at [191, 482] on dt "Left Pickup At" at bounding box center [178, 485] width 28 height 18
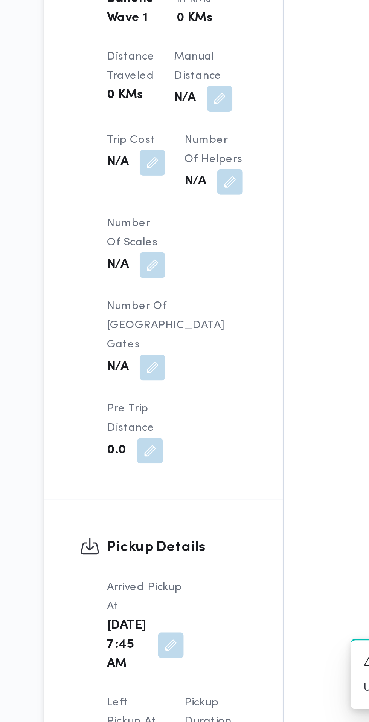
click at [155, 722] on button "button" at bounding box center [149, 733] width 12 height 12
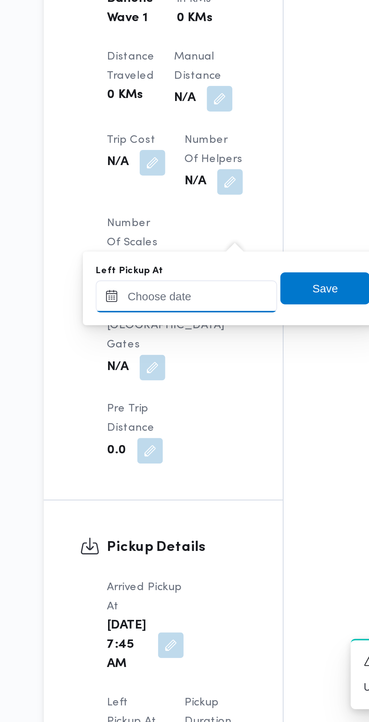
click at [176, 521] on input "Left Pickup At" at bounding box center [165, 521] width 86 height 15
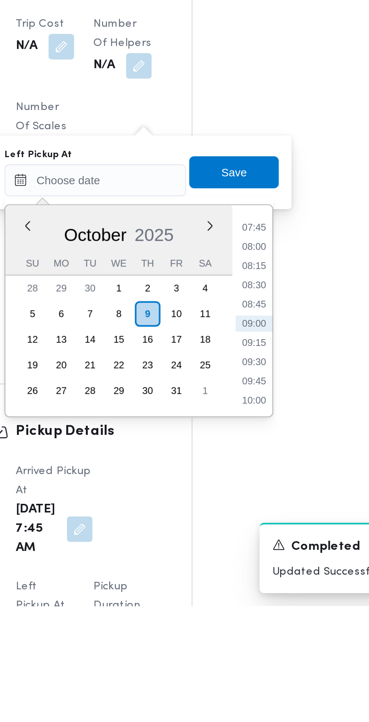
click at [242, 572] on li "08:30" at bounding box center [239, 571] width 17 height 8
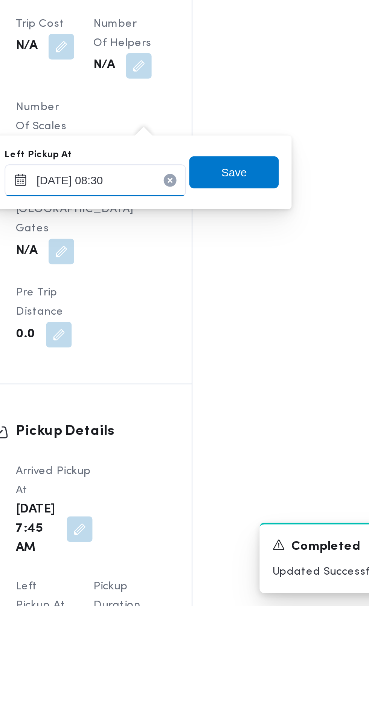
type input "[DATE] 08:30"
click at [243, 516] on span "Save" at bounding box center [231, 517] width 42 height 15
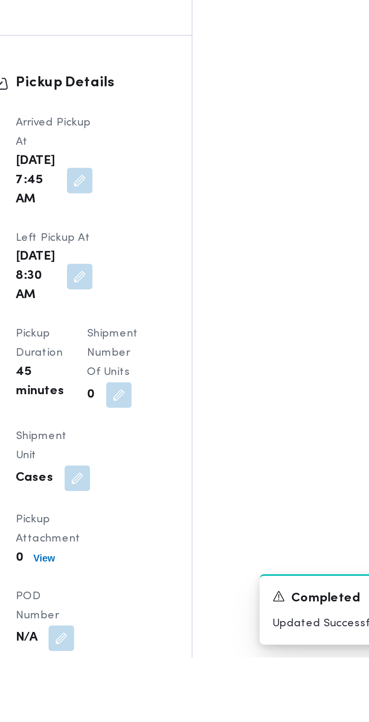
scroll to position [599, 0]
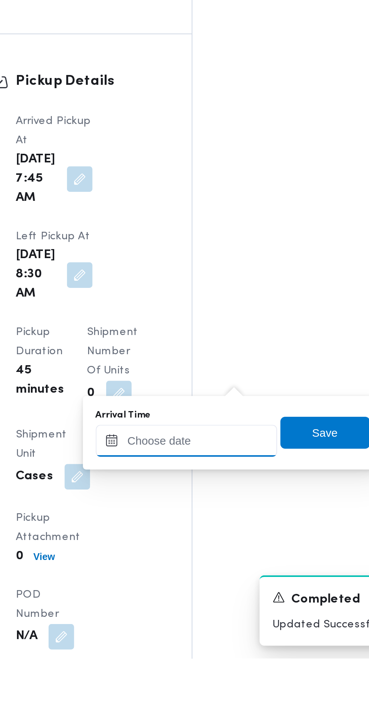
click at [213, 617] on input "Arrival Time" at bounding box center [208, 619] width 86 height 15
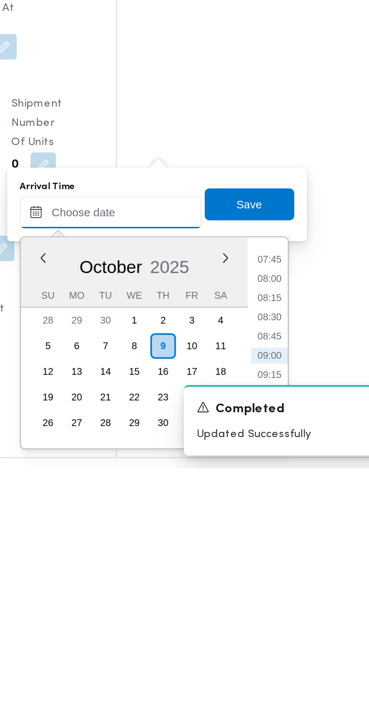
scroll to position [617, 0]
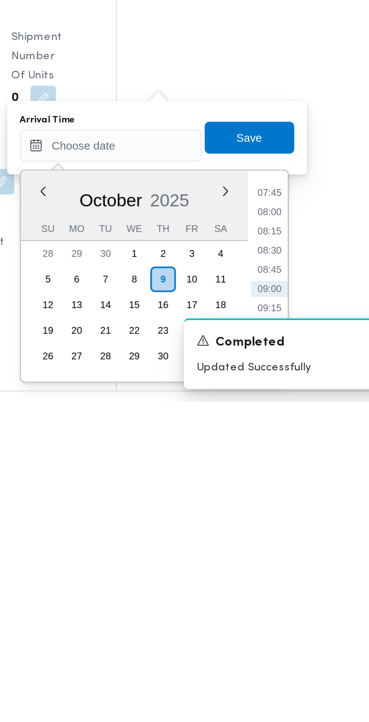
click at [285, 666] on li "09:00" at bounding box center [282, 669] width 17 height 8
type input "[DATE] 09:00"
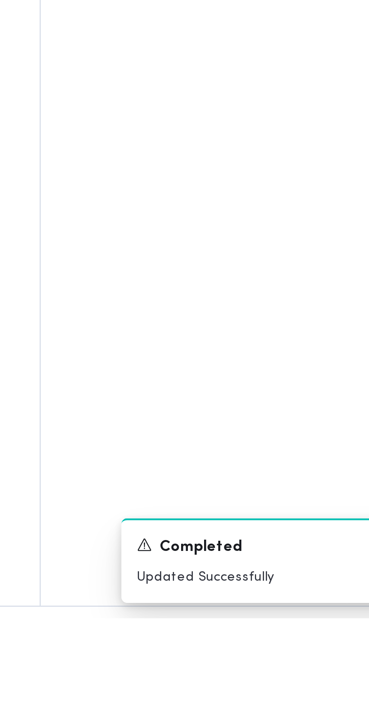
scroll to position [616, 0]
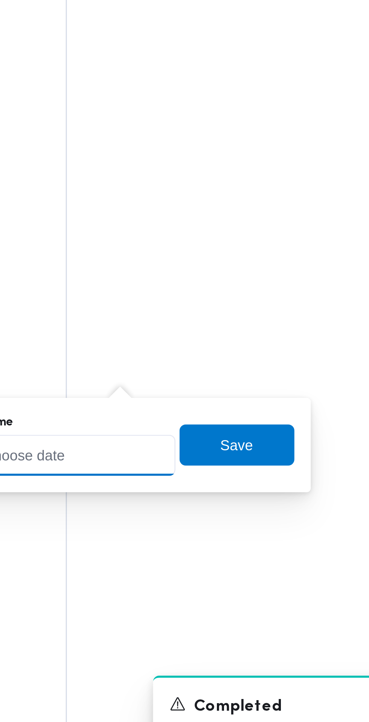
click at [227, 599] on input "Arrival Time" at bounding box center [208, 601] width 86 height 15
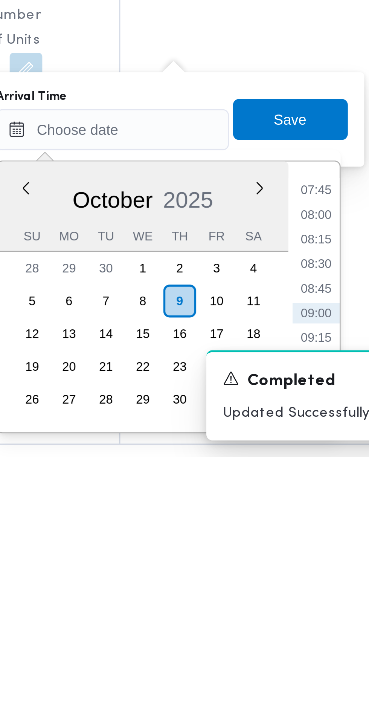
click at [285, 669] on li "09:00" at bounding box center [282, 670] width 17 height 8
type input "[DATE] 09:00"
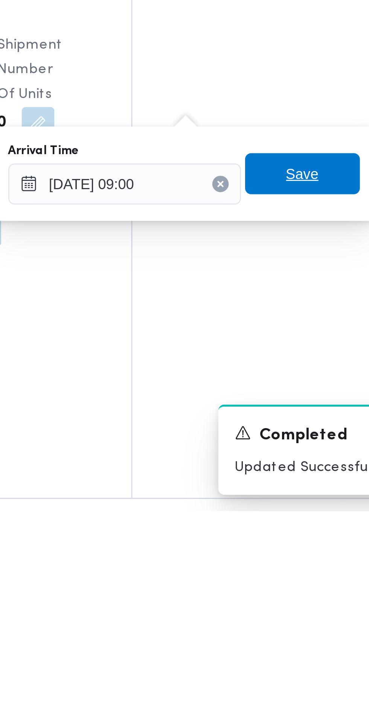
click at [270, 600] on span "Save" at bounding box center [274, 598] width 12 height 9
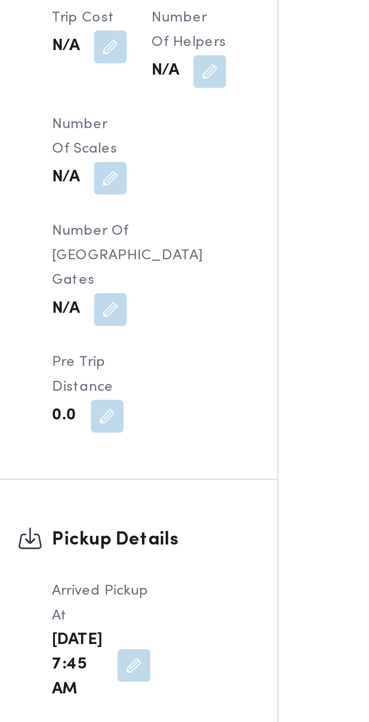
click at [164, 518] on button "button" at bounding box center [158, 524] width 12 height 12
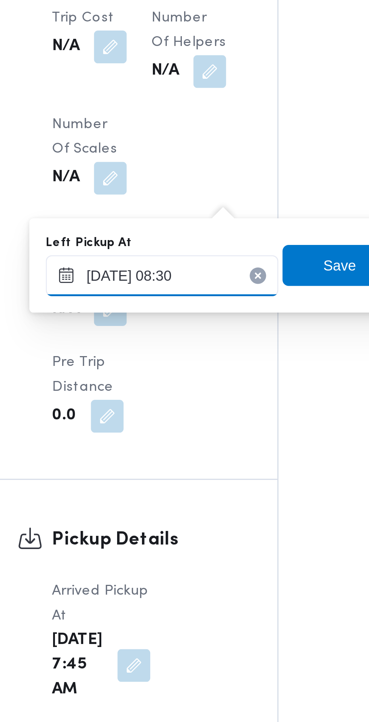
click at [187, 333] on input "[DATE] 08:30" at bounding box center [169, 335] width 86 height 15
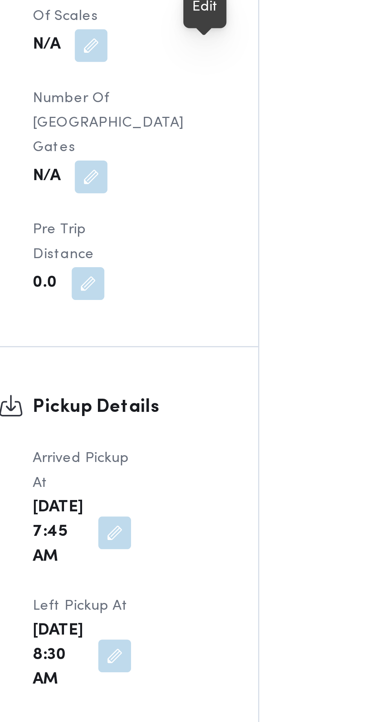
click at [164, 518] on button "button" at bounding box center [158, 524] width 12 height 12
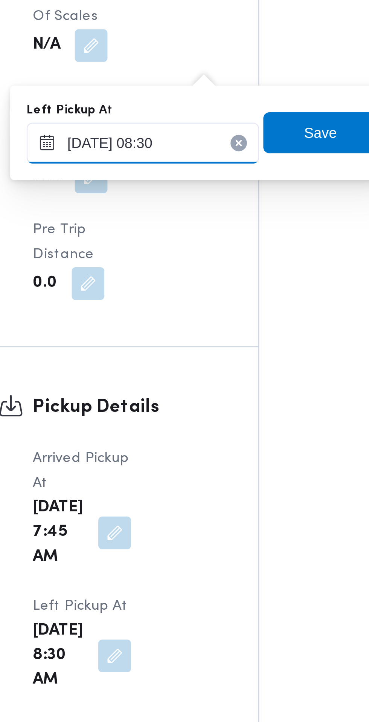
click at [186, 333] on input "[DATE] 08:30" at bounding box center [169, 335] width 86 height 15
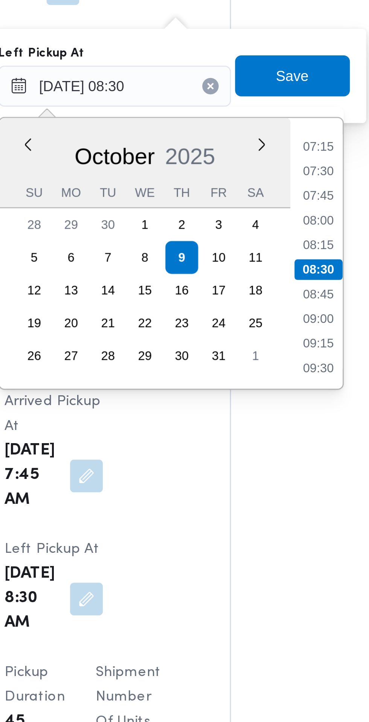
click at [246, 413] on li "08:45" at bounding box center [242, 412] width 17 height 8
type input "[DATE] 08:30"
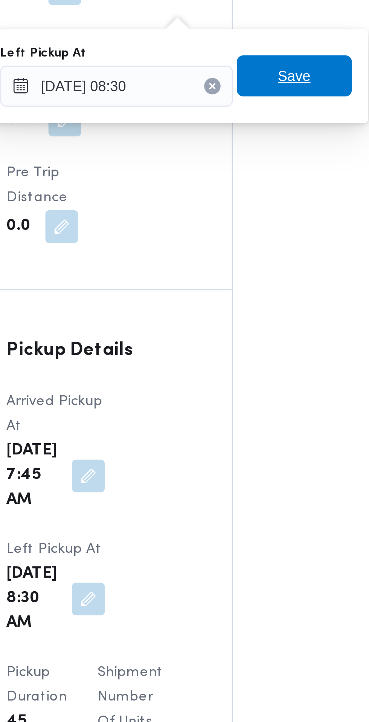
click at [245, 334] on span "Save" at bounding box center [234, 331] width 42 height 15
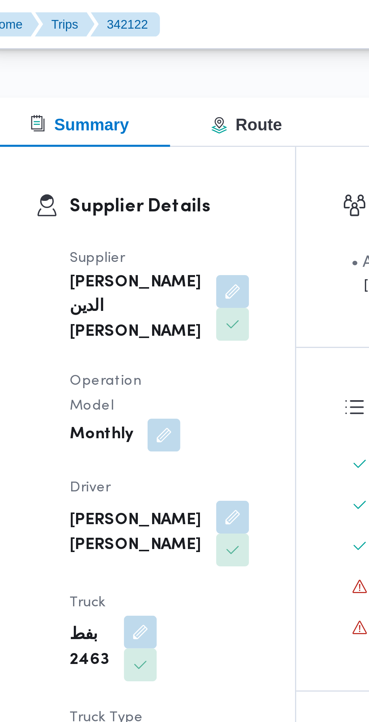
scroll to position [0, 0]
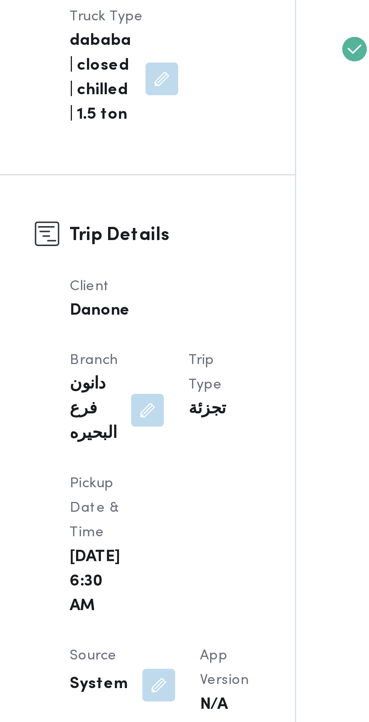
click at [162, 596] on button "button" at bounding box center [161, 602] width 12 height 12
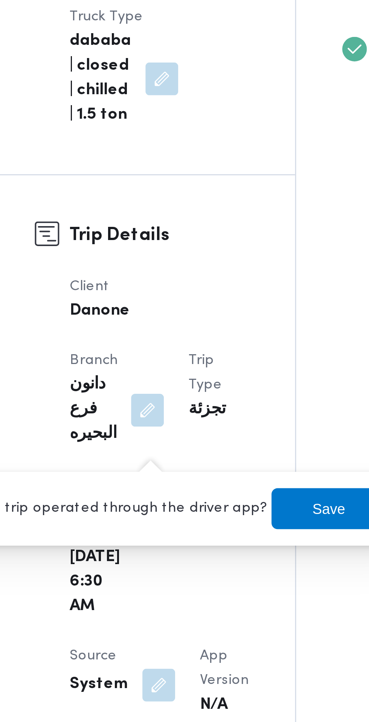
click at [157, 537] on label "Is the trip operated through the driver app?" at bounding box center [139, 537] width 121 height 9
checkbox input "false"
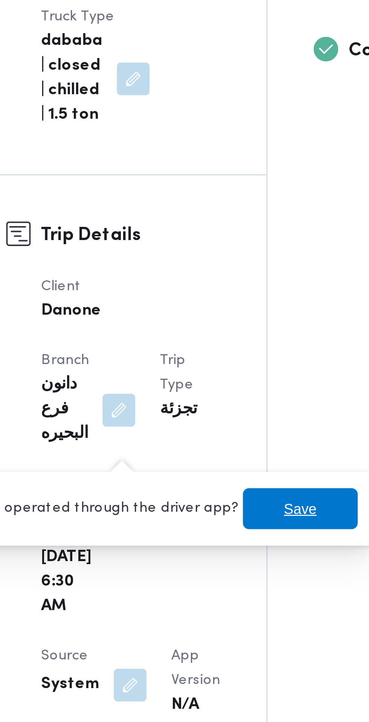
click at [217, 540] on span "Save" at bounding box center [223, 537] width 12 height 9
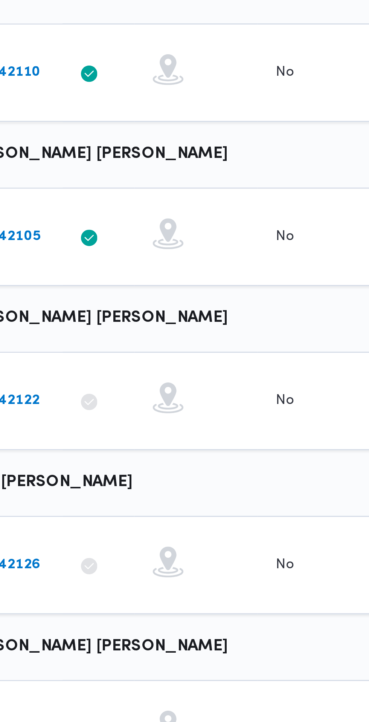
scroll to position [0, 12]
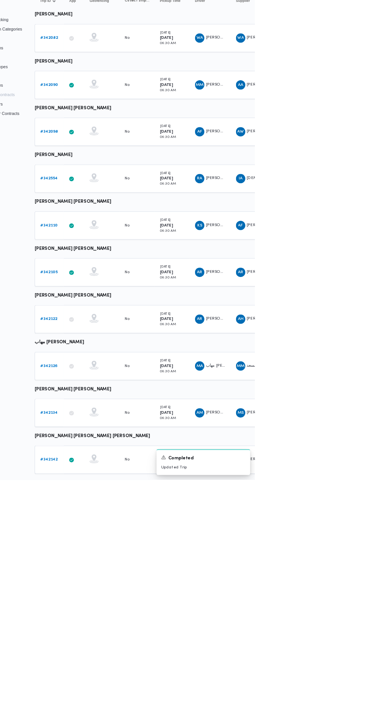
click at [104, 452] on link "# 342105" at bounding box center [104, 455] width 23 height 9
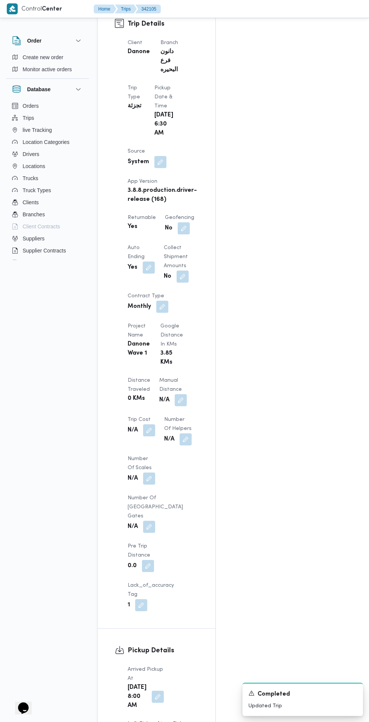
scroll to position [554, 0]
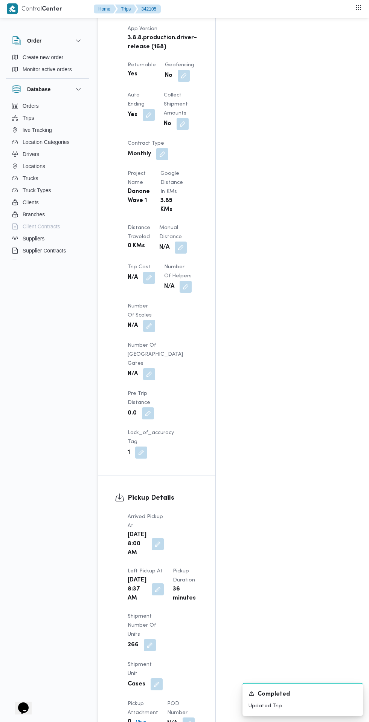
click at [153, 538] on button "button" at bounding box center [158, 544] width 12 height 12
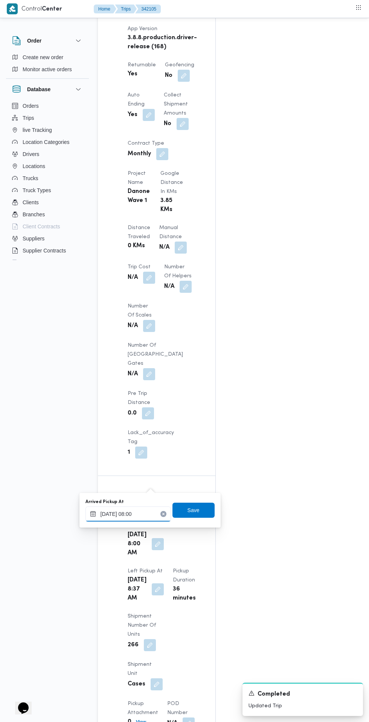
click at [147, 514] on input "[DATE] 08:00" at bounding box center [129, 514] width 86 height 15
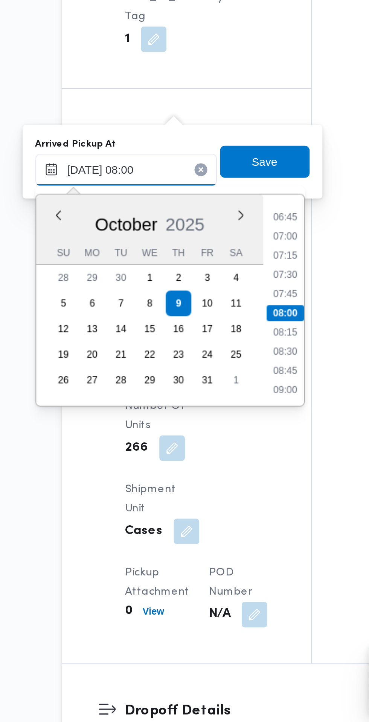
scroll to position [608, 0]
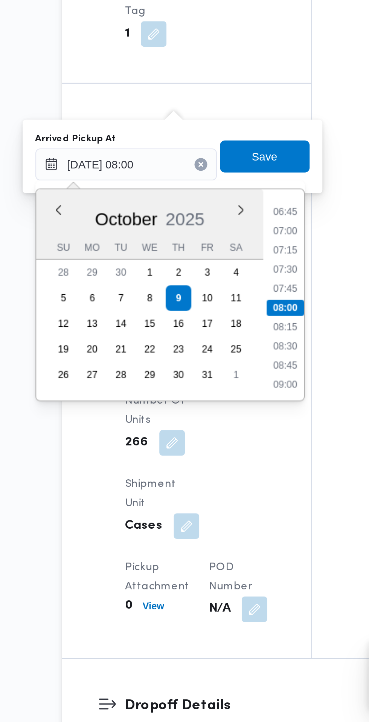
click at [208, 511] on li "07:30" at bounding box center [202, 509] width 17 height 8
type input "[DATE] 07:30"
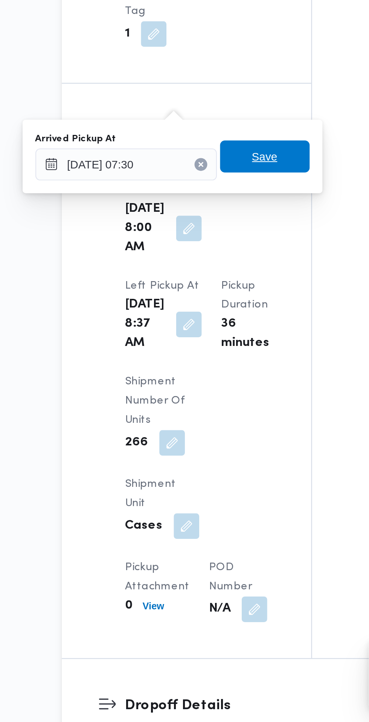
click at [208, 450] on span "Save" at bounding box center [194, 455] width 42 height 15
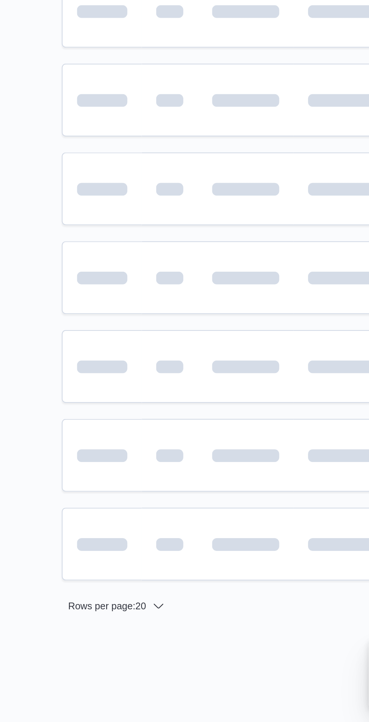
scroll to position [0, 12]
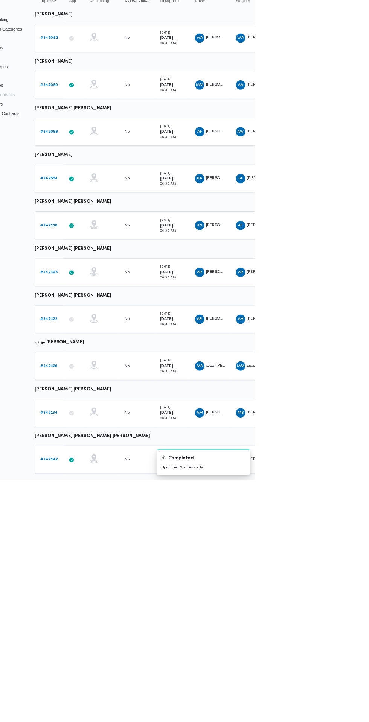
click at [104, 394] on b "# 342110" at bounding box center [104, 394] width 23 height 5
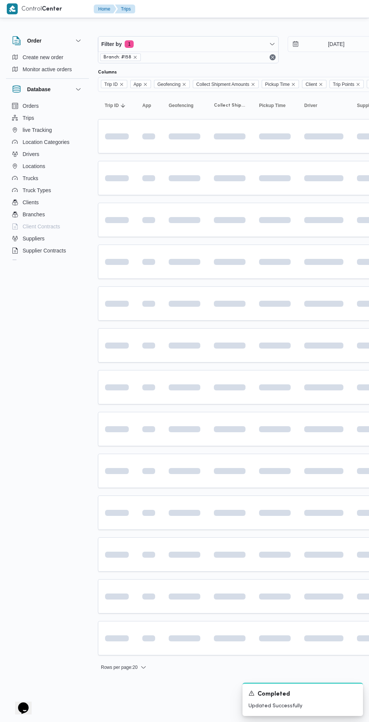
scroll to position [0, 12]
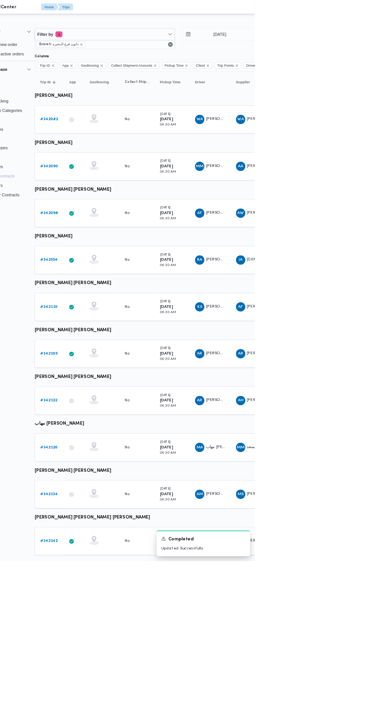
click at [109, 274] on b "# 342098" at bounding box center [104, 274] width 23 height 5
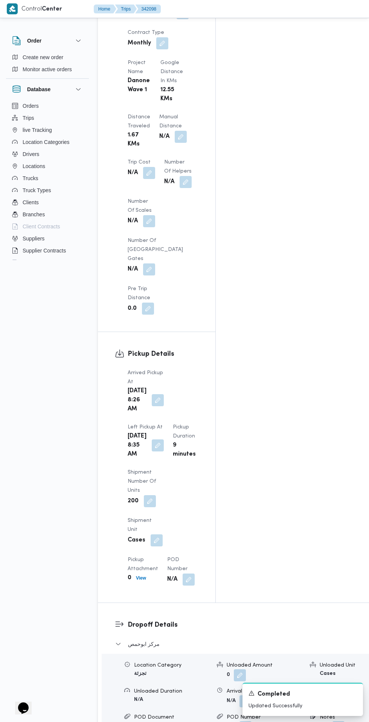
scroll to position [665, 0]
click at [153, 393] on button "button" at bounding box center [158, 399] width 12 height 12
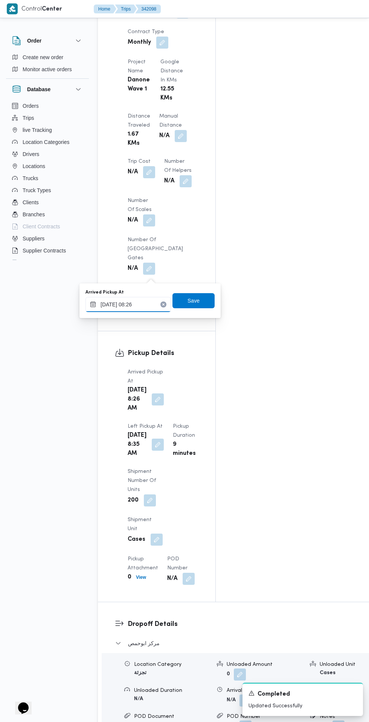
click at [143, 304] on input "[DATE] 08:26" at bounding box center [129, 304] width 86 height 15
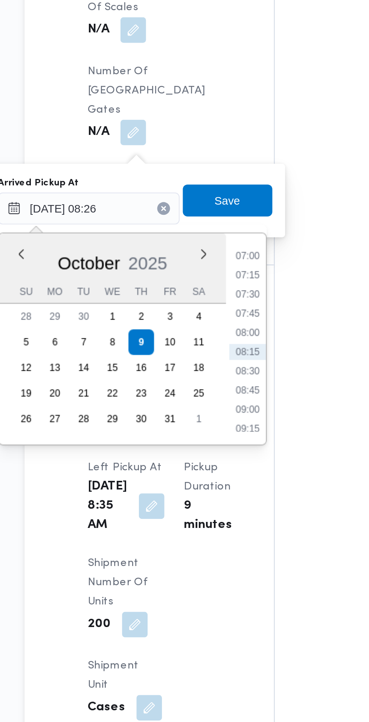
click at [204, 346] on li "07:30" at bounding box center [202, 345] width 17 height 8
type input "[DATE] 07:30"
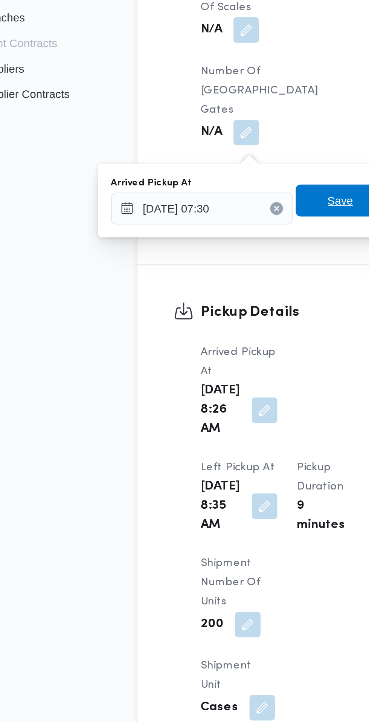
click at [190, 302] on span "Save" at bounding box center [194, 300] width 12 height 9
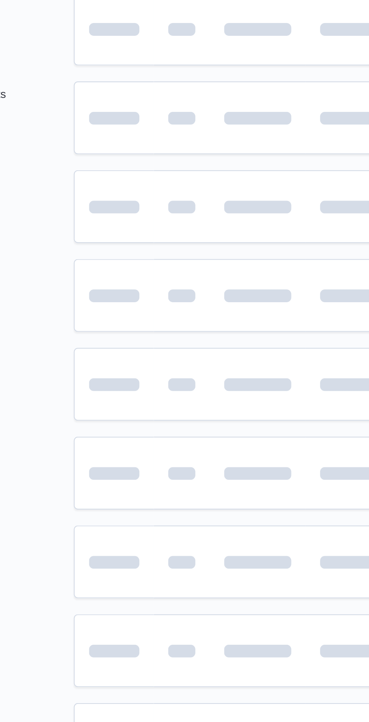
scroll to position [0, 12]
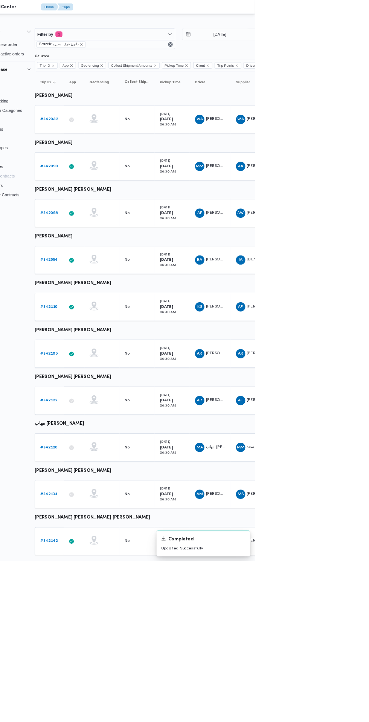
click at [104, 214] on b "# 342090" at bounding box center [104, 213] width 23 height 5
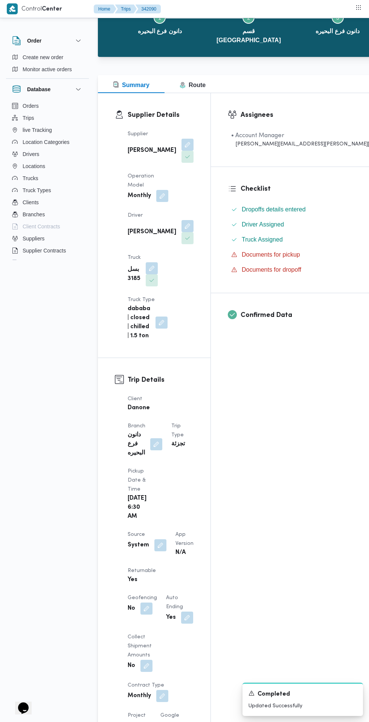
scroll to position [110, 0]
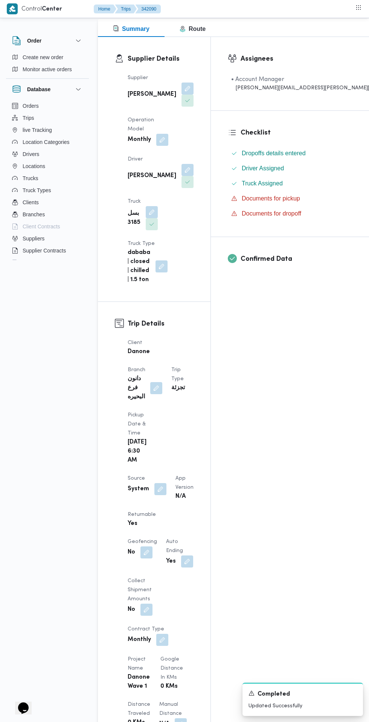
click at [164, 483] on button "button" at bounding box center [161, 489] width 12 height 12
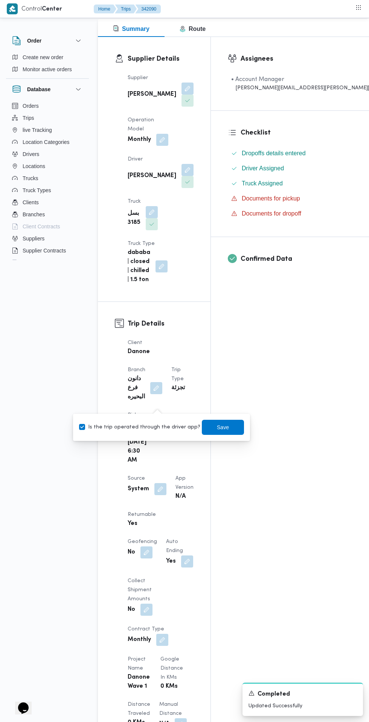
click at [152, 427] on label "Is the trip operated through the driver app?" at bounding box center [139, 427] width 121 height 9
checkbox input "false"
click at [219, 427] on span "Save" at bounding box center [223, 427] width 12 height 9
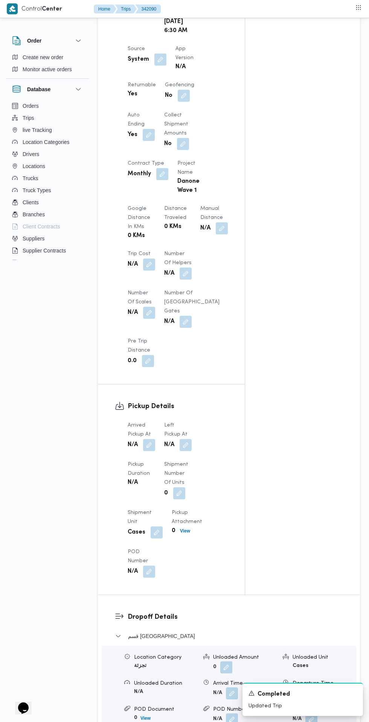
scroll to position [487, 0]
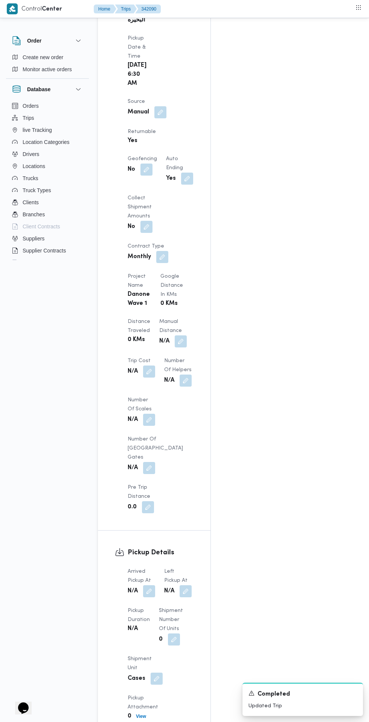
click at [151, 585] on button "button" at bounding box center [149, 591] width 12 height 12
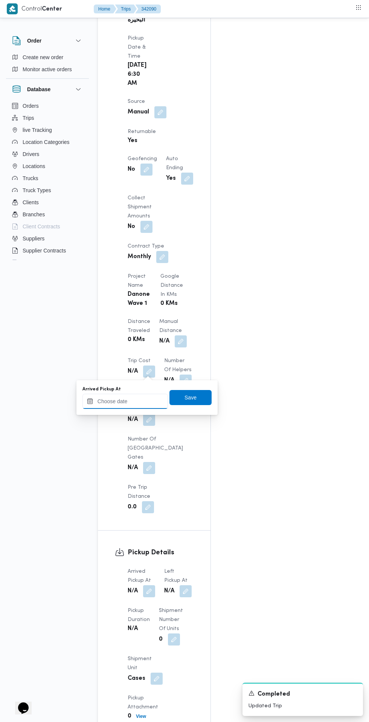
click at [150, 400] on input "Arrived Pickup At" at bounding box center [126, 401] width 86 height 15
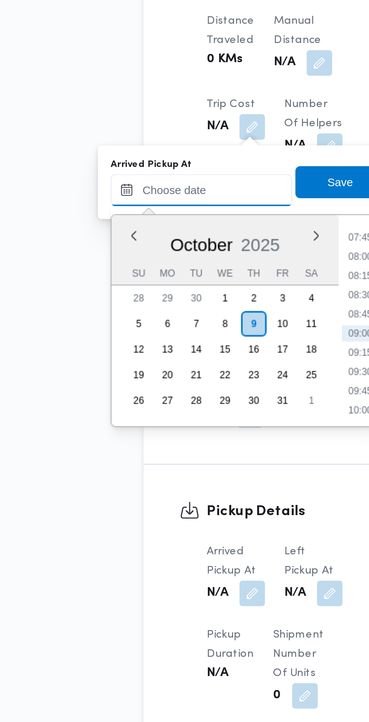
scroll to position [503, 0]
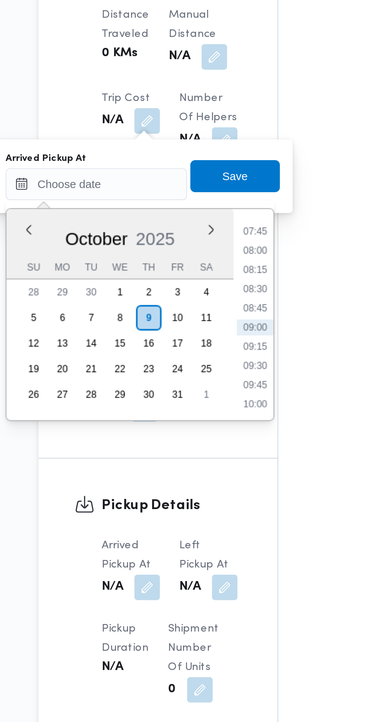
click at [201, 407] on li "07:45" at bounding box center [199, 408] width 17 height 8
type input "[DATE] 07:45"
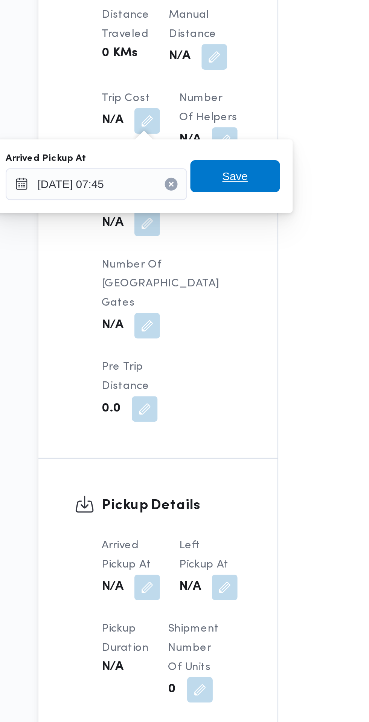
click at [201, 377] on span "Save" at bounding box center [191, 381] width 42 height 15
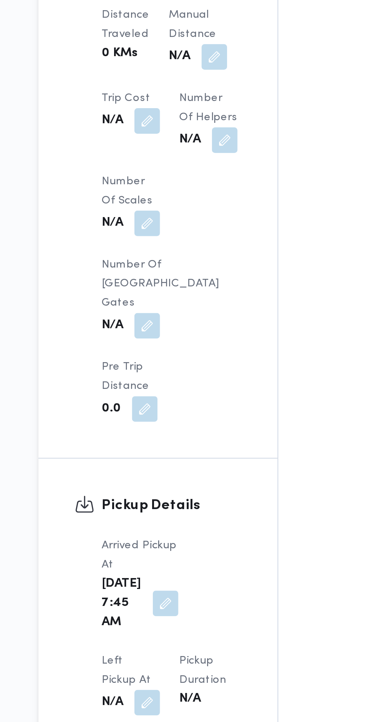
click at [155, 624] on button "button" at bounding box center [149, 630] width 12 height 12
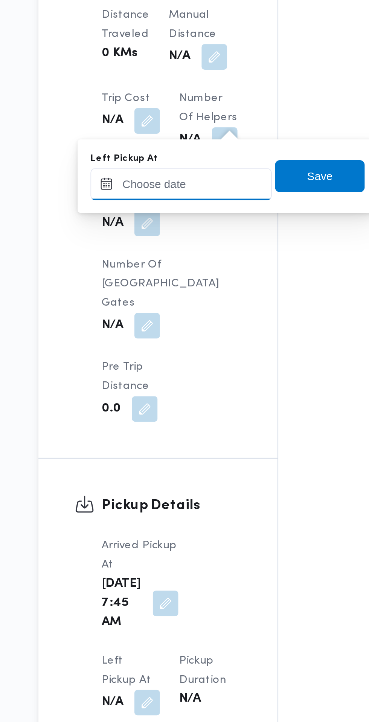
click at [181, 388] on input "Left Pickup At" at bounding box center [165, 385] width 86 height 15
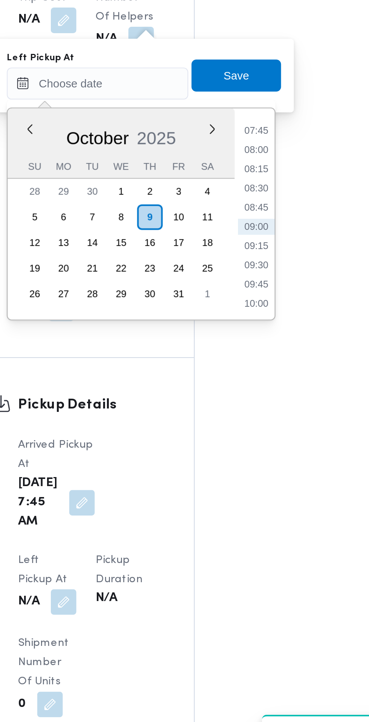
click at [243, 442] on li "08:45" at bounding box center [239, 444] width 17 height 8
type input "[DATE] 08:45"
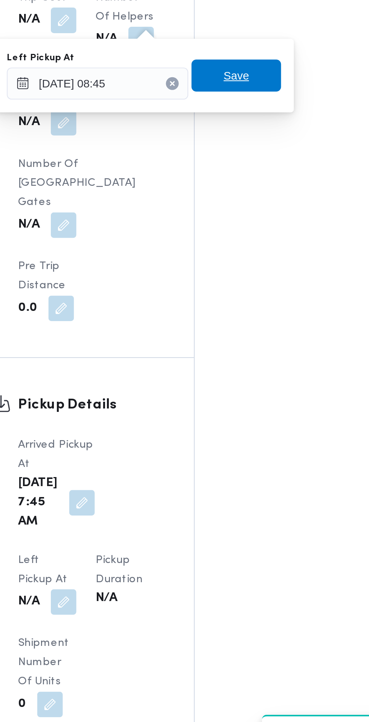
click at [244, 384] on span "Save" at bounding box center [231, 381] width 42 height 15
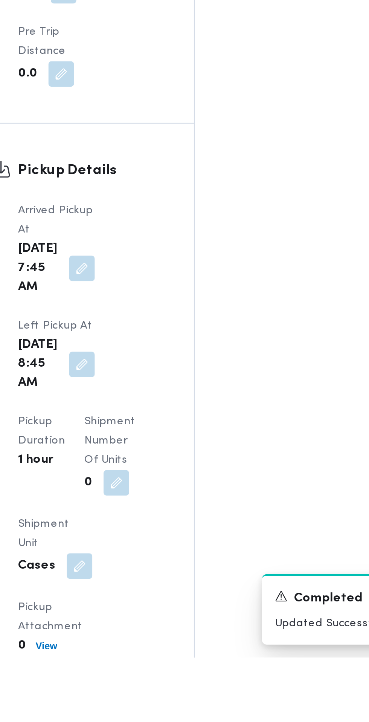
scroll to position [553, 0]
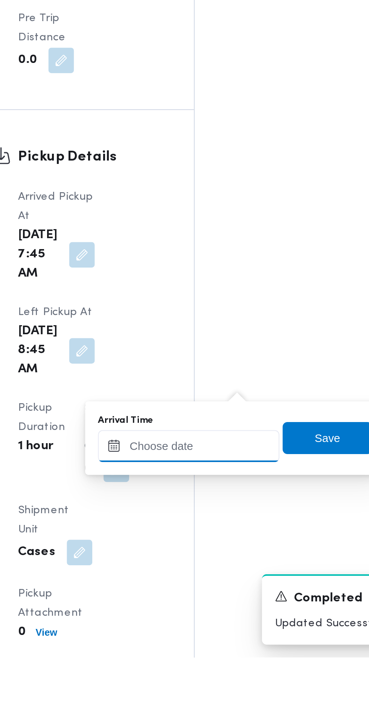
click at [222, 622] on input "Arrival Time" at bounding box center [208, 622] width 86 height 15
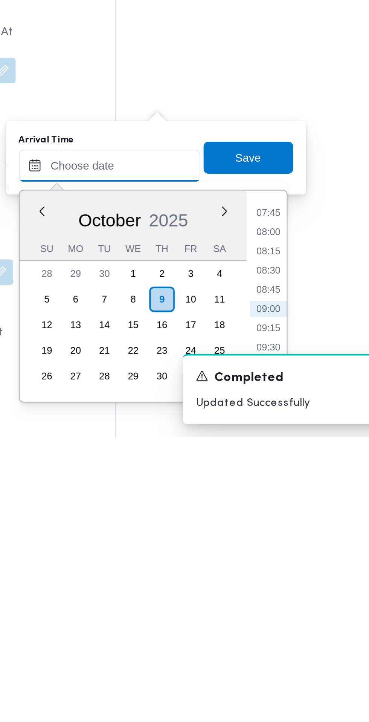
scroll to position [582, 0]
click at [283, 660] on li "09:00" at bounding box center [282, 662] width 17 height 8
type input "[DATE] 09:00"
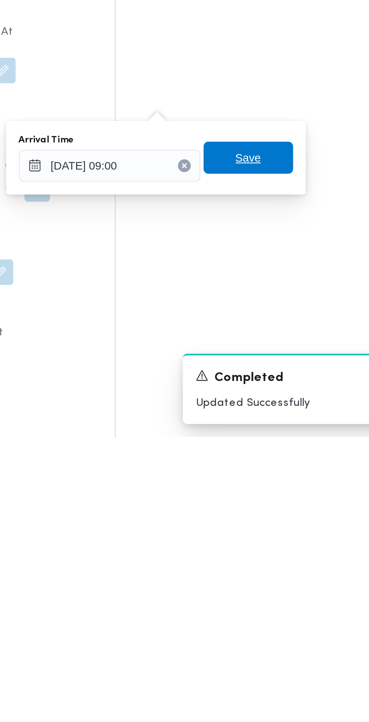
click at [288, 591] on span "Save" at bounding box center [274, 590] width 42 height 15
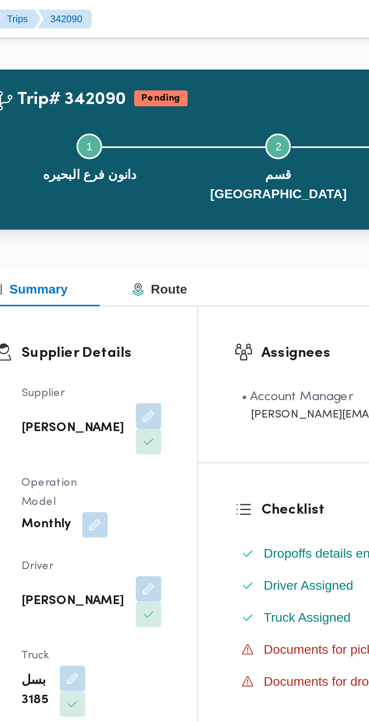
scroll to position [0, 0]
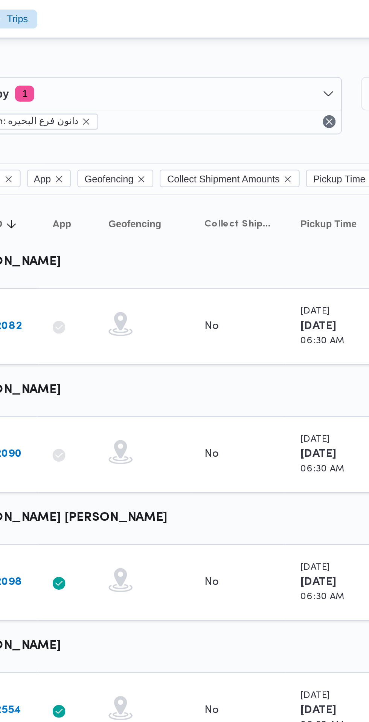
scroll to position [0, 12]
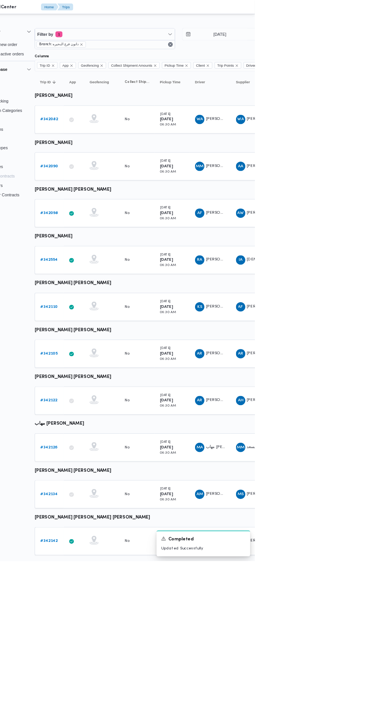
click at [109, 150] on link "# 342082" at bounding box center [104, 153] width 23 height 9
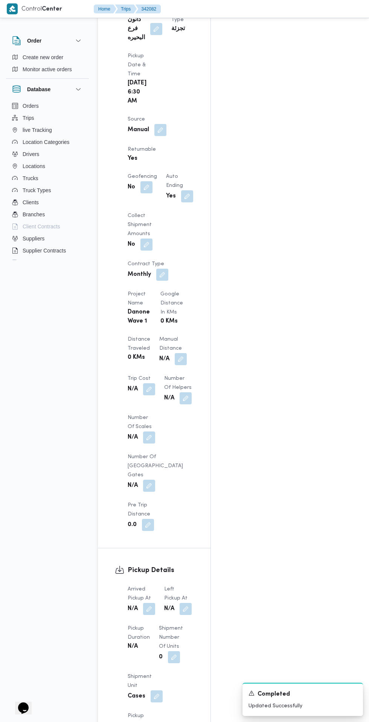
scroll to position [461, 0]
click at [150, 602] on button "button" at bounding box center [149, 608] width 12 height 12
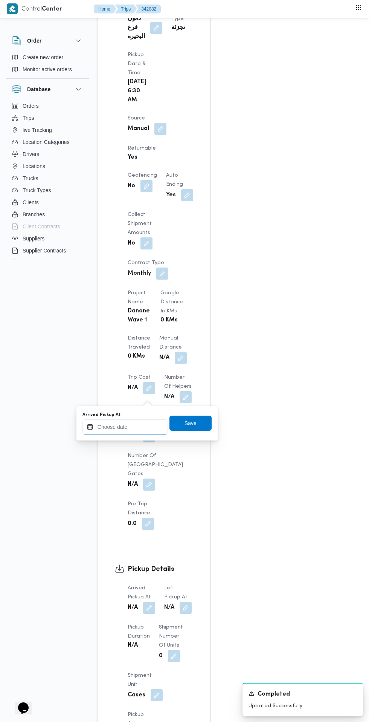
click at [144, 427] on input "Arrived Pickup At" at bounding box center [126, 426] width 86 height 15
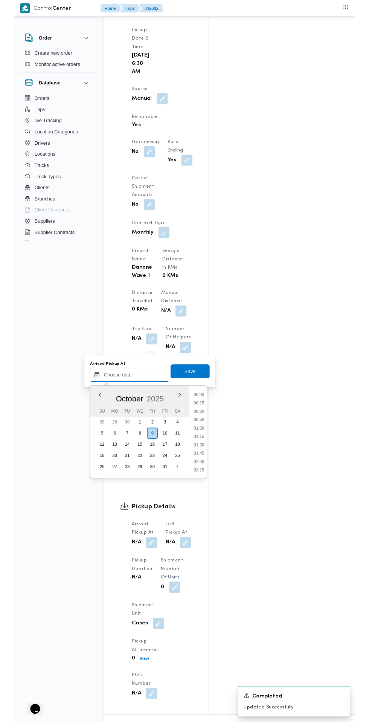
scroll to position [484, 0]
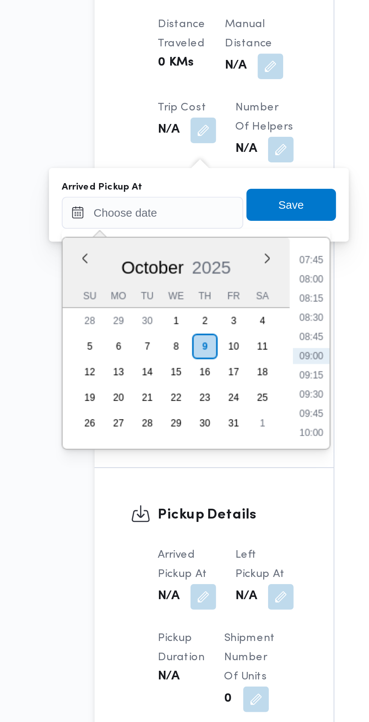
click at [203, 426] on li "07:45" at bounding box center [199, 427] width 17 height 8
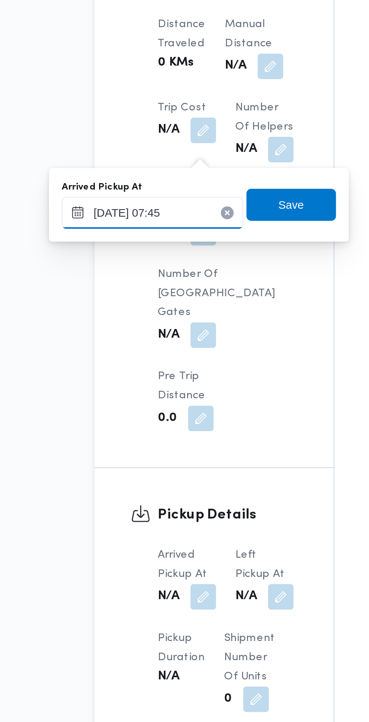
click at [144, 402] on input "[DATE] 07:45" at bounding box center [126, 404] width 86 height 15
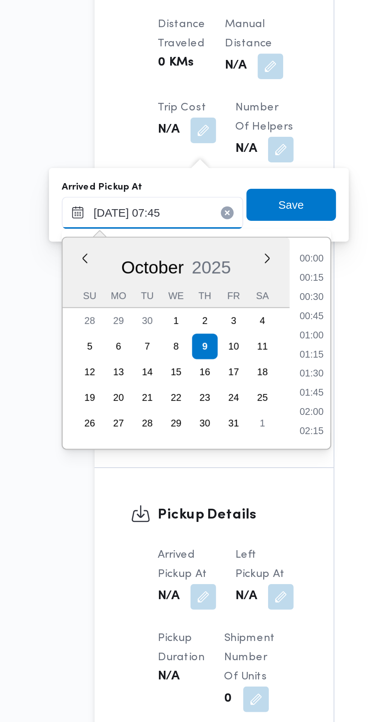
scroll to position [234, 0]
click at [204, 462] on li "07:30" at bounding box center [199, 463] width 17 height 8
type input "[DATE] 07:30"
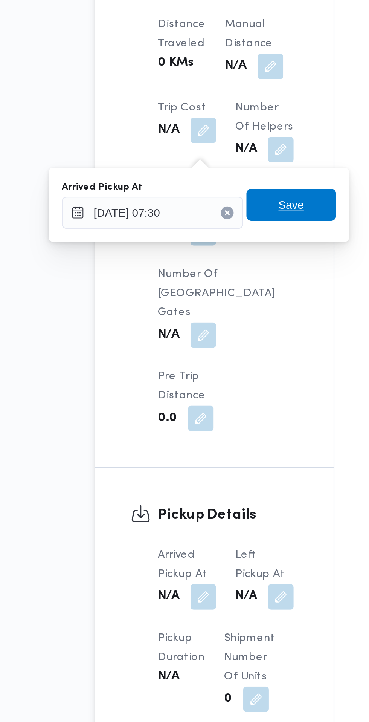
click at [198, 397] on span "Save" at bounding box center [191, 400] width 42 height 15
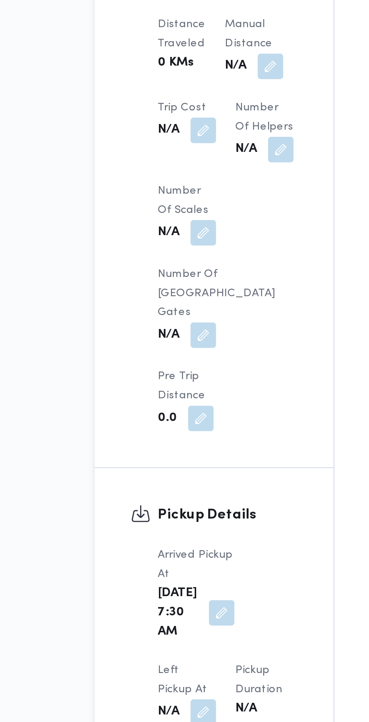
click at [155, 634] on button "button" at bounding box center [149, 640] width 12 height 12
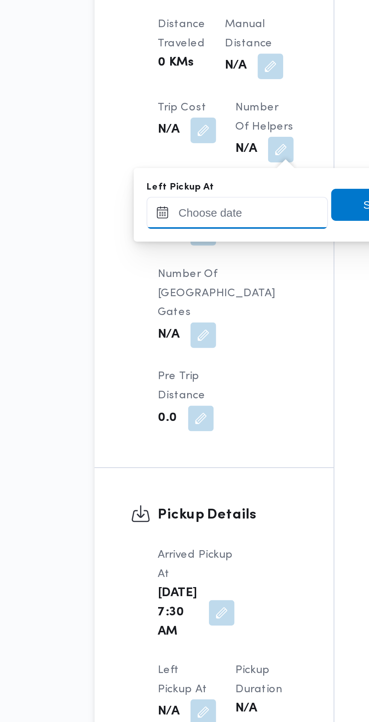
click at [184, 402] on input "Left Pickup At" at bounding box center [165, 404] width 86 height 15
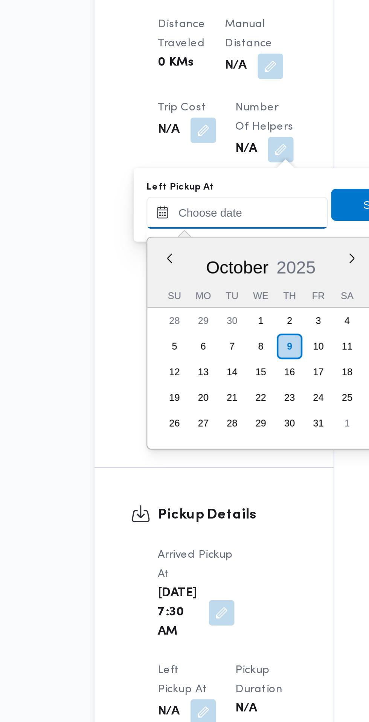
scroll to position [280, 0]
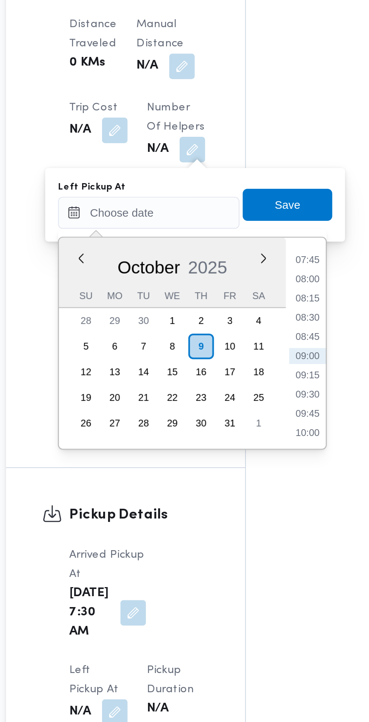
click at [240, 454] on li "08:30" at bounding box center [239, 454] width 17 height 8
type input "[DATE] 08:30"
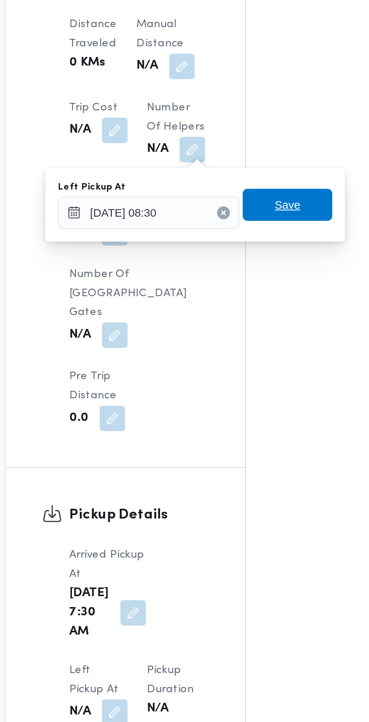
click at [244, 401] on span "Save" at bounding box center [231, 400] width 42 height 15
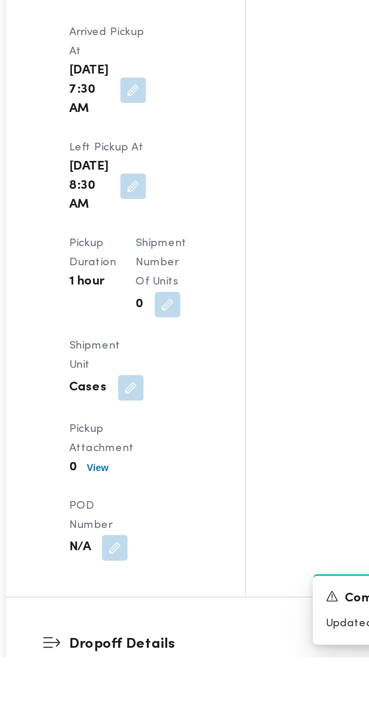
scroll to position [625, 0]
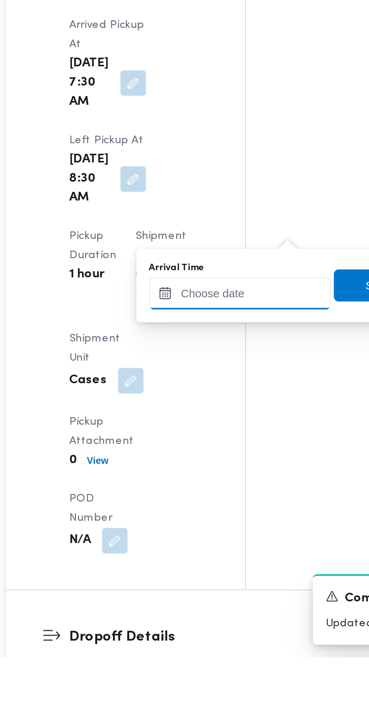
click at [223, 551] on input "Arrival Time" at bounding box center [208, 550] width 86 height 15
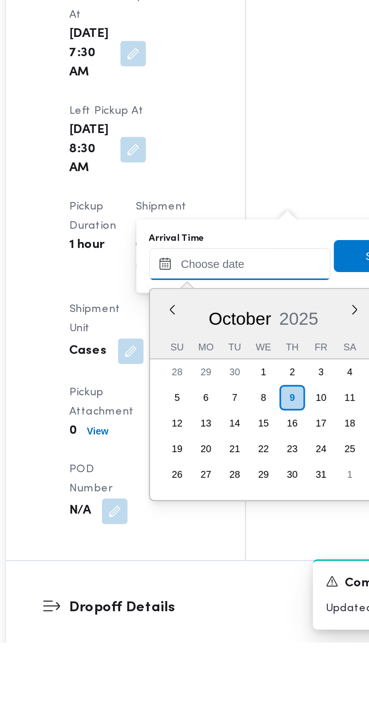
scroll to position [669, 0]
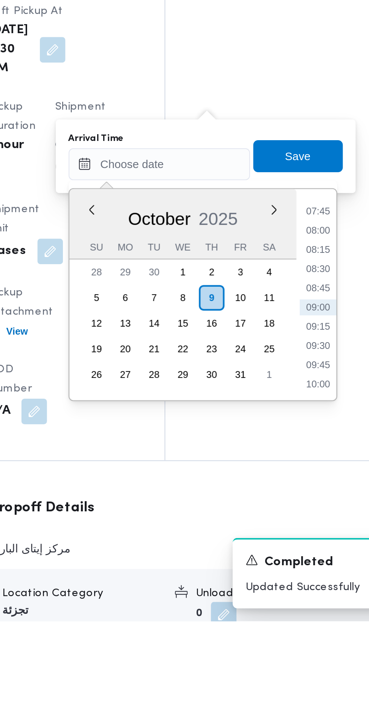
click at [285, 576] on li "09:00" at bounding box center [282, 575] width 17 height 8
type input "[DATE] 09:00"
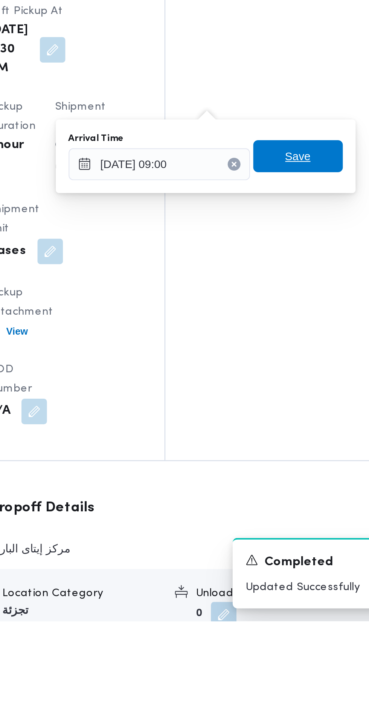
click at [287, 504] on span "Save" at bounding box center [274, 503] width 42 height 15
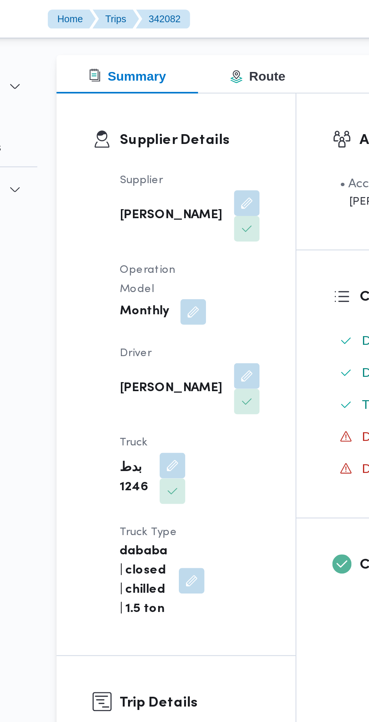
scroll to position [0, 0]
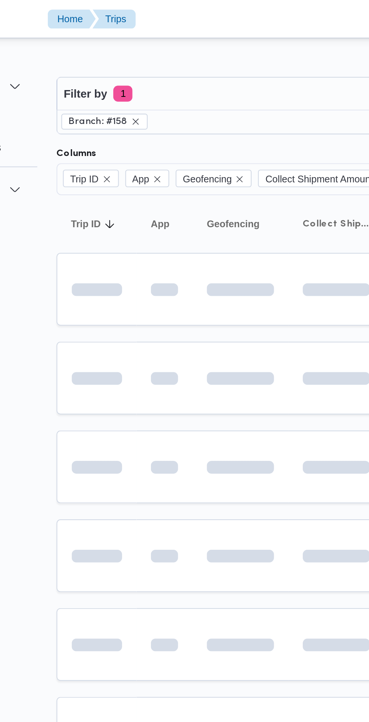
scroll to position [0, 12]
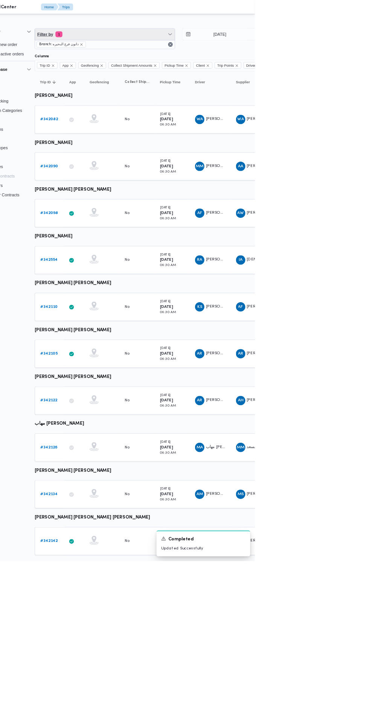
click at [216, 44] on span "Filter by 1" at bounding box center [176, 44] width 180 height 15
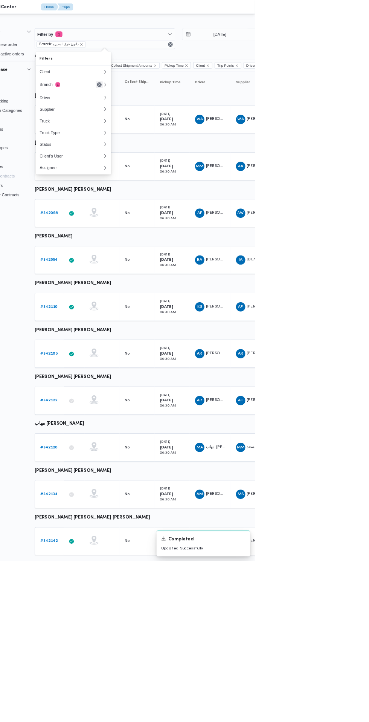
click at [169, 109] on button "Remove" at bounding box center [169, 108] width 9 height 9
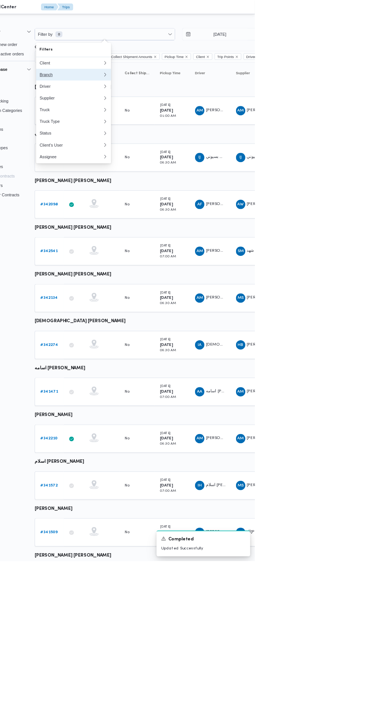
click at [139, 91] on button "Branch 0" at bounding box center [136, 96] width 96 height 15
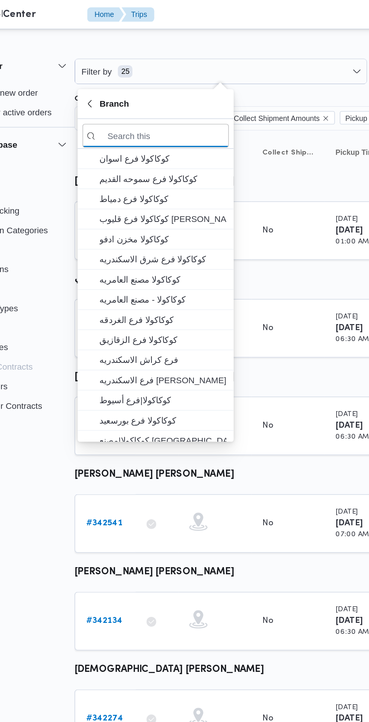
scroll to position [0, 12]
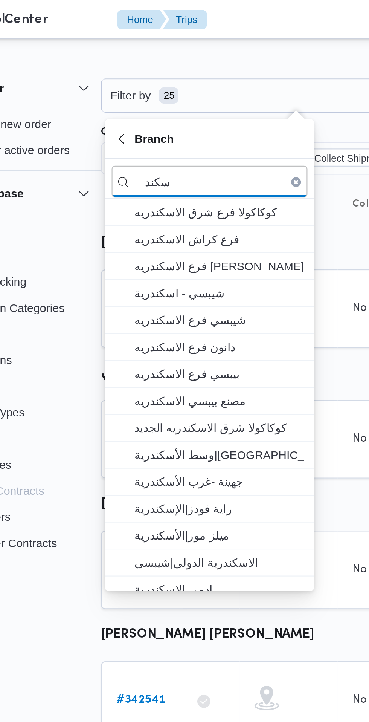
type input "سكند"
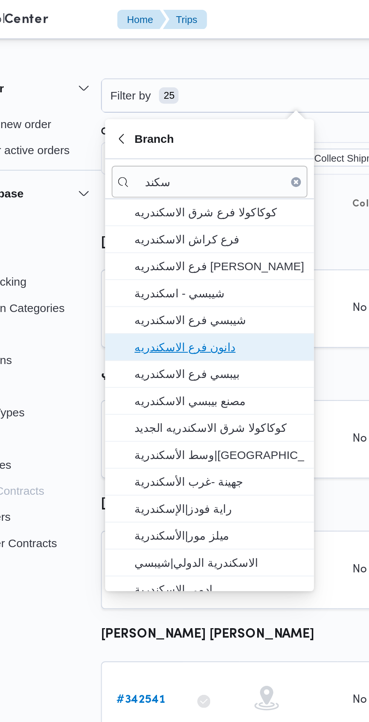
click at [156, 160] on span "دانون فرع الاسكندريه" at bounding box center [141, 160] width 78 height 9
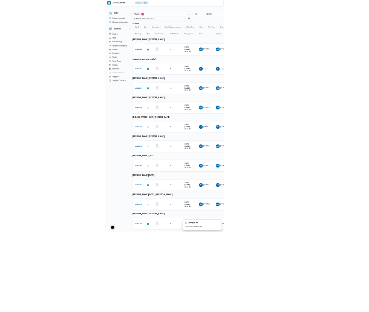
scroll to position [0, 12]
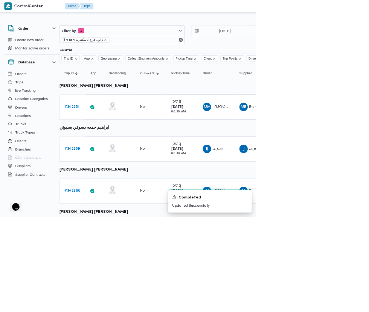
click at [103, 157] on link "# 342254" at bounding box center [104, 153] width 23 height 9
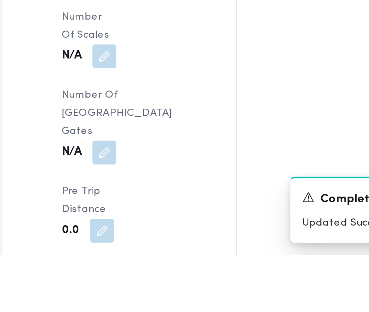
scroll to position [653, 0]
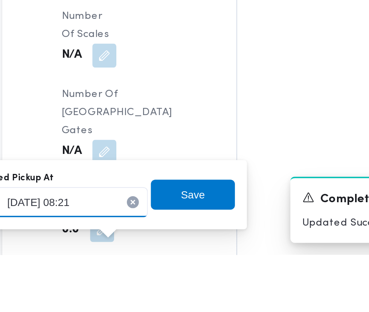
click at [152, 282] on input "[DATE] 08:21" at bounding box center [129, 285] width 86 height 15
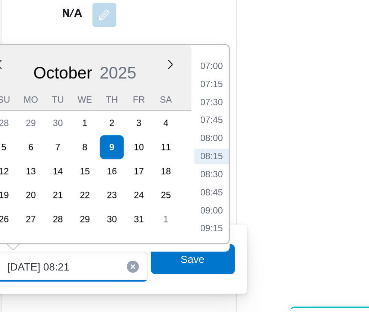
scroll to position [739, 0]
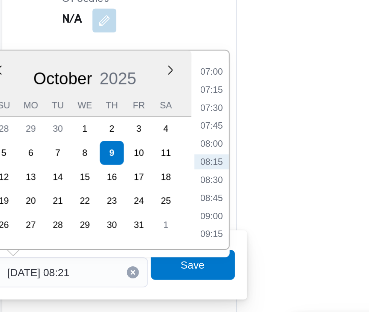
click at [206, 149] on li "07:00" at bounding box center [202, 152] width 17 height 8
type input "[DATE] 07:00"
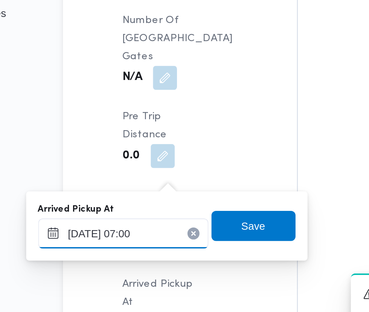
scroll to position [757, 0]
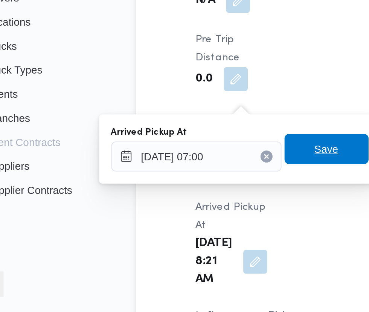
click at [193, 230] on span "Save" at bounding box center [194, 229] width 12 height 9
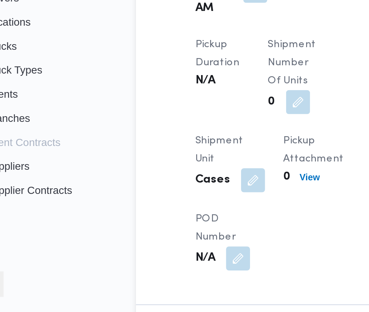
click at [189, 149] on button "button" at bounding box center [194, 143] width 12 height 12
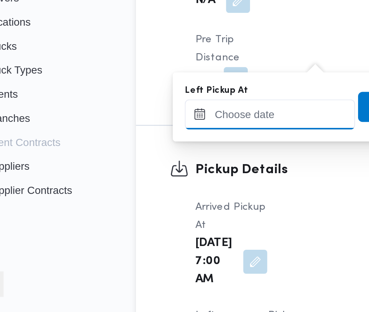
click at [170, 211] on input "Left Pickup At" at bounding box center [165, 212] width 86 height 15
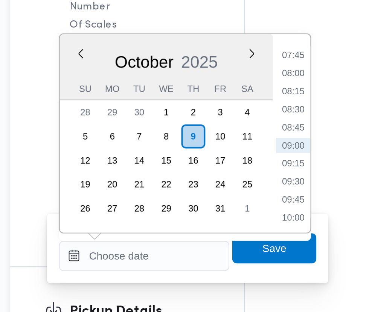
click at [243, 149] on li "08:45" at bounding box center [239, 148] width 17 height 8
type input "[DATE] 08:45"
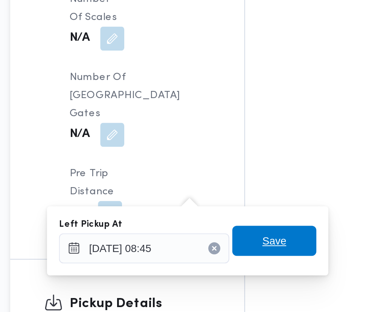
click at [234, 211] on span "Save" at bounding box center [231, 208] width 12 height 9
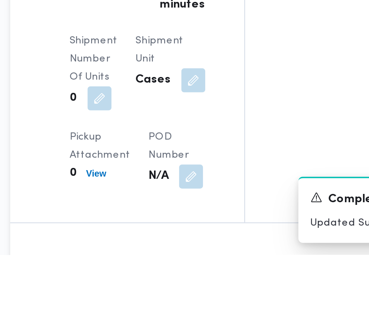
scroll to position [921, 0]
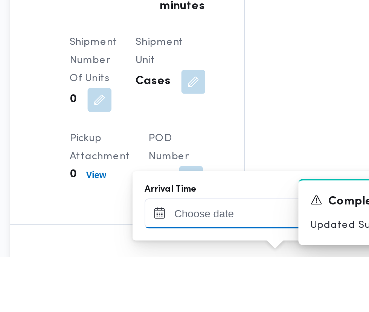
click at [216, 291] on input "Arrival Time" at bounding box center [208, 289] width 86 height 15
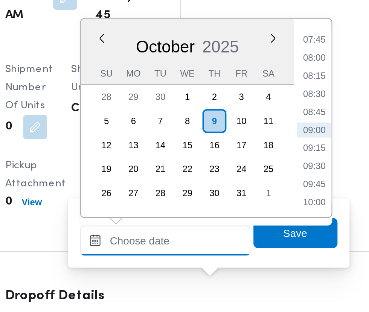
scroll to position [1004, 0]
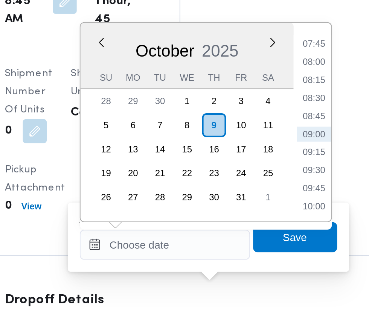
click at [283, 160] on li "09:15" at bounding box center [282, 160] width 17 height 8
type input "[DATE] 09:15"
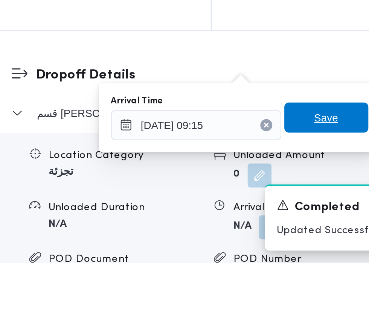
click at [274, 241] on span "Save" at bounding box center [274, 238] width 12 height 9
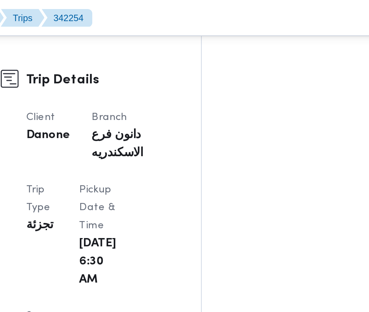
scroll to position [387, 0]
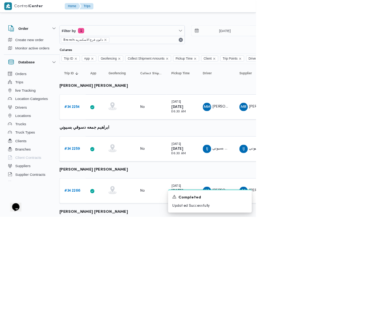
scroll to position [0, 12]
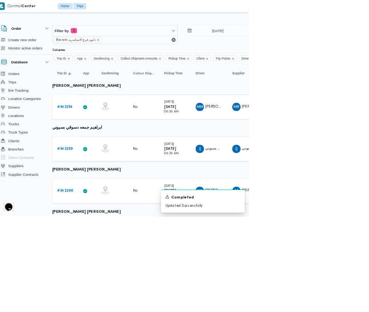
click at [112, 216] on b "# 342259" at bounding box center [104, 213] width 22 height 5
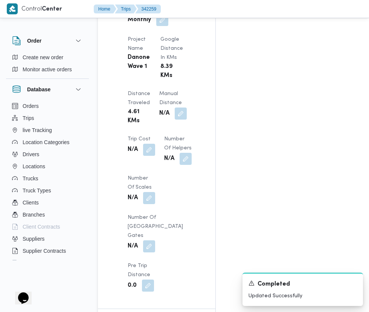
scroll to position [703, 0]
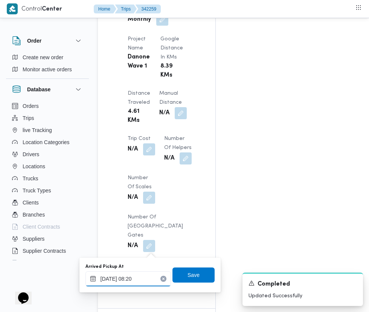
click at [129, 276] on input "[DATE] 08:20" at bounding box center [129, 278] width 86 height 15
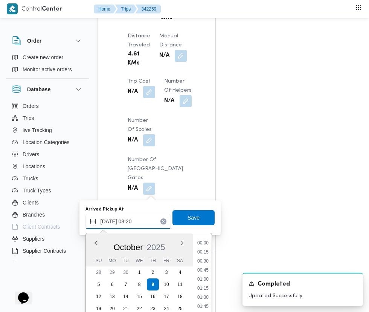
scroll to position [253, 0]
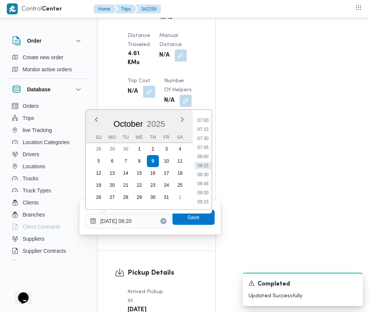
click at [206, 132] on li "07:15" at bounding box center [202, 130] width 17 height 8
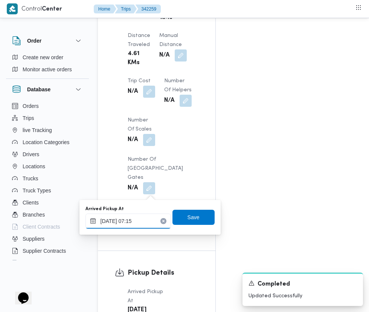
scroll to position [761, 0]
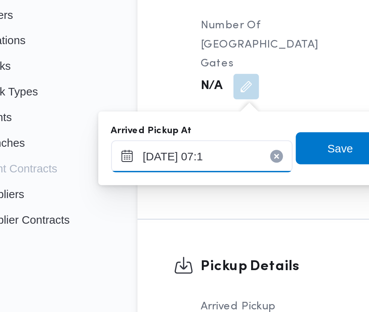
type input "[DATE] 07:10"
click at [188, 214] on span "Save" at bounding box center [194, 217] width 42 height 15
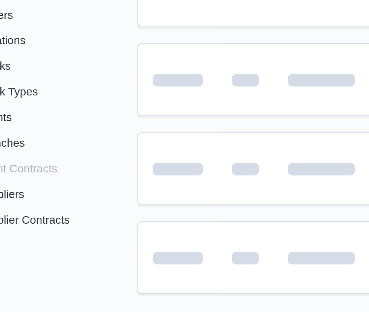
scroll to position [0, 12]
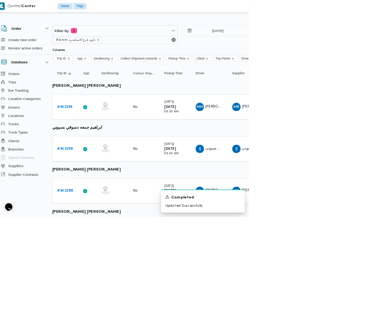
click at [102, 273] on b "# 342266" at bounding box center [104, 274] width 23 height 5
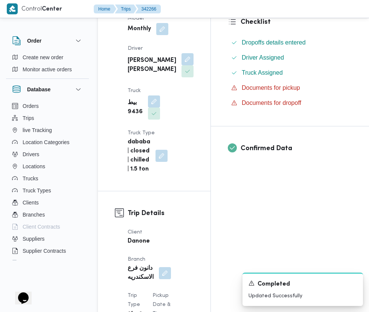
scroll to position [277, 0]
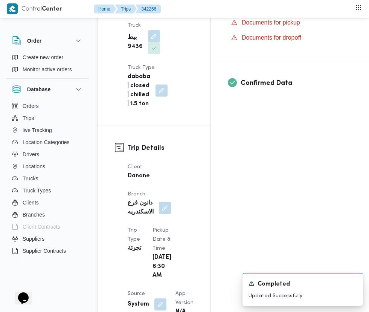
click at [157, 298] on button "button" at bounding box center [161, 304] width 12 height 12
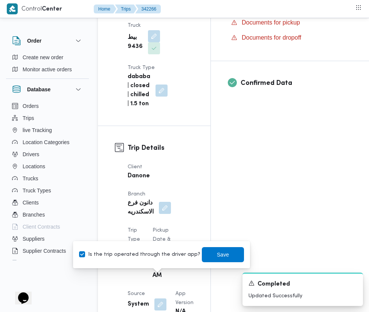
click at [146, 254] on label "Is the trip operated through the driver app?" at bounding box center [139, 254] width 121 height 9
checkbox input "false"
click at [233, 254] on span "Save" at bounding box center [223, 254] width 42 height 15
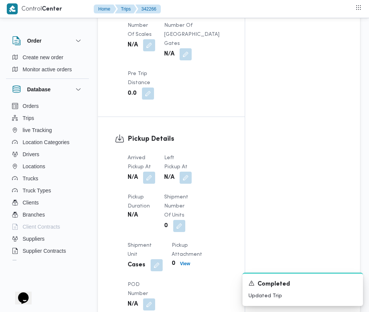
scroll to position [750, 0]
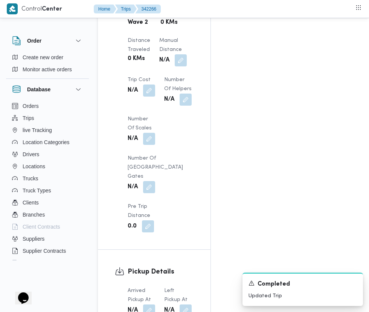
click at [152, 304] on button "button" at bounding box center [149, 310] width 12 height 12
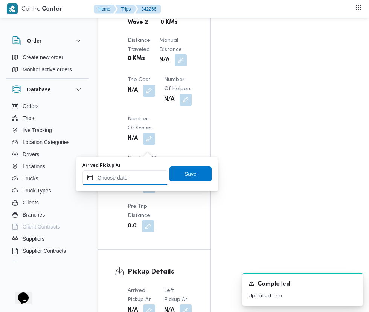
click at [136, 178] on input "Arrived Pickup At" at bounding box center [126, 177] width 86 height 15
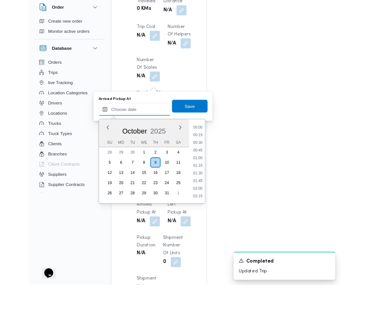
scroll to position [766, 0]
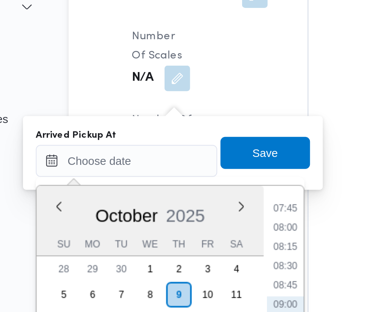
click at [205, 186] on li "07:45" at bounding box center [199, 184] width 17 height 8
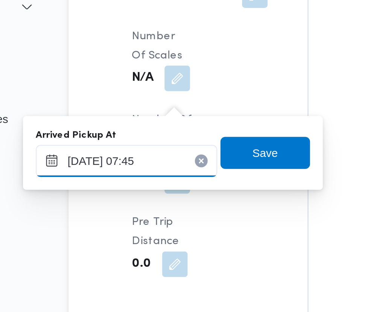
click at [142, 161] on input "[DATE] 07:45" at bounding box center [126, 161] width 86 height 15
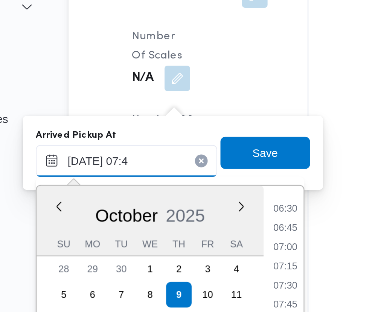
scroll to position [0, 0]
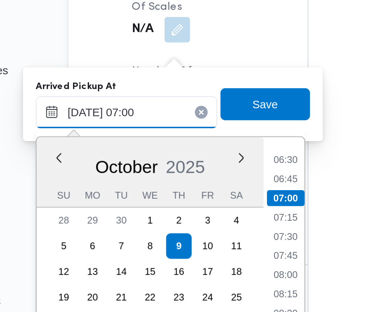
type input "[DATE] 07:00"
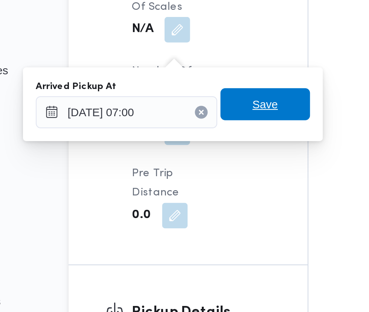
click at [196, 160] on span "Save" at bounding box center [191, 157] width 12 height 9
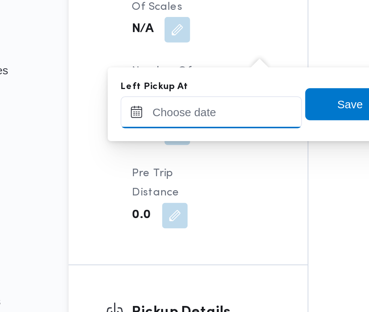
click at [176, 161] on input "Left Pickup At" at bounding box center [165, 161] width 86 height 15
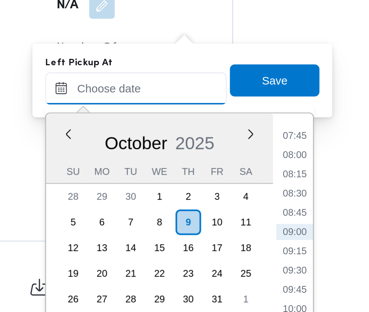
scroll to position [766, 0]
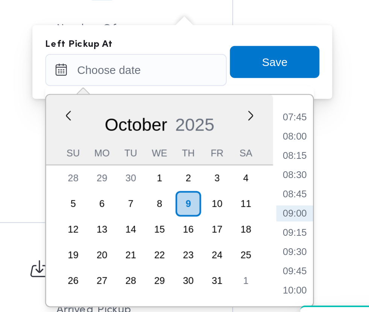
click at [242, 231] on li "09:00" at bounding box center [239, 229] width 17 height 8
type input "[DATE] 09:00"
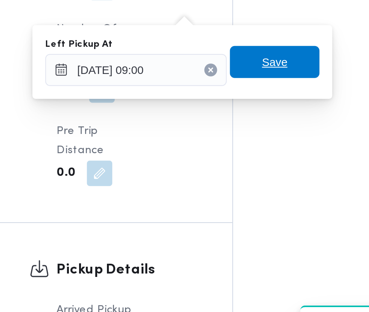
click at [244, 159] on span "Save" at bounding box center [231, 157] width 42 height 15
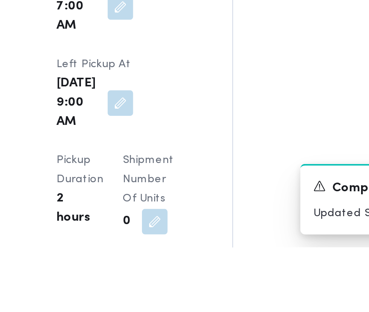
scroll to position [870, 0]
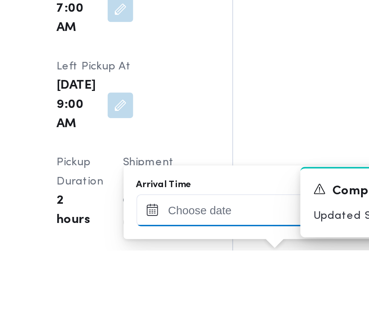
click at [220, 293] on input "Arrival Time" at bounding box center [208, 292] width 86 height 15
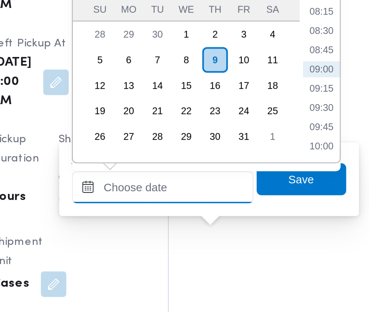
scroll to position [954, 0]
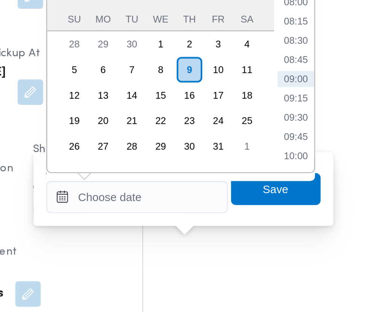
click at [285, 182] on li "09:45" at bounding box center [282, 181] width 17 height 8
type input "[DATE] 09:45"
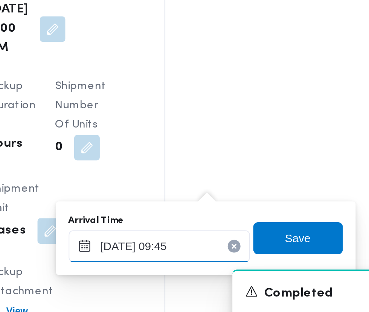
scroll to position [965, 0]
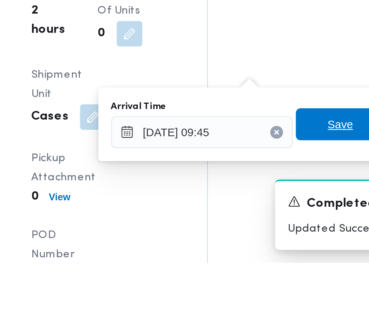
click at [271, 246] on span "Save" at bounding box center [274, 246] width 12 height 9
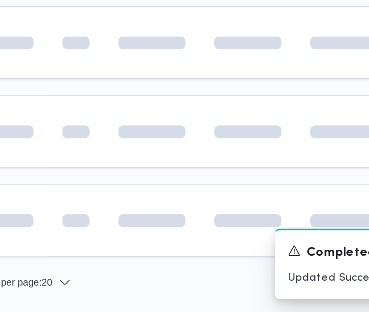
scroll to position [0, 12]
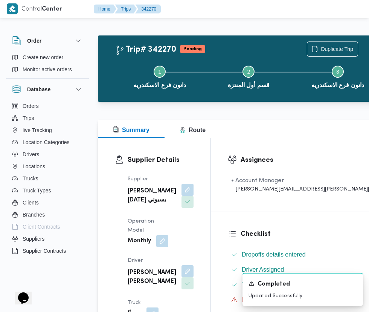
click at [182, 265] on button "button" at bounding box center [188, 271] width 12 height 12
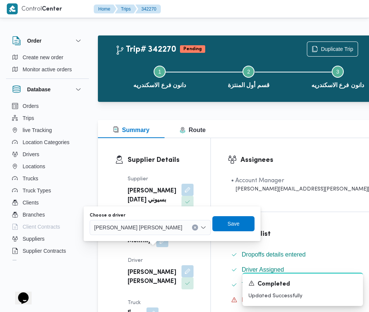
click at [185, 227] on input "Choose a driver" at bounding box center [185, 227] width 1 height 9
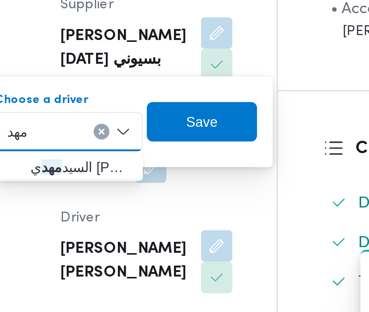
type input "مهد"
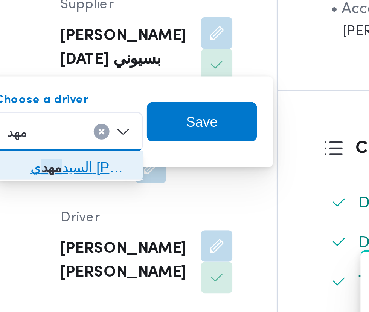
click at [147, 242] on span "ال[PERSON_NAME] ي [PERSON_NAME]" at bounding box center [135, 240] width 38 height 9
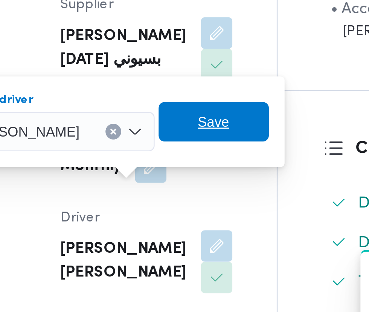
click at [195, 224] on span "Save" at bounding box center [186, 223] width 42 height 15
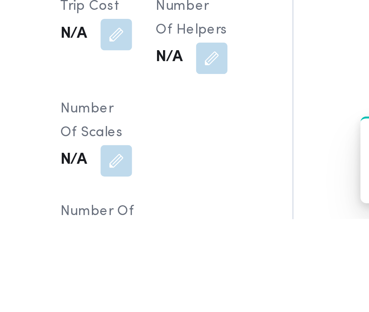
scroll to position [536, 0]
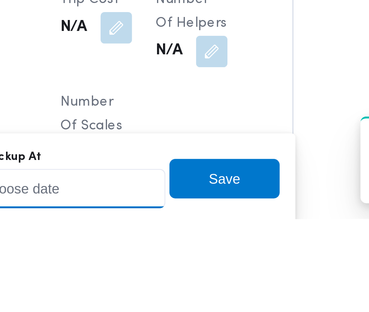
click at [148, 298] on input "Arrived Pickup At" at bounding box center [126, 299] width 86 height 15
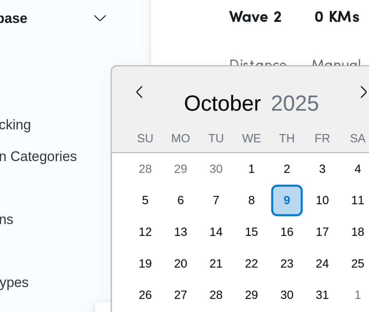
scroll to position [617, 0]
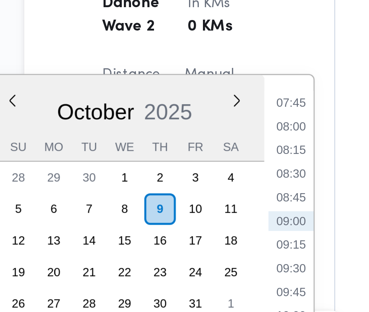
click at [203, 120] on li "07:45" at bounding box center [199, 119] width 17 height 8
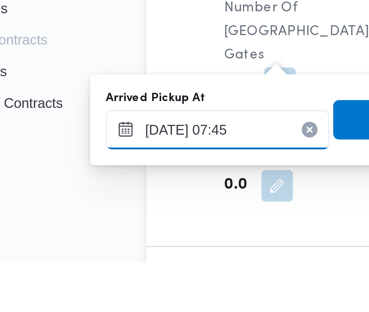
scroll to position [630, 0]
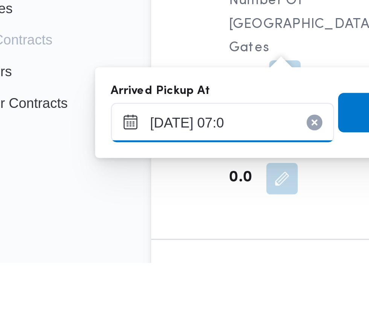
type input "[DATE] 07:00"
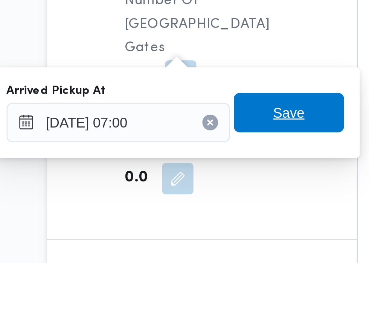
click at [195, 255] on span "Save" at bounding box center [191, 254] width 12 height 9
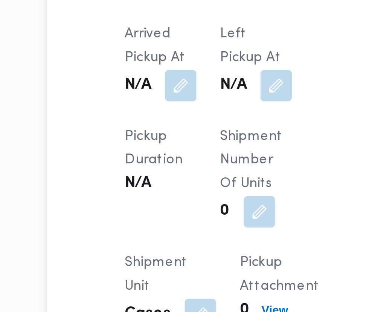
click at [186, 228] on button "button" at bounding box center [186, 225] width 12 height 12
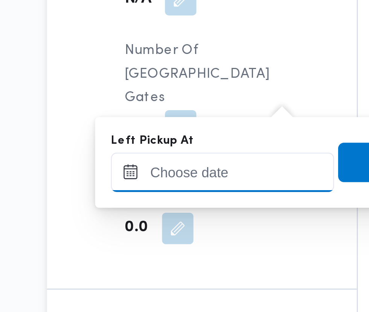
click at [179, 256] on input "Left Pickup At" at bounding box center [165, 258] width 86 height 15
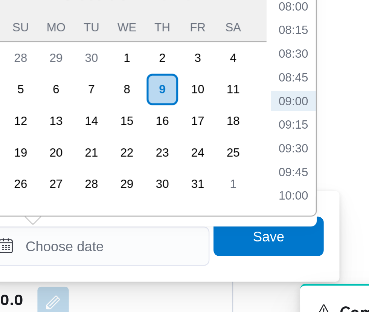
click at [243, 196] on li "08:45" at bounding box center [239, 194] width 17 height 8
type input "[DATE] 08:45"
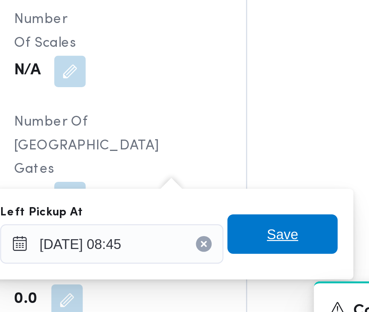
click at [236, 255] on span "Save" at bounding box center [231, 254] width 12 height 9
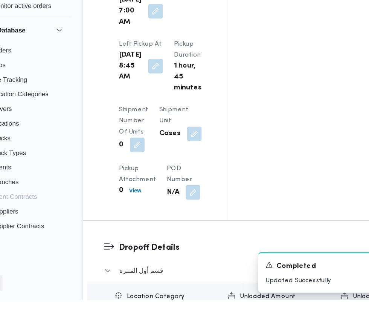
scroll to position [930, 0]
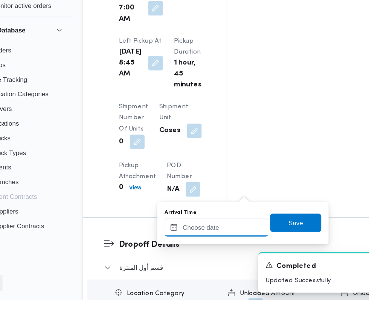
click at [205, 250] on input "Arrival Time" at bounding box center [208, 251] width 86 height 15
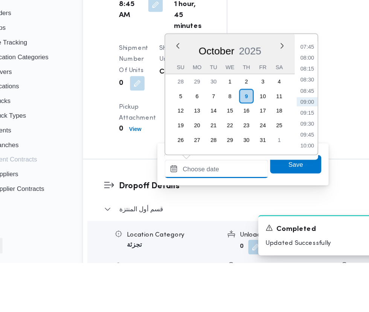
scroll to position [948, 0]
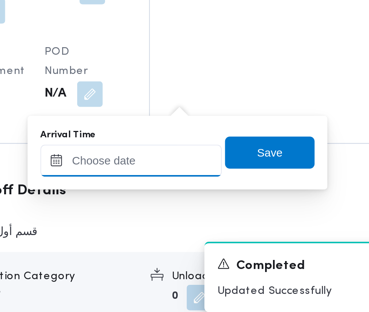
click at [222, 233] on input "Arrival Time" at bounding box center [208, 234] width 86 height 15
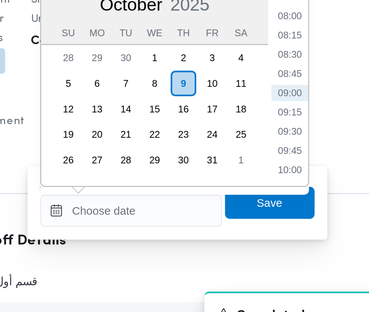
click at [286, 189] on li "09:15" at bounding box center [282, 188] width 17 height 8
type input "[DATE] 09:15"
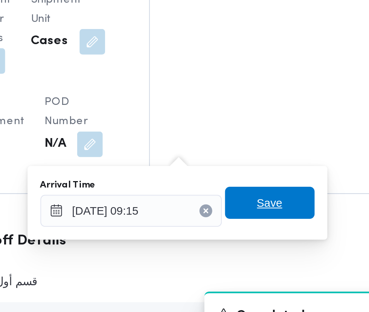
click at [285, 233] on span "Save" at bounding box center [274, 230] width 42 height 15
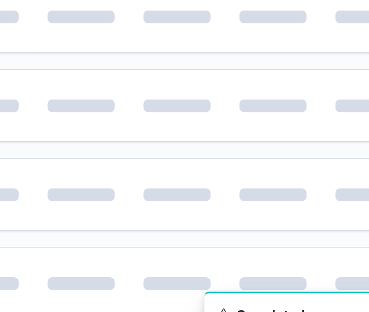
scroll to position [0, 12]
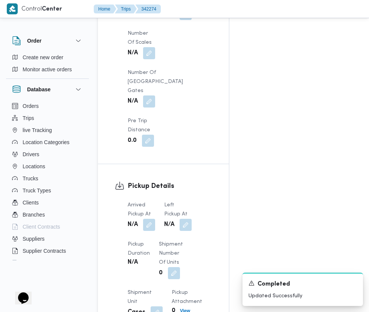
scroll to position [747, 0]
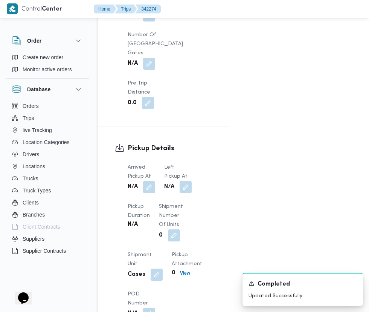
click at [155, 181] on button "button" at bounding box center [149, 187] width 12 height 12
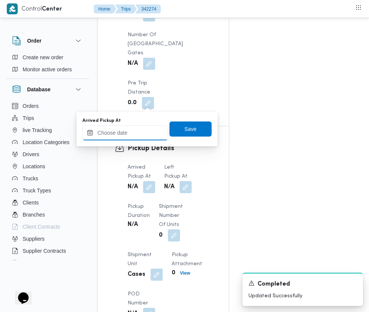
click at [136, 132] on input "Arrived Pickup At" at bounding box center [126, 132] width 86 height 15
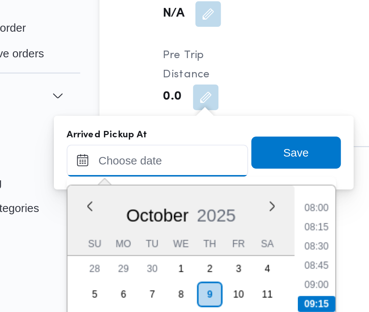
scroll to position [759, 0]
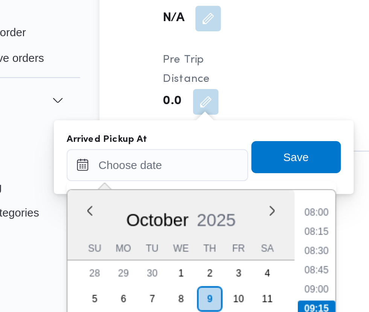
click at [202, 144] on li "08:00" at bounding box center [199, 142] width 17 height 8
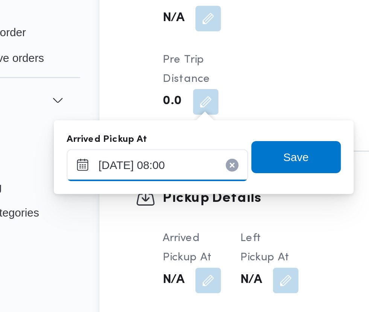
click at [145, 116] on input "[DATE] 08:00" at bounding box center [126, 119] width 86 height 15
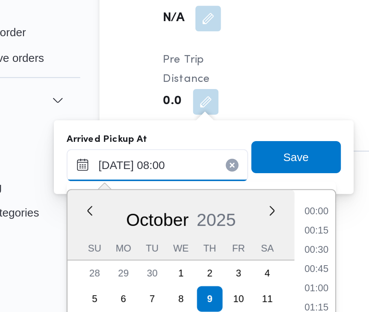
scroll to position [243, 0]
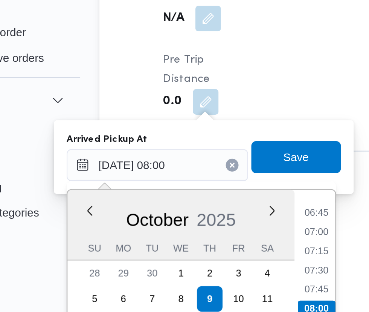
click at [203, 149] on li "07:00" at bounding box center [199, 151] width 17 height 8
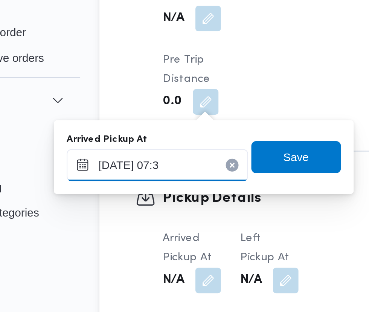
type input "[DATE] 07:35"
click at [190, 117] on span "Save" at bounding box center [191, 116] width 12 height 9
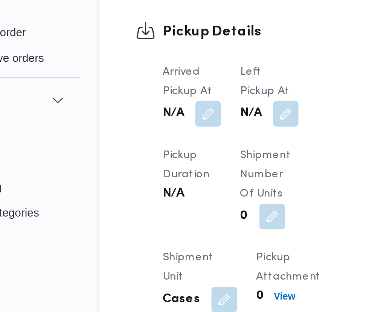
click at [183, 90] on span at bounding box center [184, 96] width 16 height 12
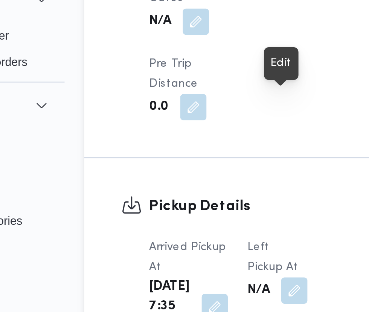
scroll to position [759, 0]
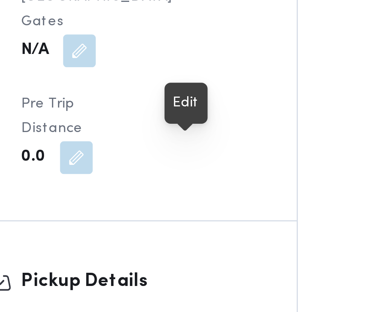
click at [189, 168] on button "button" at bounding box center [194, 174] width 12 height 12
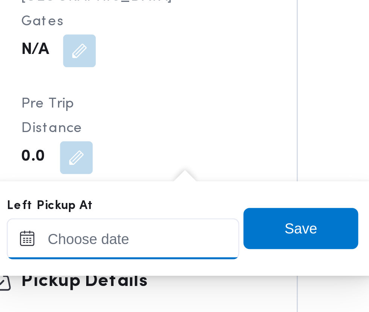
click at [179, 118] on input "Left Pickup At" at bounding box center [165, 119] width 86 height 15
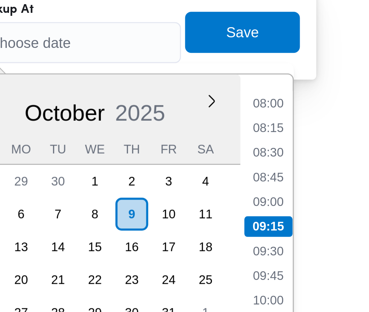
click at [243, 178] on li "09:00" at bounding box center [239, 179] width 17 height 8
type input "[DATE] 09:00"
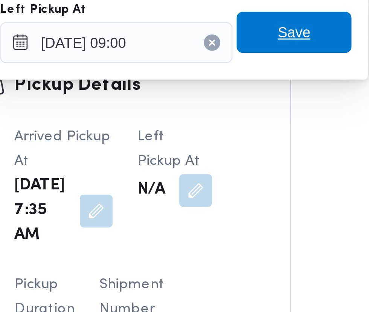
click at [235, 117] on span "Save" at bounding box center [231, 116] width 12 height 9
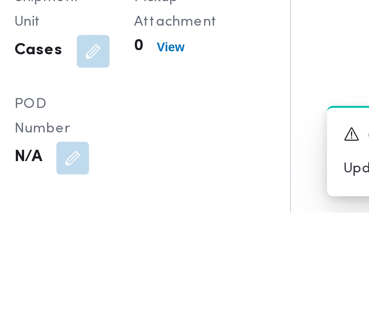
scroll to position [792, 0]
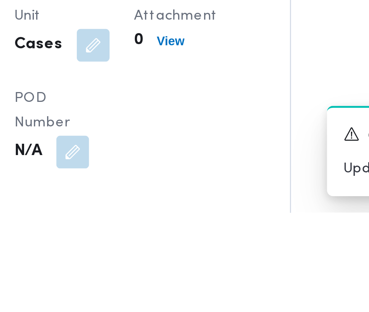
click at [226, 312] on div "A new notification appears Completed Updated Successfully" at bounding box center [294, 288] width 151 height 45
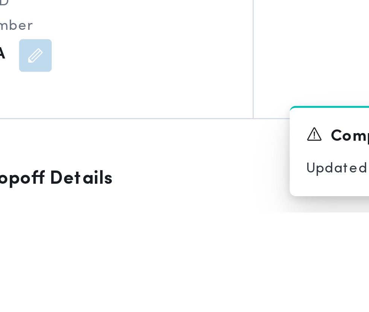
scroll to position [828, 0]
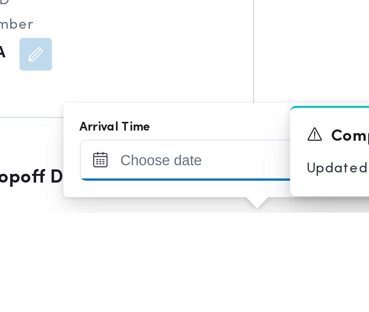
click at [224, 294] on input "Arrival Time" at bounding box center [208, 292] width 86 height 15
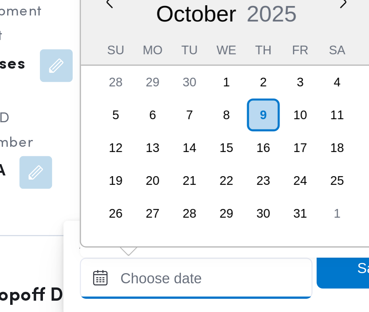
scroll to position [883, 0]
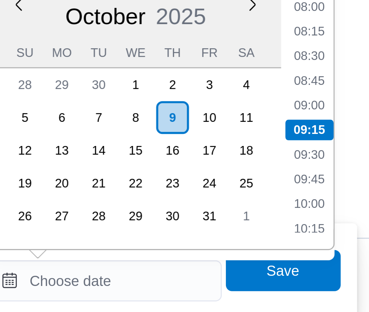
click at [287, 198] on li "09:45" at bounding box center [282, 200] width 17 height 8
type input "[DATE] 09:45"
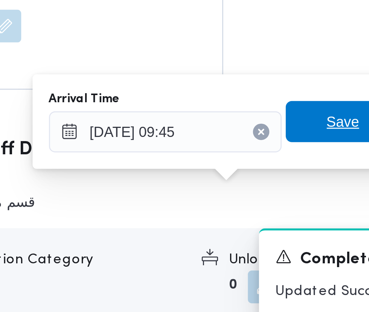
click at [266, 233] on span "Save" at bounding box center [274, 233] width 42 height 15
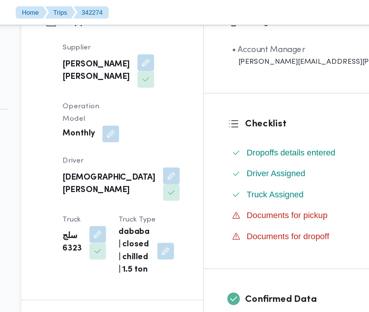
scroll to position [144, 0]
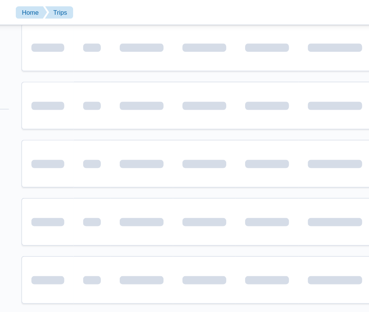
scroll to position [0, 12]
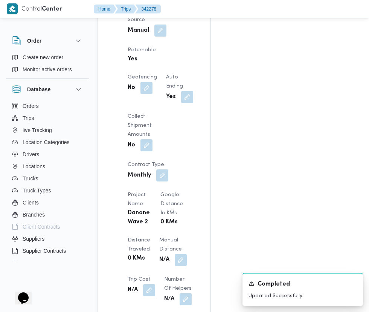
scroll to position [574, 0]
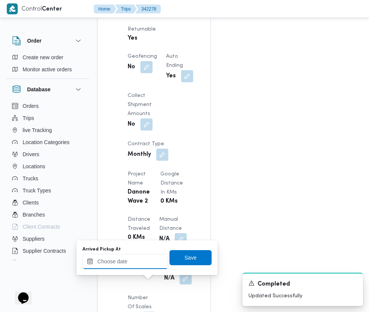
click at [141, 262] on input "Arrived Pickup At" at bounding box center [126, 261] width 86 height 15
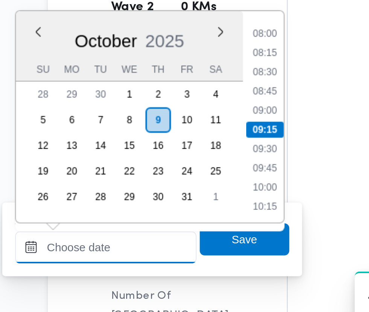
scroll to position [627, 0]
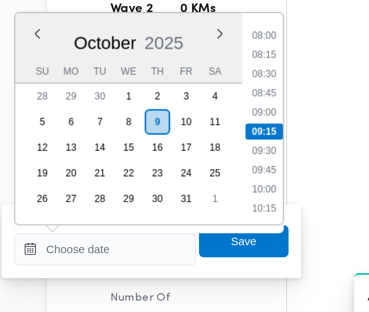
click at [205, 157] on li "08:00" at bounding box center [199, 161] width 17 height 8
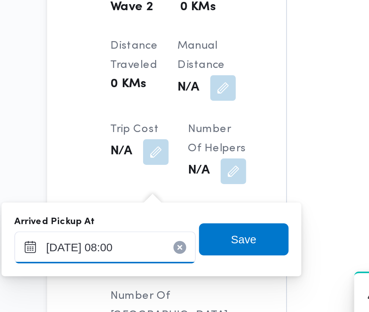
click at [143, 260] on input "[DATE] 08:00" at bounding box center [126, 261] width 86 height 15
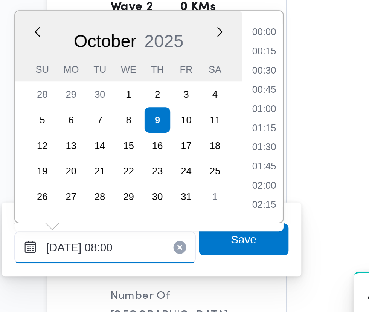
scroll to position [243, 0]
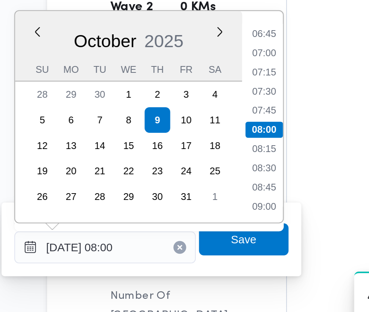
click at [199, 187] on li "07:30" at bounding box center [199, 188] width 17 height 8
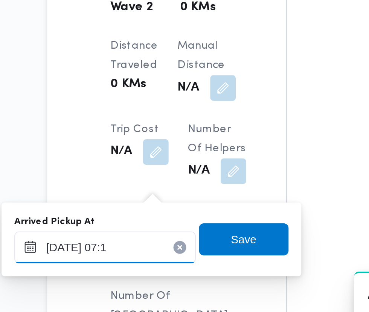
type input "[DATE] 07:10"
click at [196, 255] on span "Save" at bounding box center [191, 257] width 12 height 9
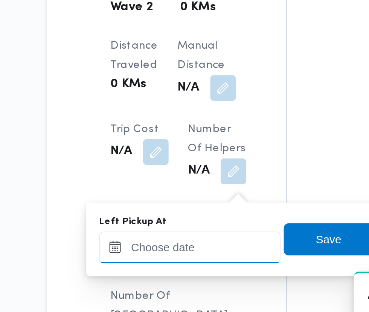
click at [168, 263] on input "Left Pickup At" at bounding box center [165, 261] width 86 height 15
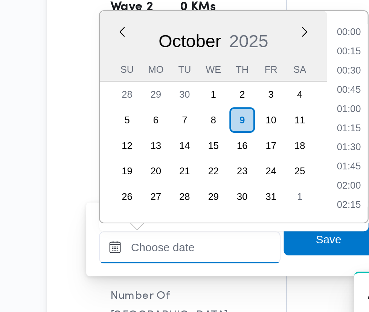
scroll to position [289, 0]
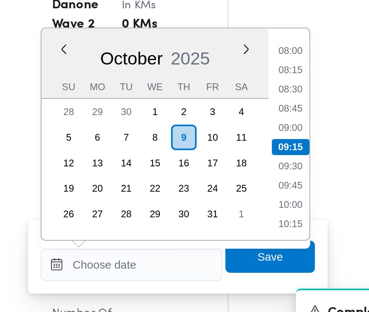
click at [243, 196] on li "09:00" at bounding box center [239, 197] width 17 height 8
type input "[DATE] 09:00"
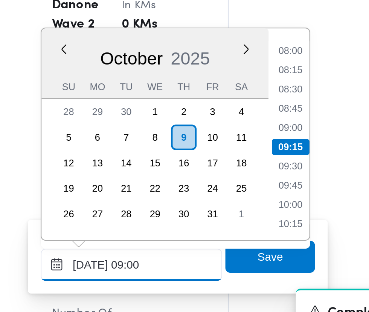
scroll to position [627, 0]
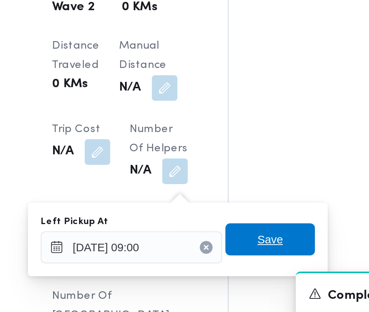
click at [239, 256] on span "Save" at bounding box center [231, 257] width 42 height 15
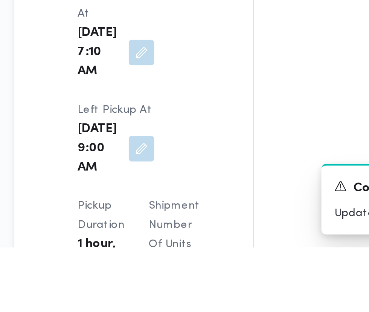
scroll to position [851, 0]
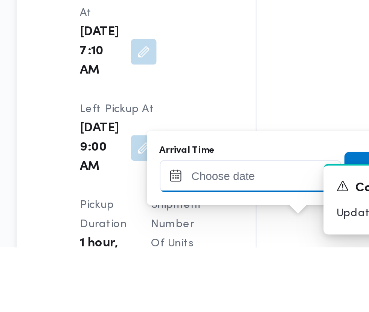
click at [217, 280] on input "Arrival Time" at bounding box center [208, 278] width 86 height 15
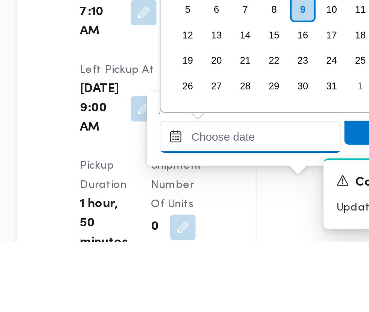
scroll to position [895, 0]
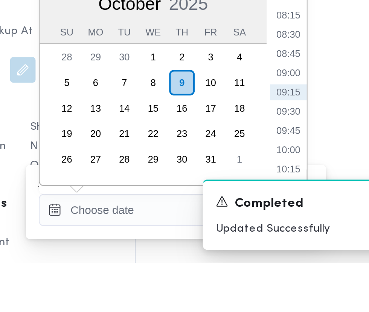
click at [286, 241] on li "09:30" at bounding box center [282, 241] width 17 height 8
type input "[DATE] 09:30"
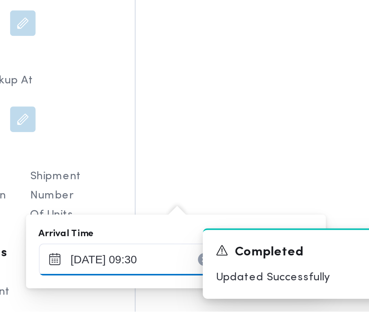
scroll to position [932, 0]
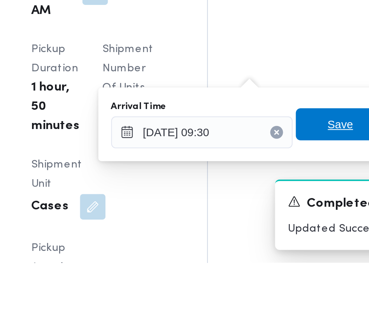
click at [273, 246] on span "Save" at bounding box center [274, 246] width 12 height 9
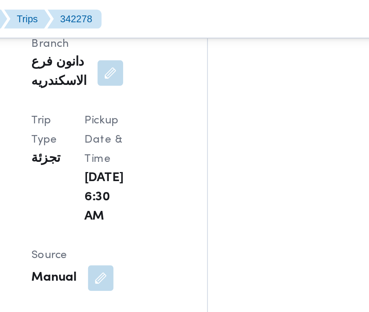
scroll to position [0, 0]
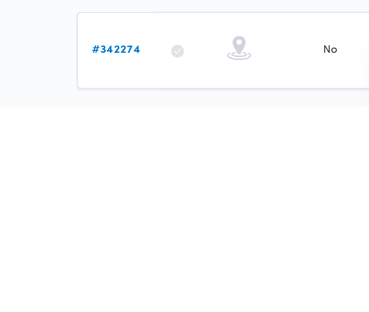
scroll to position [50, 0]
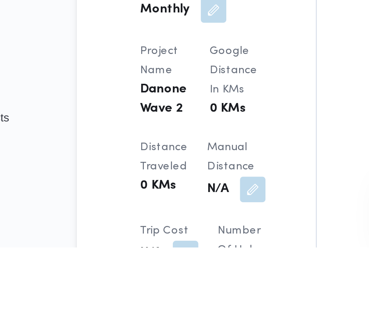
scroll to position [542, 0]
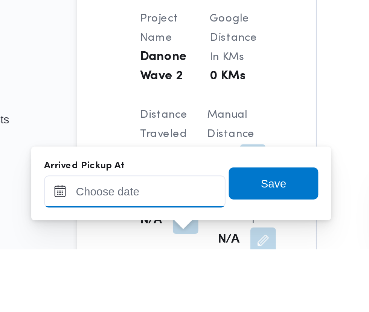
click at [149, 283] on input "Arrived Pickup At" at bounding box center [126, 284] width 86 height 15
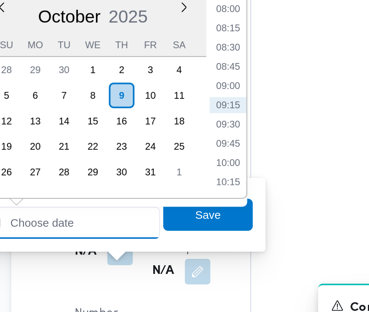
scroll to position [583, 0]
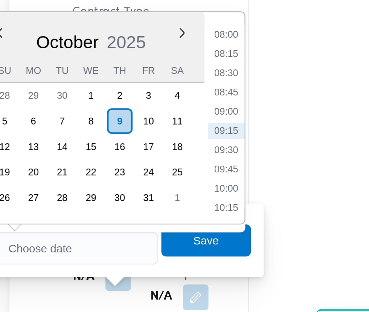
click at [200, 143] on li "08:00" at bounding box center [199, 143] width 17 height 8
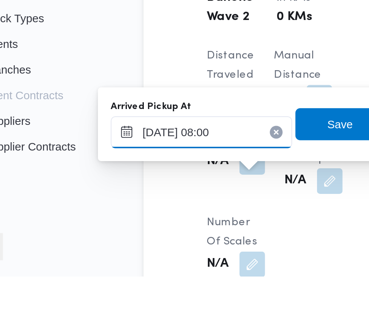
click at [136, 245] on input "[DATE] 08:00" at bounding box center [126, 243] width 86 height 15
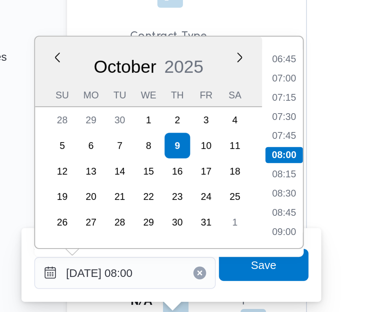
click at [207, 168] on li "07:30" at bounding box center [199, 171] width 17 height 8
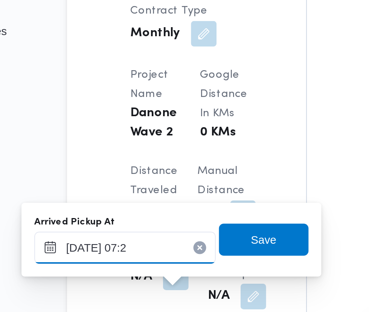
type input "[DATE] 07:28"
click at [193, 241] on span "Save" at bounding box center [191, 240] width 12 height 9
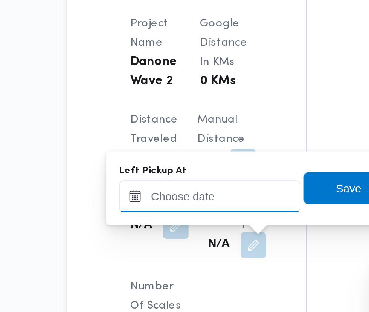
click at [188, 245] on input "Left Pickup At" at bounding box center [165, 243] width 86 height 15
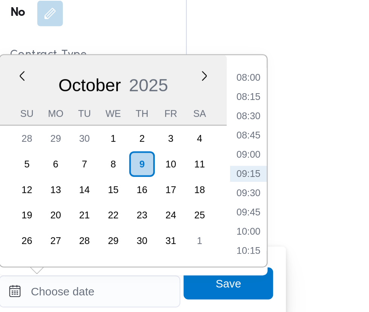
click at [242, 181] on li "09:00" at bounding box center [239, 180] width 17 height 8
type input "[DATE] 09:00"
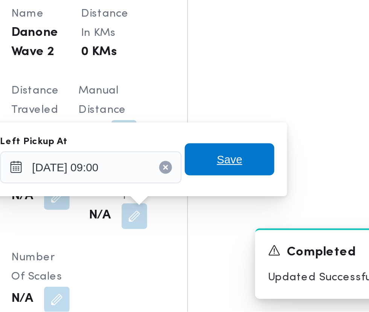
click at [240, 242] on span "Save" at bounding box center [231, 240] width 42 height 15
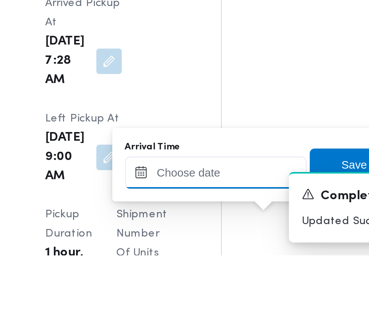
click at [237, 270] on input "Arrival Time" at bounding box center [208, 272] width 86 height 15
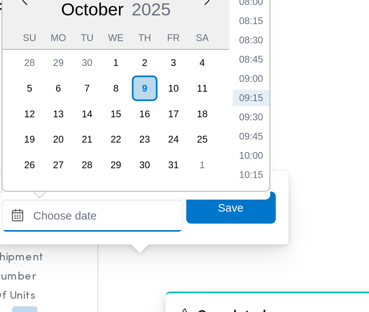
scroll to position [883, 0]
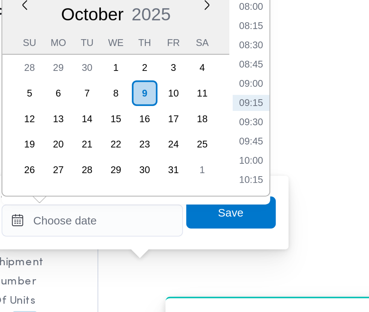
click at [285, 182] on li "09:15" at bounding box center [282, 182] width 17 height 8
type input "[DATE] 09:15"
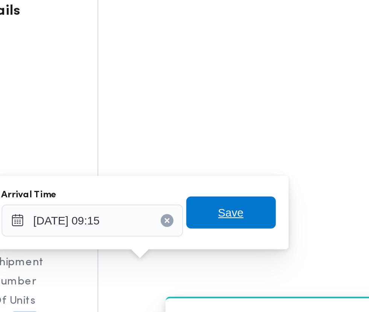
click at [285, 233] on span "Save" at bounding box center [274, 232] width 42 height 15
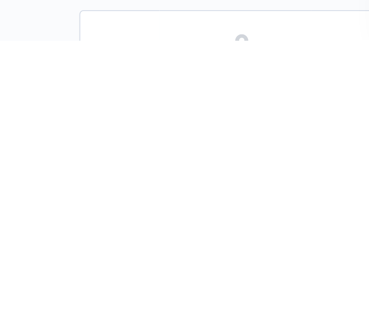
scroll to position [140, 0]
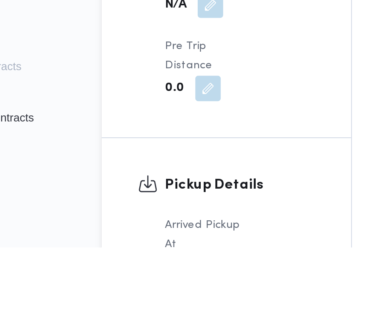
scroll to position [728, 0]
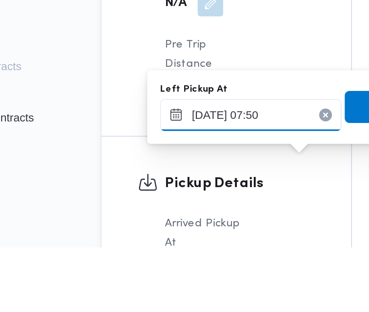
click at [190, 250] on input "[DATE] 07:50" at bounding box center [169, 249] width 86 height 15
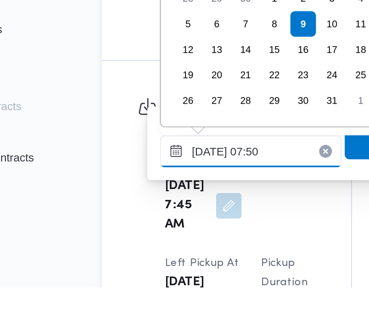
scroll to position [816, 0]
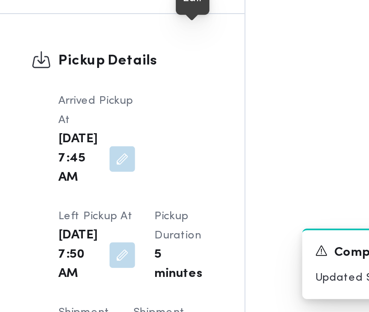
click at [164, 279] on button "button" at bounding box center [158, 285] width 12 height 12
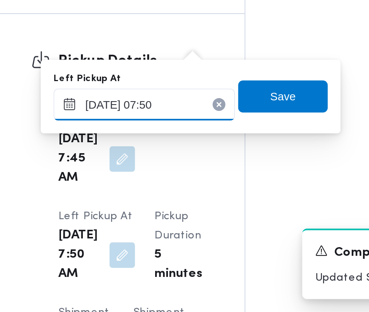
click at [186, 214] on input "[DATE] 07:50" at bounding box center [169, 214] width 86 height 15
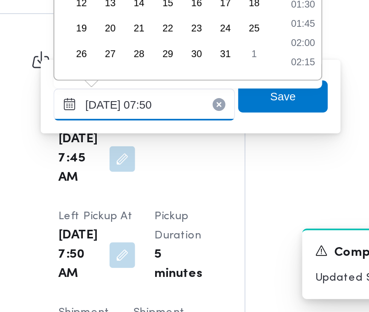
scroll to position [234, 0]
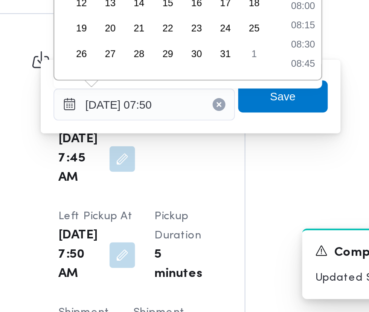
click at [244, 197] on div "Time 00:00 00:15 00:30 00:45 01:00 01:15 01:30 01:45 02:00 02:15 02:30 02:45 03…" at bounding box center [242, 153] width 19 height 100
click at [242, 193] on li "08:45" at bounding box center [242, 195] width 17 height 8
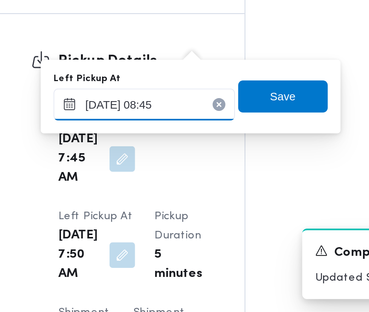
click at [188, 213] on input "[DATE] 08:45" at bounding box center [169, 214] width 86 height 15
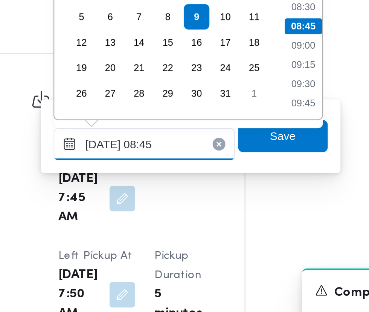
scroll to position [816, 0]
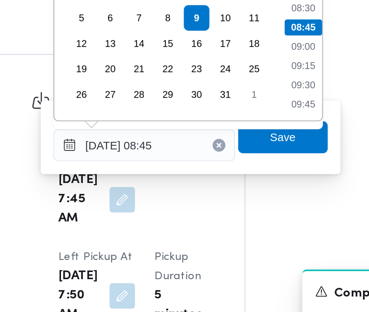
click at [245, 173] on li "09:15" at bounding box center [242, 177] width 17 height 8
type input "[DATE] 09:15"
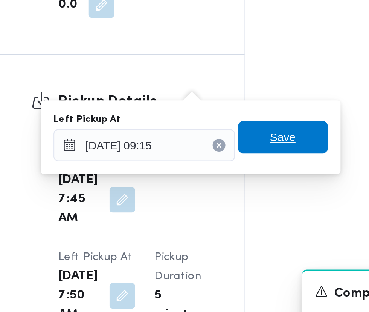
click at [236, 211] on span "Save" at bounding box center [234, 210] width 12 height 9
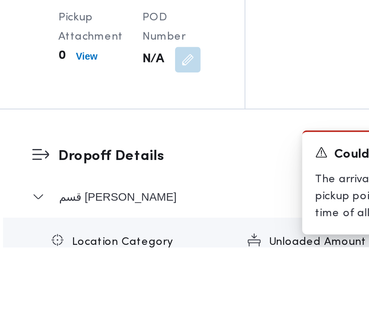
scroll to position [989, 0]
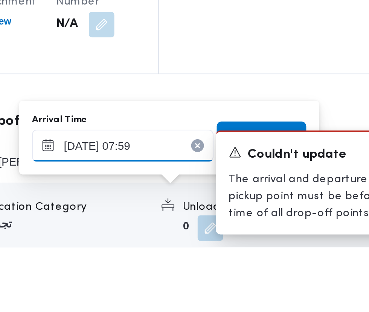
click at [215, 261] on input "[DATE] 07:59" at bounding box center [199, 263] width 86 height 15
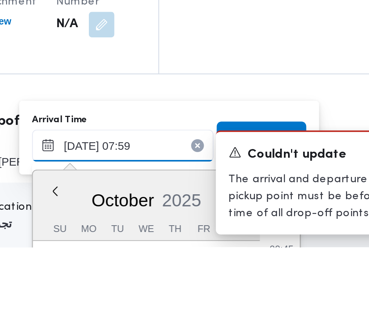
scroll to position [1053, 0]
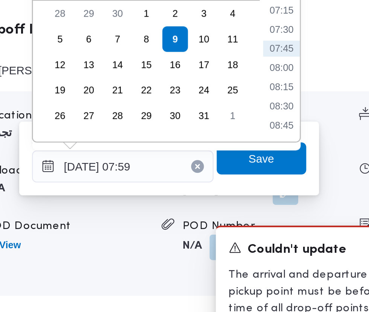
click at [274, 210] on li "08:45" at bounding box center [273, 210] width 17 height 8
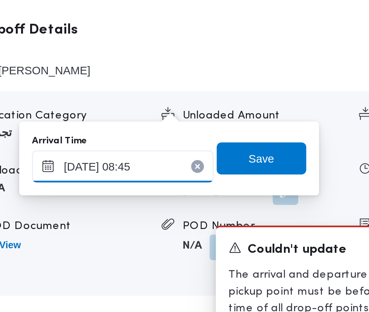
click at [216, 228] on input "[DATE] 08:45" at bounding box center [199, 228] width 86 height 15
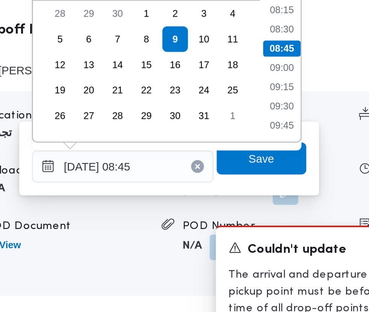
click at [274, 211] on div "Time 00:00 00:15 00:30 00:45 01:00 01:15 01:30 01:45 02:00 02:15 02:30 02:45 03…" at bounding box center [272, 168] width 19 height 100
click at [272, 208] on li "09:45" at bounding box center [273, 210] width 17 height 8
type input "[DATE] 09:45"
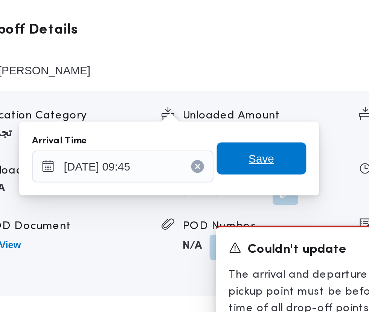
click at [270, 225] on span "Save" at bounding box center [264, 224] width 12 height 9
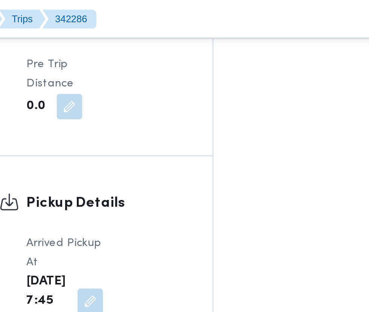
scroll to position [913, 0]
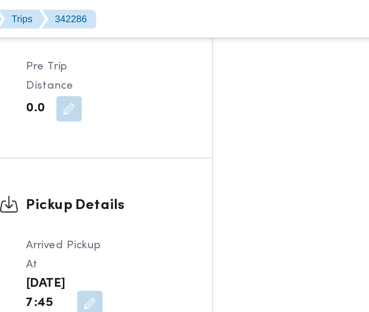
click at [164, 182] on button "button" at bounding box center [158, 188] width 12 height 12
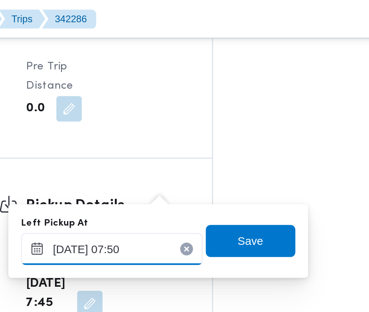
click at [179, 116] on input "[DATE] 07:50" at bounding box center [169, 117] width 86 height 15
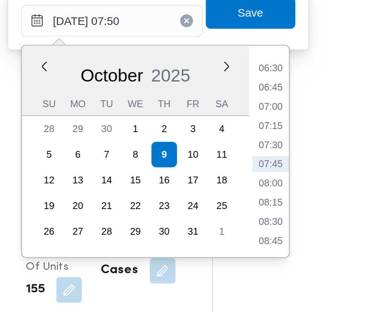
click at [243, 220] on li "08:45" at bounding box center [242, 221] width 17 height 8
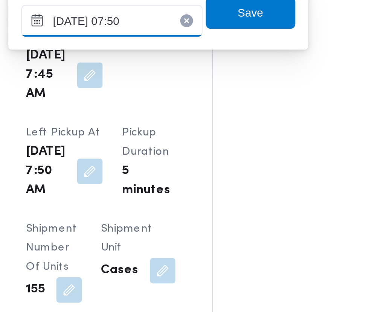
click at [182, 119] on input "[DATE] 07:50" at bounding box center [169, 117] width 86 height 15
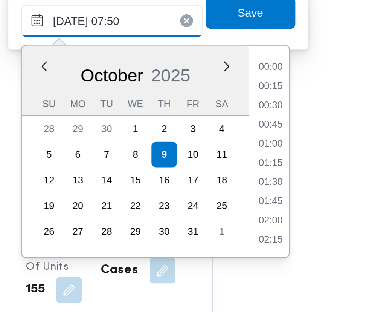
scroll to position [234, 0]
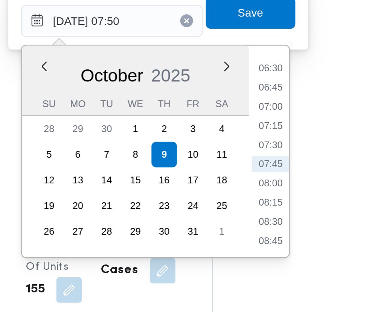
click at [247, 220] on li "08:45" at bounding box center [242, 221] width 17 height 8
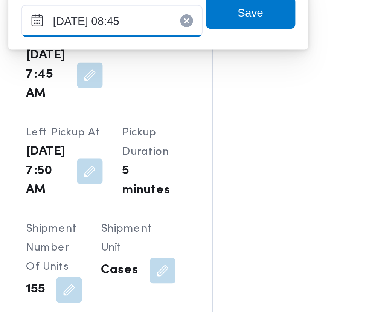
click at [182, 118] on input "[DATE] 08:45" at bounding box center [169, 117] width 86 height 15
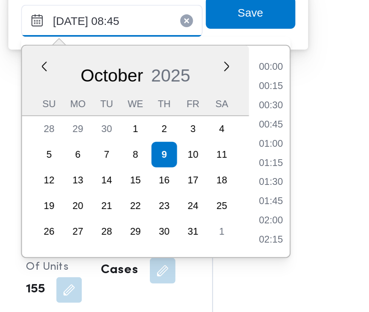
scroll to position [271, 0]
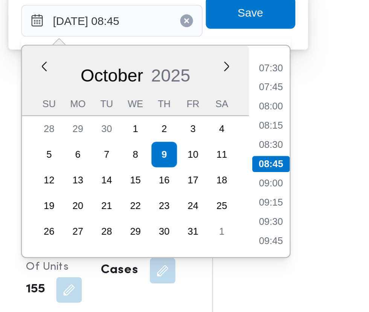
click at [245, 201] on li "09:15" at bounding box center [242, 203] width 17 height 8
type input "[DATE] 09:15"
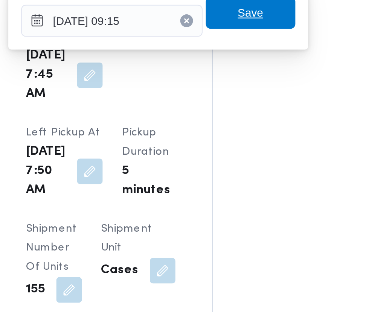
click at [233, 116] on span "Save" at bounding box center [234, 113] width 12 height 9
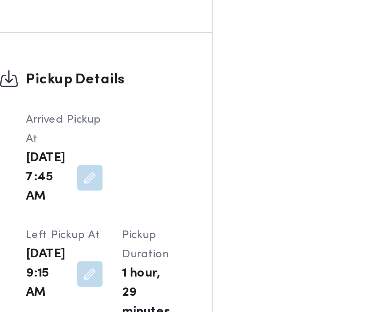
scroll to position [913, 0]
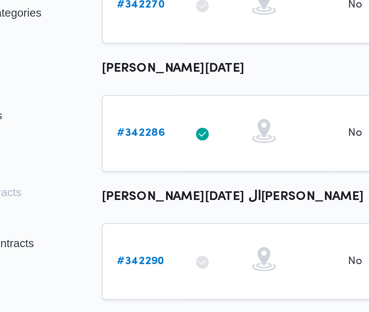
scroll to position [377, 0]
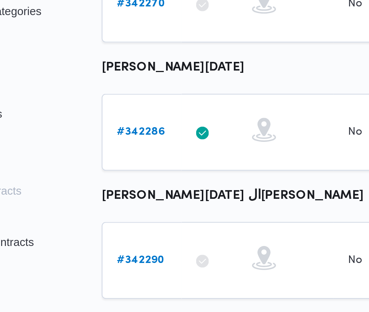
click at [123, 257] on b "# 342290" at bounding box center [116, 259] width 23 height 5
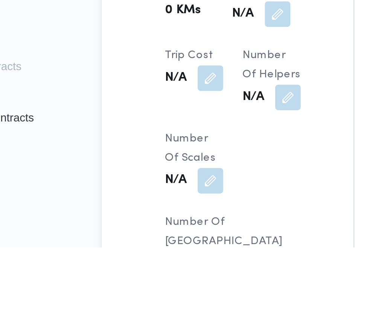
scroll to position [574, 0]
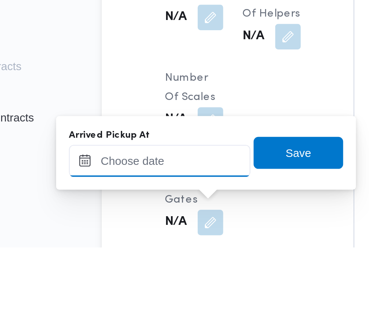
click at [146, 271] on input "Arrived Pickup At" at bounding box center [126, 270] width 86 height 15
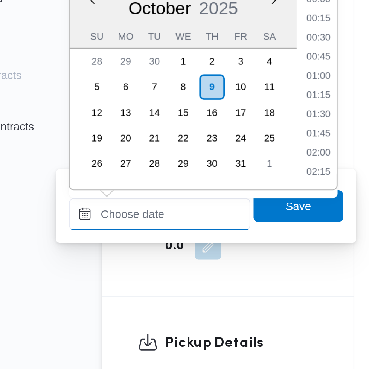
scroll to position [289, 0]
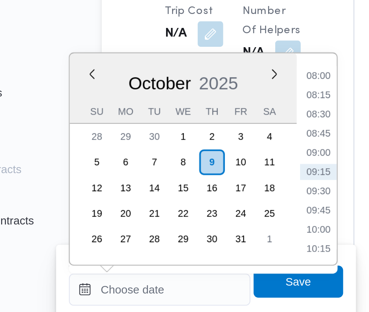
click at [202, 184] on li "08:00" at bounding box center [199, 183] width 17 height 8
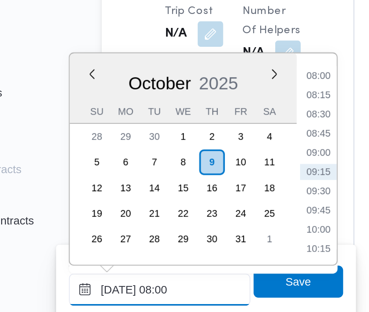
scroll to position [647, 0]
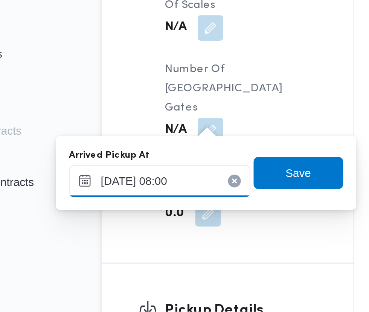
click at [139, 248] on input "[DATE] 08:00" at bounding box center [126, 250] width 86 height 15
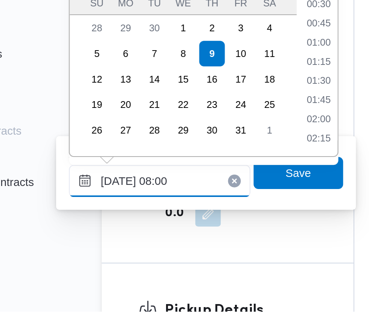
scroll to position [243, 0]
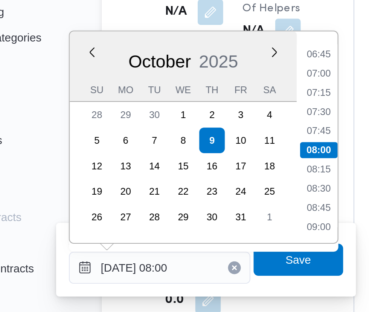
click at [201, 182] on li "07:45" at bounding box center [199, 186] width 17 height 8
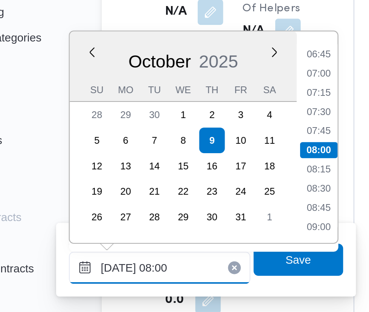
type input "[DATE] 07:45"
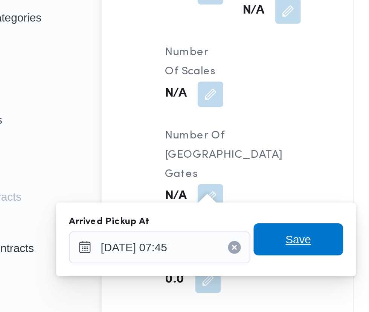
click at [193, 249] on span "Save" at bounding box center [191, 246] width 12 height 9
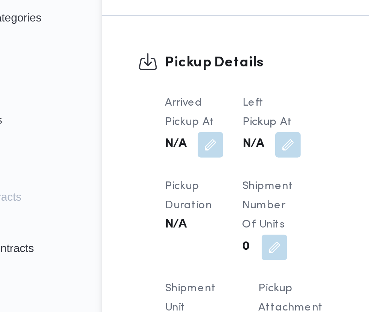
click at [186, 208] on button "button" at bounding box center [186, 202] width 12 height 12
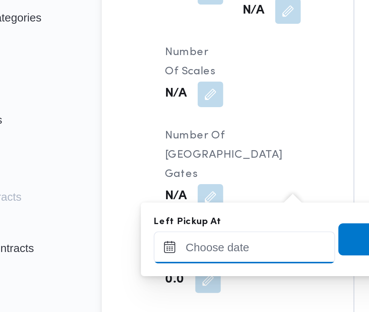
click at [174, 247] on input "Left Pickup At" at bounding box center [165, 250] width 86 height 15
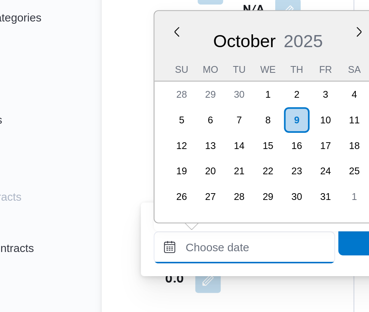
scroll to position [289, 0]
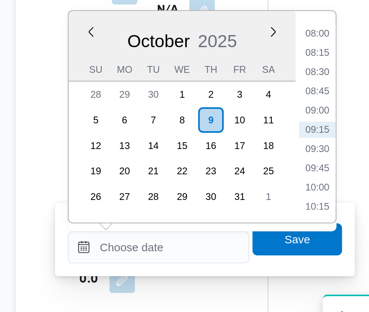
click at [242, 196] on li "09:15" at bounding box center [239, 195] width 17 height 8
type input "[DATE] 09:15"
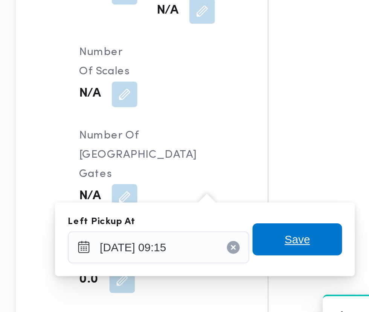
click at [241, 242] on span "Save" at bounding box center [231, 246] width 42 height 15
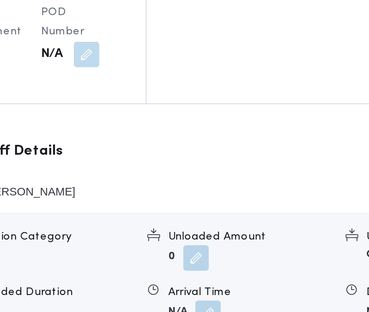
scroll to position [1011, 0]
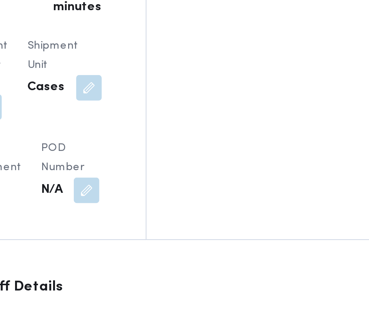
click at [271, 217] on div "Location Category تجزئة Unloaded Amount 0 Unloaded Unit Cases Unloaded Duration…" at bounding box center [250, 260] width 303 height 86
click at [240, 258] on button "button" at bounding box center [246, 264] width 12 height 12
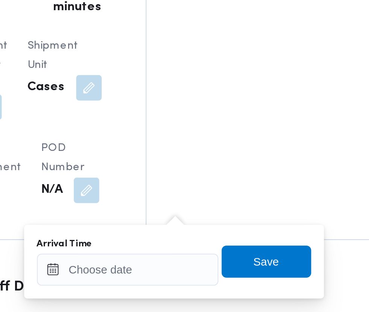
click at [217, 166] on div "Arrival Time" at bounding box center [208, 168] width 86 height 6
click at [232, 179] on input "Arrival Time" at bounding box center [208, 179] width 86 height 15
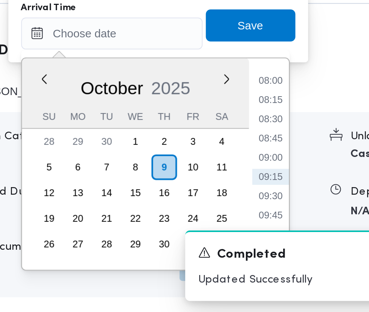
click at [285, 257] on li "09:30" at bounding box center [282, 257] width 17 height 8
type input "[DATE] 09:30"
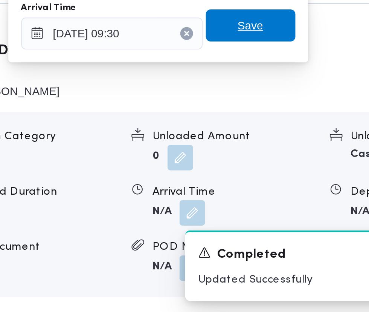
click at [283, 178] on span "Save" at bounding box center [274, 175] width 42 height 15
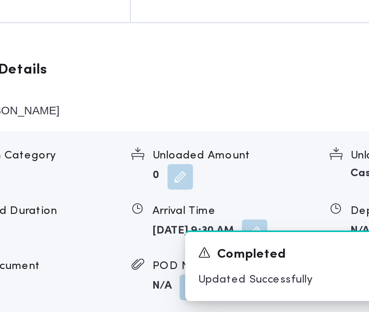
scroll to position [1020, 0]
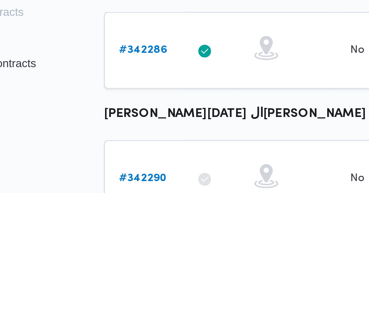
scroll to position [331, 0]
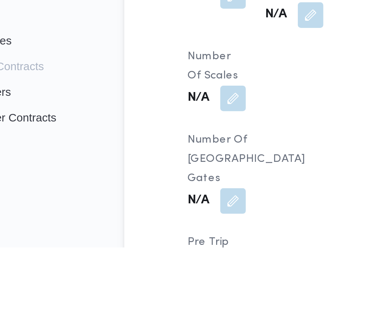
scroll to position [656, 0]
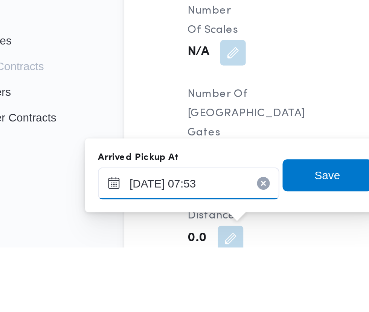
click at [138, 283] on input "[DATE] 07:53" at bounding box center [129, 281] width 86 height 15
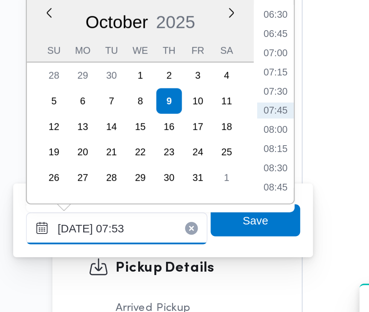
scroll to position [744, 0]
click at [205, 191] on li "07:45" at bounding box center [202, 191] width 17 height 8
type input "[DATE] 07:45"
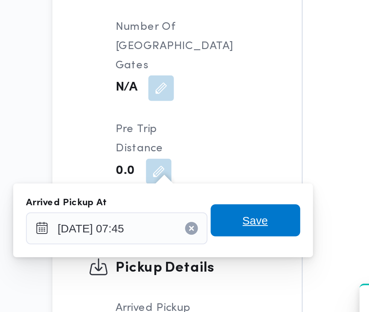
click at [203, 244] on span "Save" at bounding box center [194, 242] width 42 height 15
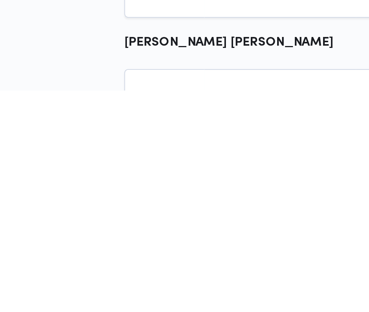
scroll to position [377, 0]
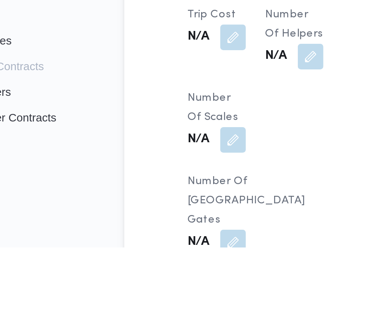
scroll to position [642, 0]
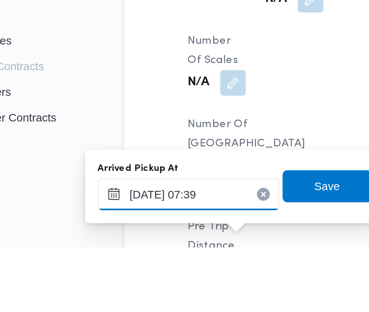
click at [150, 288] on input "[DATE] 07:39" at bounding box center [129, 286] width 86 height 15
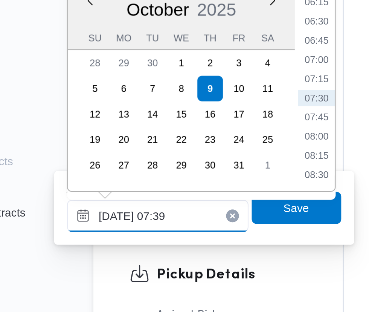
scroll to position [730, 0]
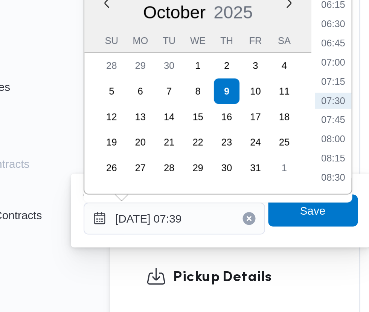
click at [203, 196] on li "07:30" at bounding box center [202, 197] width 17 height 8
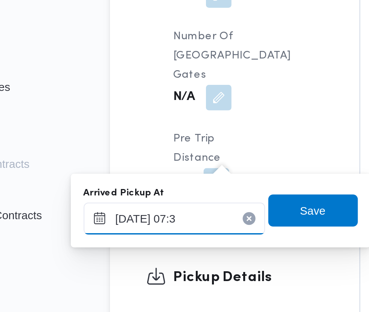
type input "[DATE] 07:35"
click at [200, 252] on span "Save" at bounding box center [194, 248] width 12 height 9
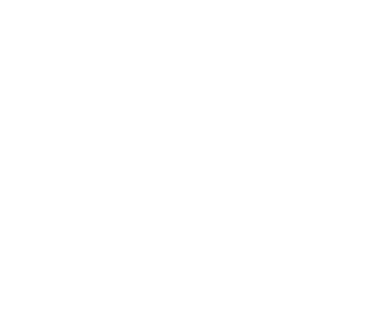
scroll to position [377, 0]
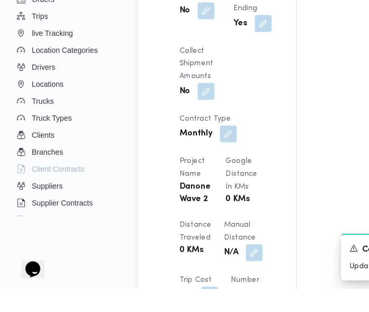
scroll to position [525, 0]
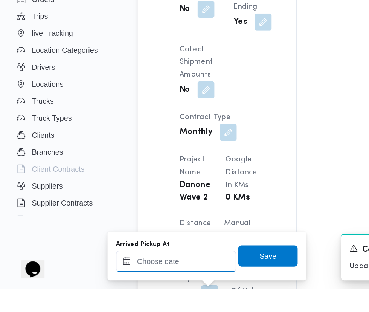
click at [132, 292] on input "Arrived Pickup At" at bounding box center [126, 292] width 86 height 15
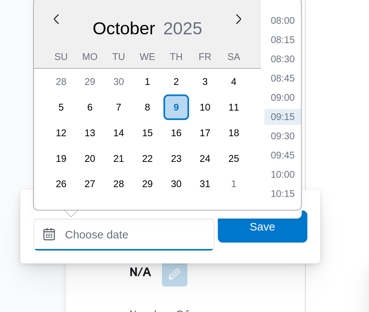
scroll to position [608, 0]
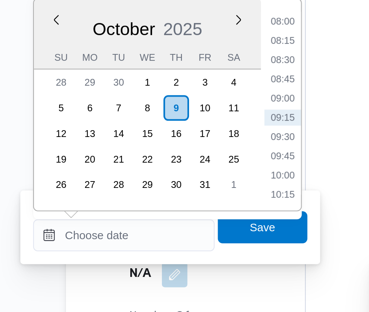
click at [201, 161] on li "08:00" at bounding box center [199, 162] width 17 height 8
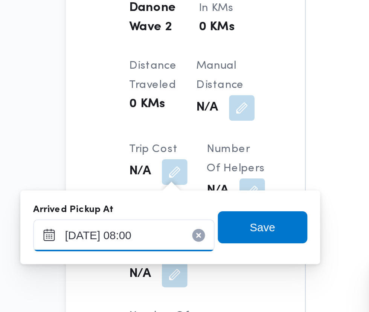
click at [147, 261] on input "[DATE] 08:00" at bounding box center [126, 261] width 86 height 15
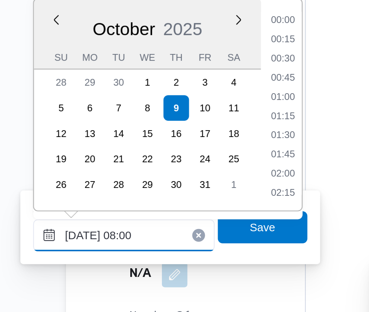
scroll to position [243, 0]
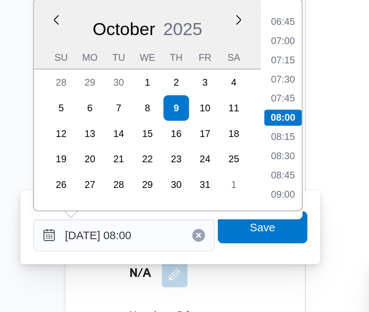
click at [201, 188] on li "07:30" at bounding box center [199, 189] width 17 height 8
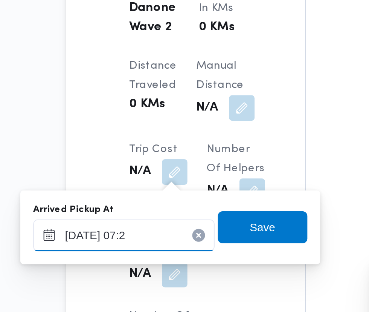
type input "[DATE] 07:20"
click at [193, 259] on span "Save" at bounding box center [191, 258] width 12 height 9
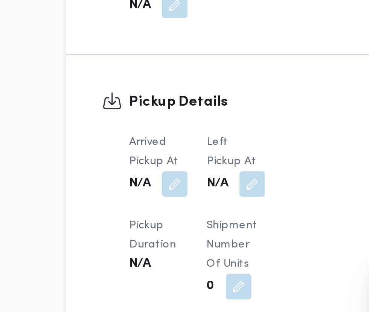
click at [187, 232] on button "button" at bounding box center [186, 238] width 12 height 12
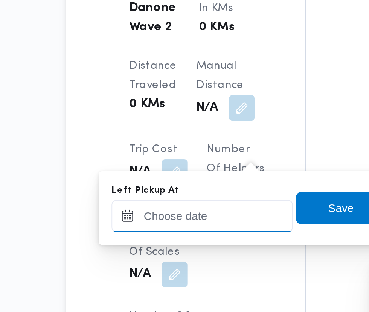
click at [176, 254] on div at bounding box center [162, 252] width 86 height 15
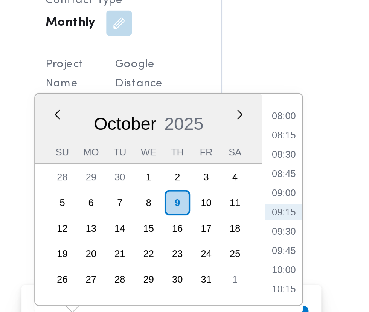
scroll to position [608, 0]
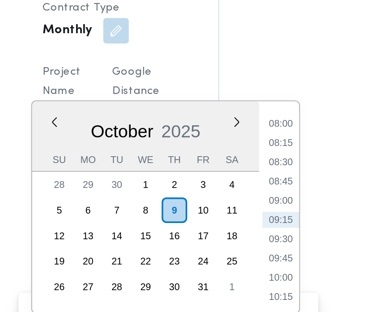
click at [243, 178] on li "08:30" at bounding box center [239, 180] width 17 height 8
type input "[DATE] 08:30"
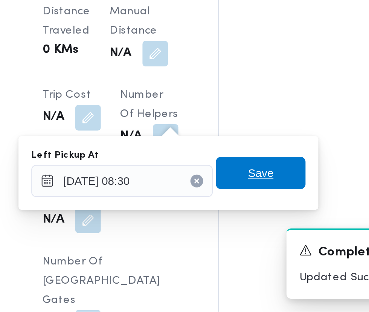
click at [237, 246] on span "Save" at bounding box center [231, 246] width 12 height 9
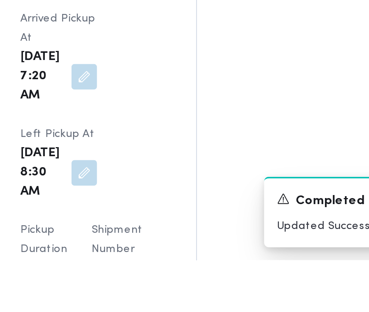
scroll to position [842, 0]
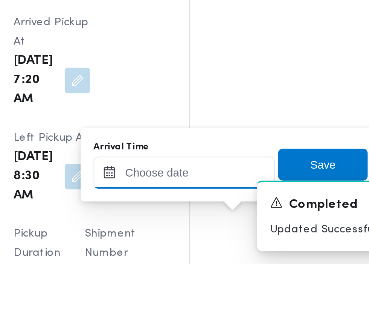
click at [230, 266] on input "Arrival Time" at bounding box center [208, 268] width 86 height 15
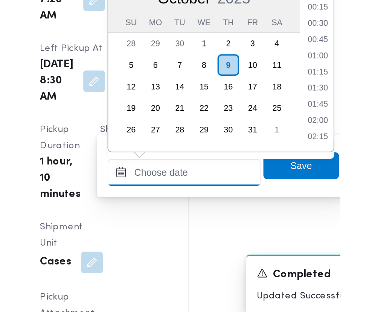
scroll to position [289, 0]
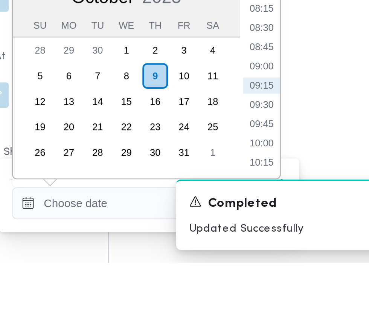
click at [283, 237] on li "09:30" at bounding box center [282, 238] width 17 height 8
type input "[DATE] 09:30"
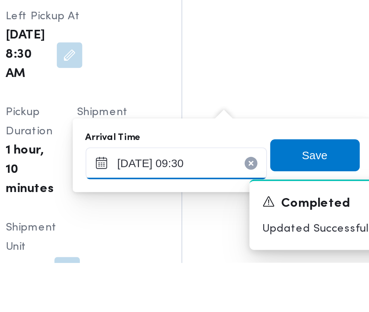
scroll to position [914, 0]
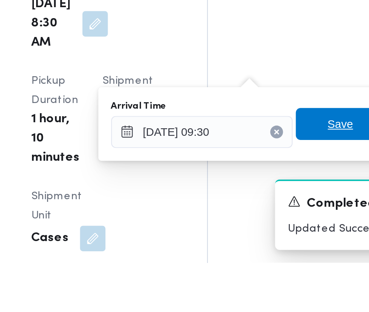
click at [271, 246] on span "Save" at bounding box center [274, 246] width 12 height 9
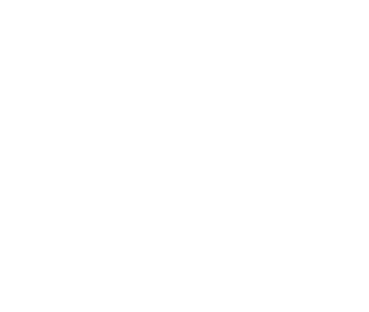
scroll to position [377, 0]
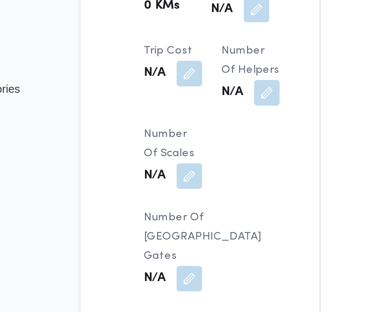
scroll to position [706, 0]
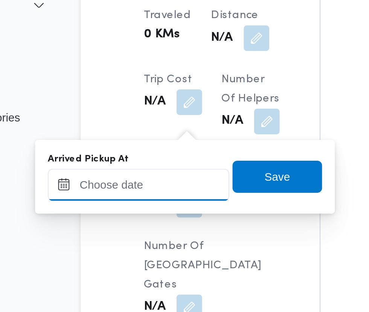
click at [130, 173] on input "Arrived Pickup At" at bounding box center [126, 173] width 86 height 15
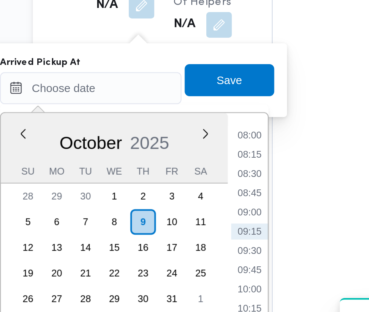
click at [202, 195] on li "08:00" at bounding box center [199, 196] width 17 height 8
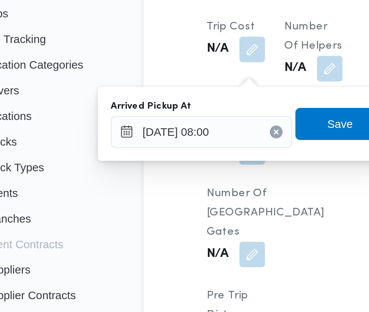
click at [97, 155] on div "You are in a dialog. To close this dialog, hit escape. Arrived Pickup At [DATE]…" at bounding box center [147, 170] width 141 height 35
click at [141, 176] on input "[DATE] 08:00" at bounding box center [126, 173] width 86 height 15
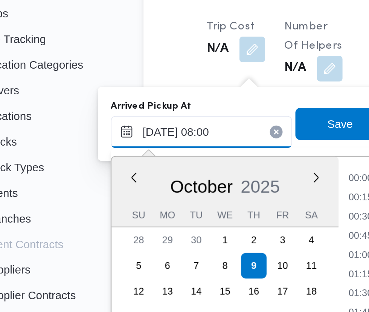
scroll to position [243, 0]
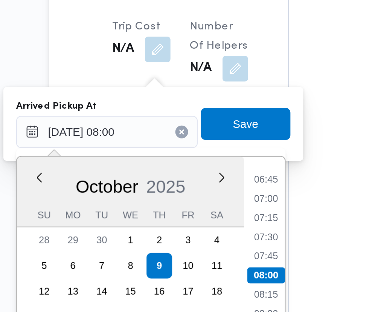
click at [204, 225] on li "07:30" at bounding box center [199, 223] width 17 height 8
type input "[DATE] 07:30"
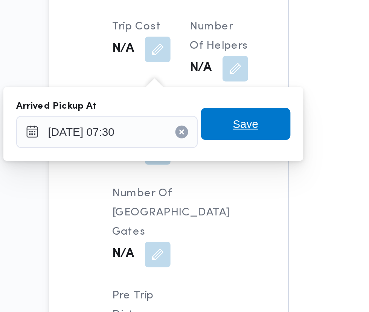
click at [200, 171] on span "Save" at bounding box center [191, 169] width 42 height 15
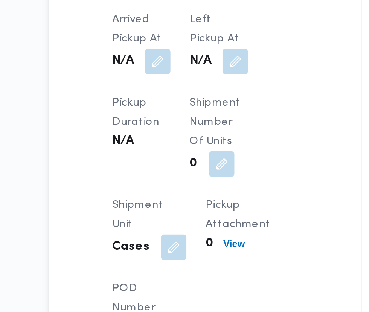
scroll to position [697, 0]
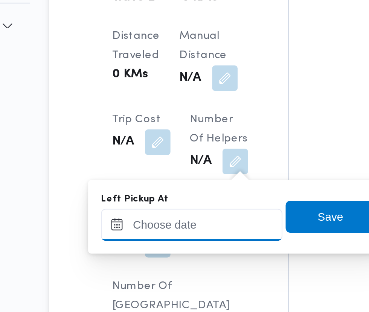
click at [173, 182] on input "Left Pickup At" at bounding box center [165, 182] width 86 height 15
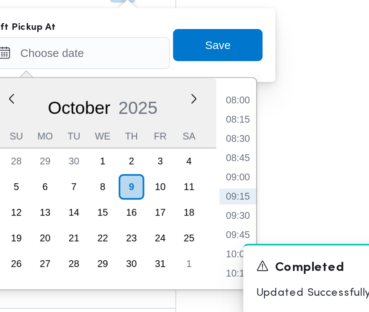
click at [242, 230] on li "08:45" at bounding box center [239, 232] width 17 height 8
type input "[DATE] 08:45"
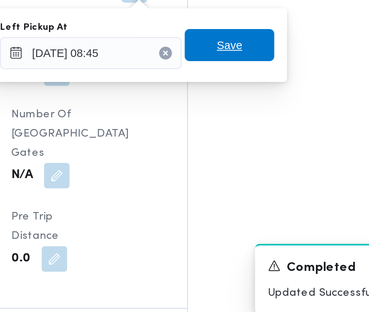
click at [242, 181] on span "Save" at bounding box center [231, 178] width 42 height 15
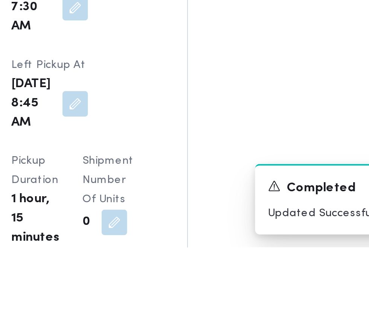
scroll to position [869, 0]
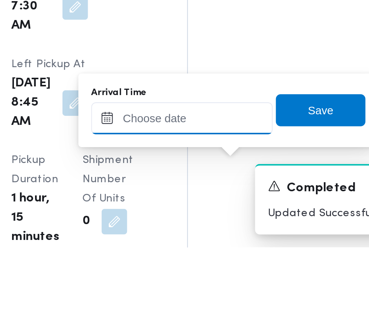
click at [232, 250] on input "Arrival Time" at bounding box center [208, 250] width 86 height 15
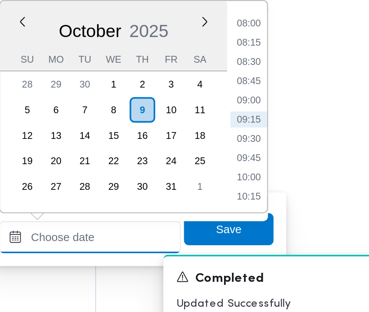
scroll to position [909, 0]
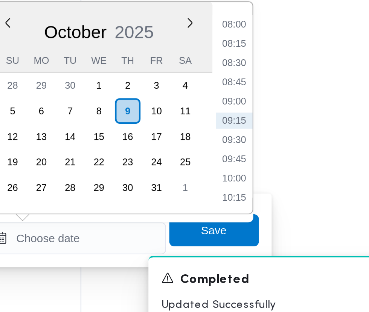
click at [283, 211] on li "09:15" at bounding box center [282, 209] width 17 height 8
type input "[DATE] 09:15"
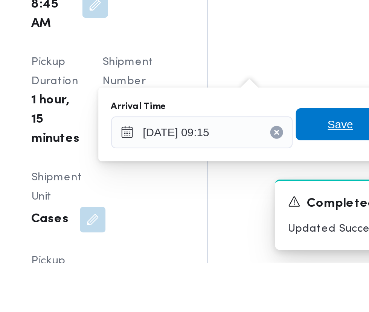
click at [268, 248] on span "Save" at bounding box center [274, 246] width 42 height 15
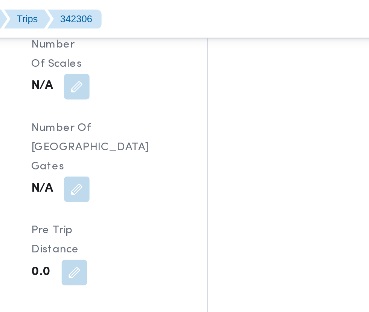
scroll to position [848, 0]
